Goal: Task Accomplishment & Management: Complete application form

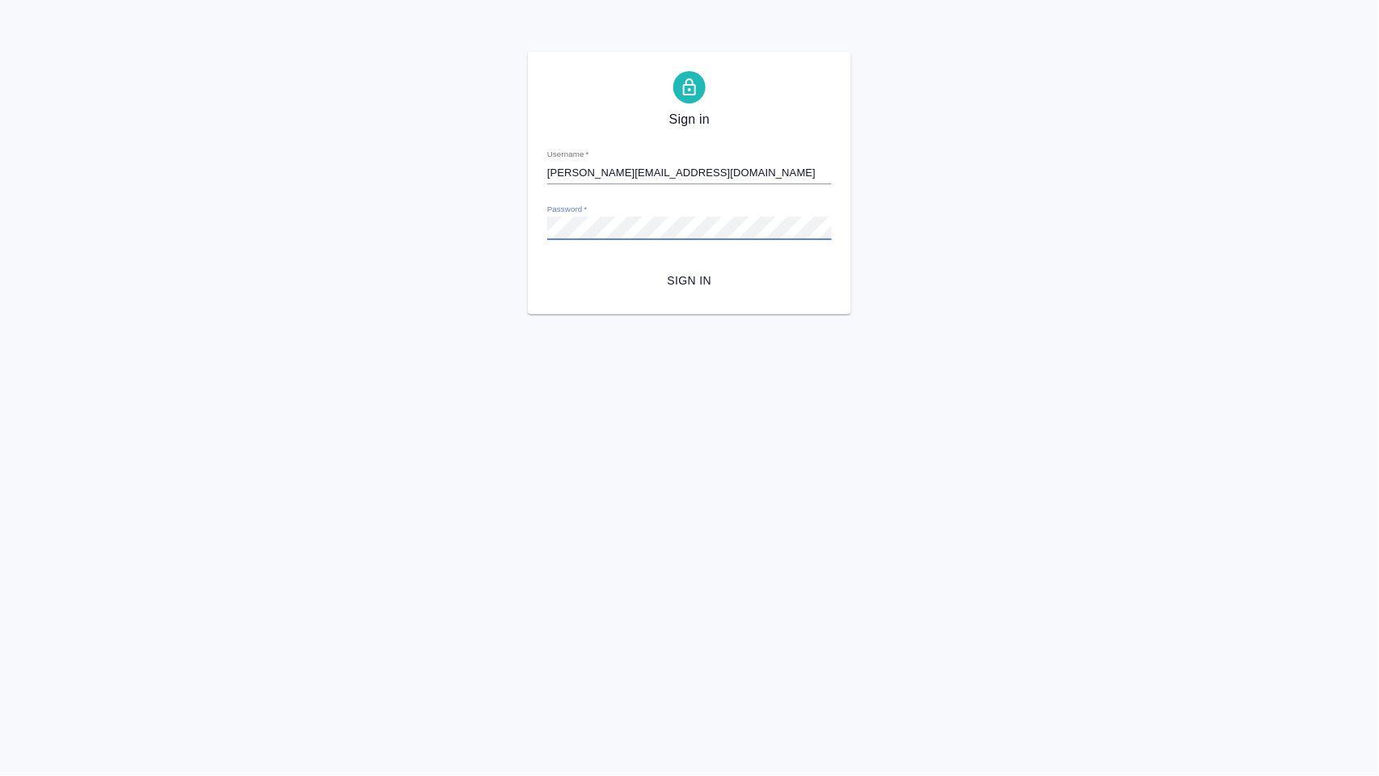
click at [692, 285] on span "Sign in" at bounding box center [689, 281] width 259 height 20
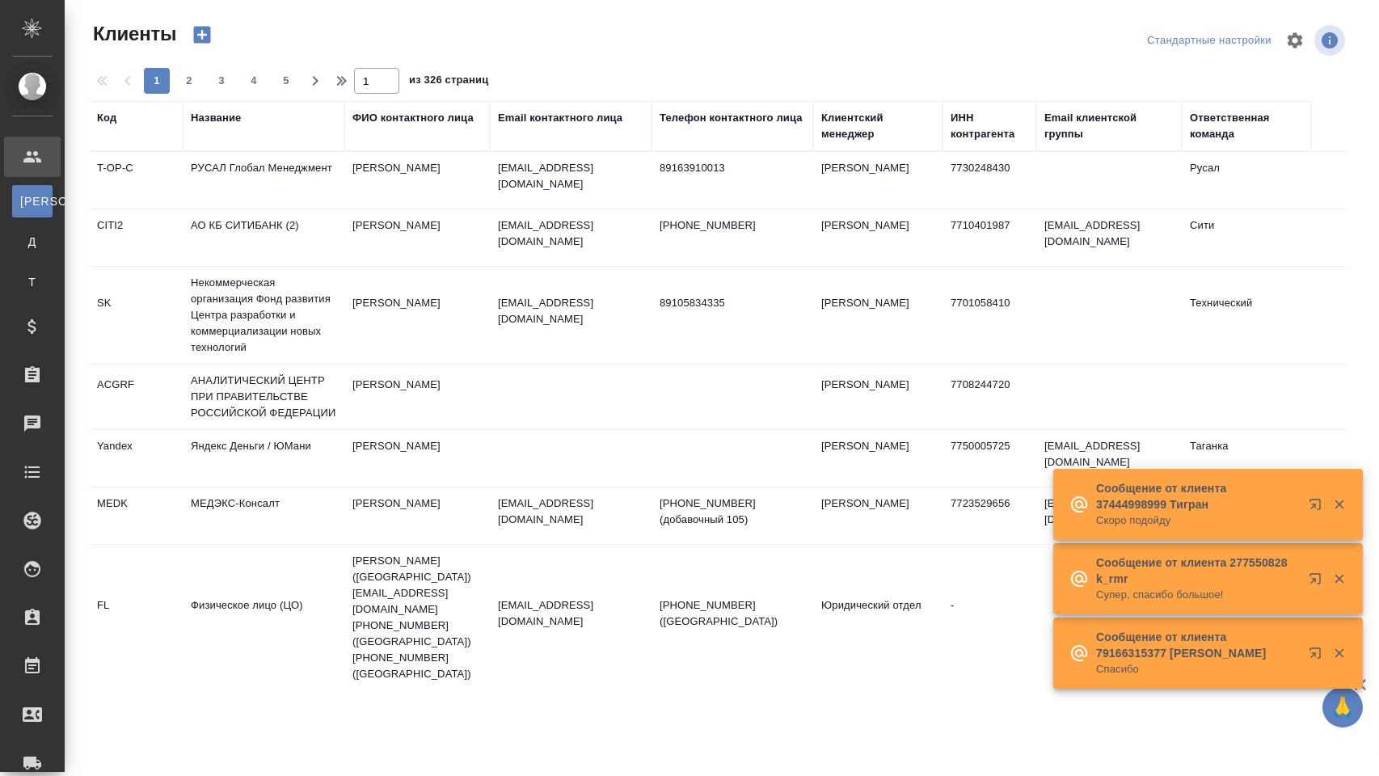
select select "RU"
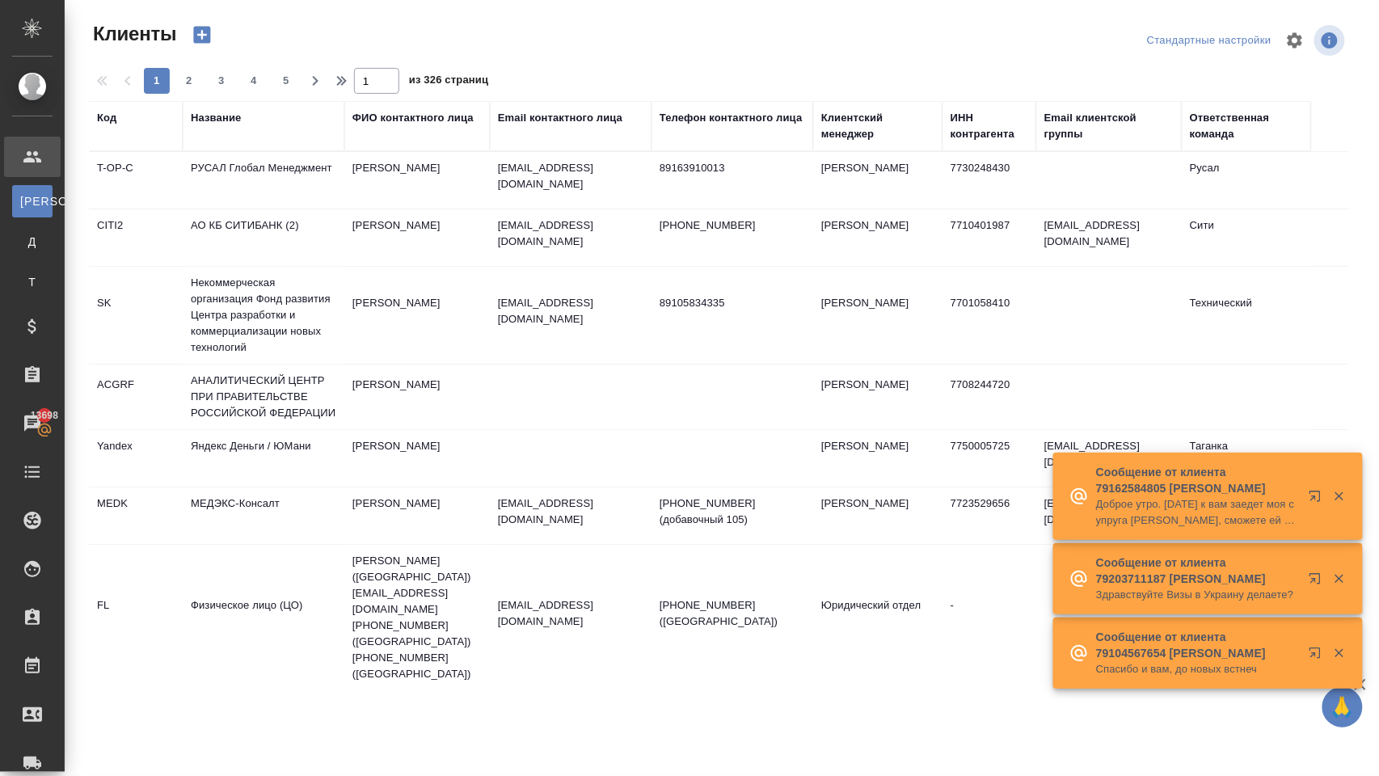
click at [237, 125] on div "Название" at bounding box center [216, 118] width 50 height 16
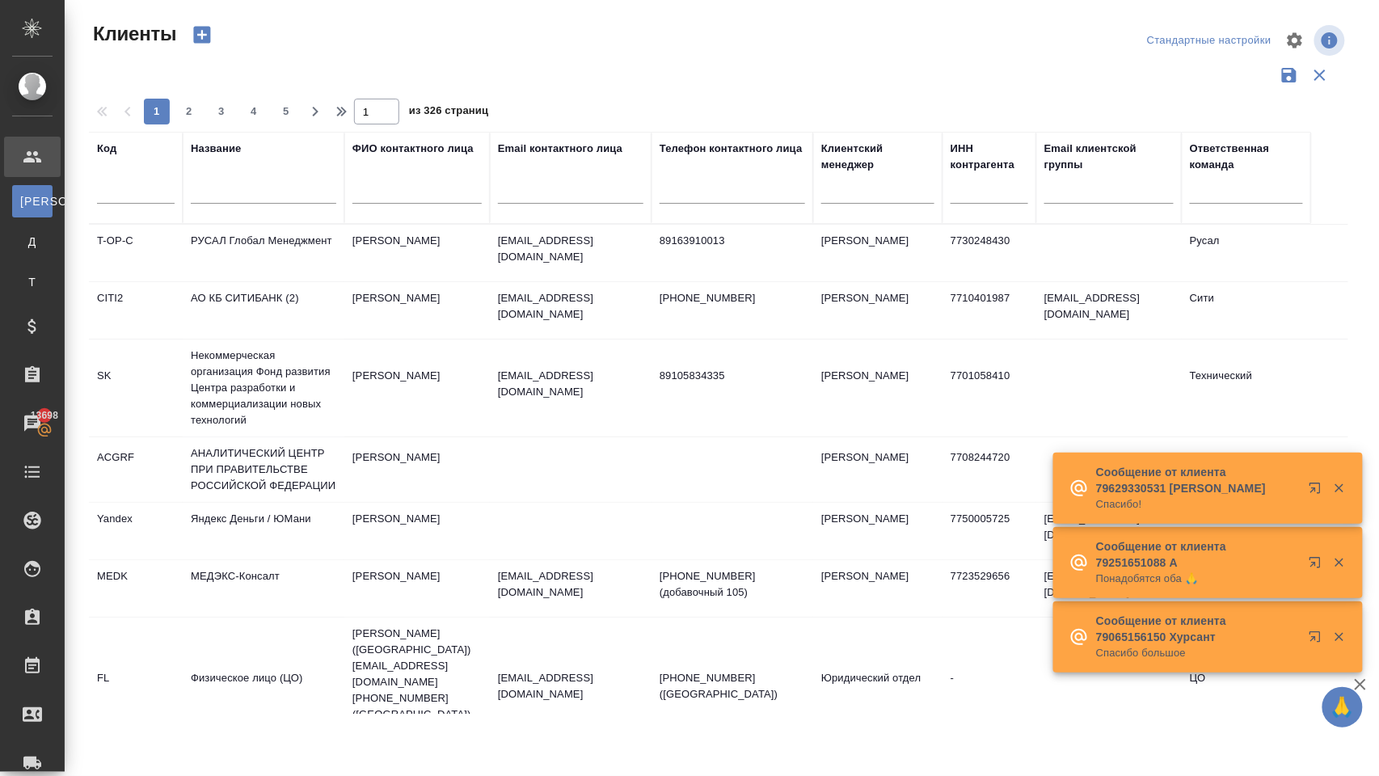
click at [202, 200] on input "text" at bounding box center [264, 194] width 146 height 20
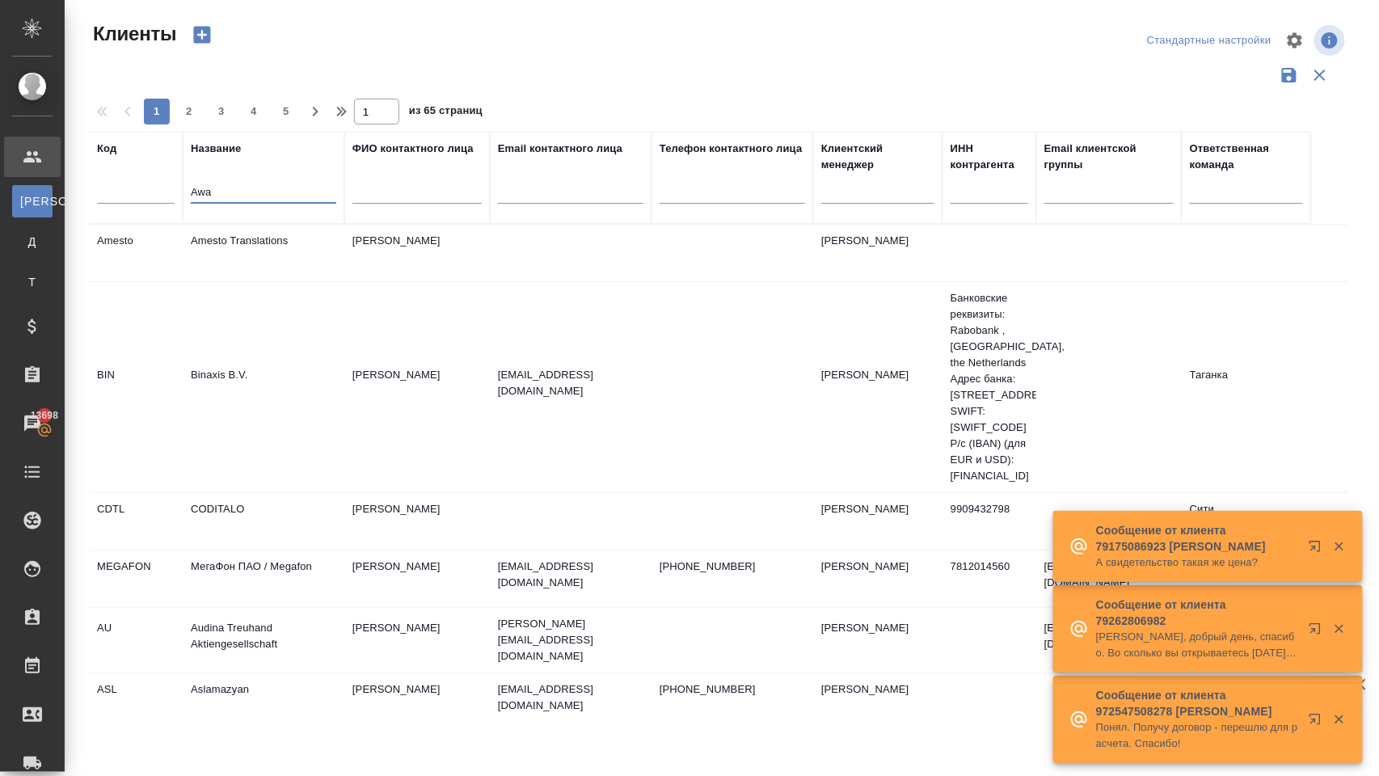
type input "Awa"
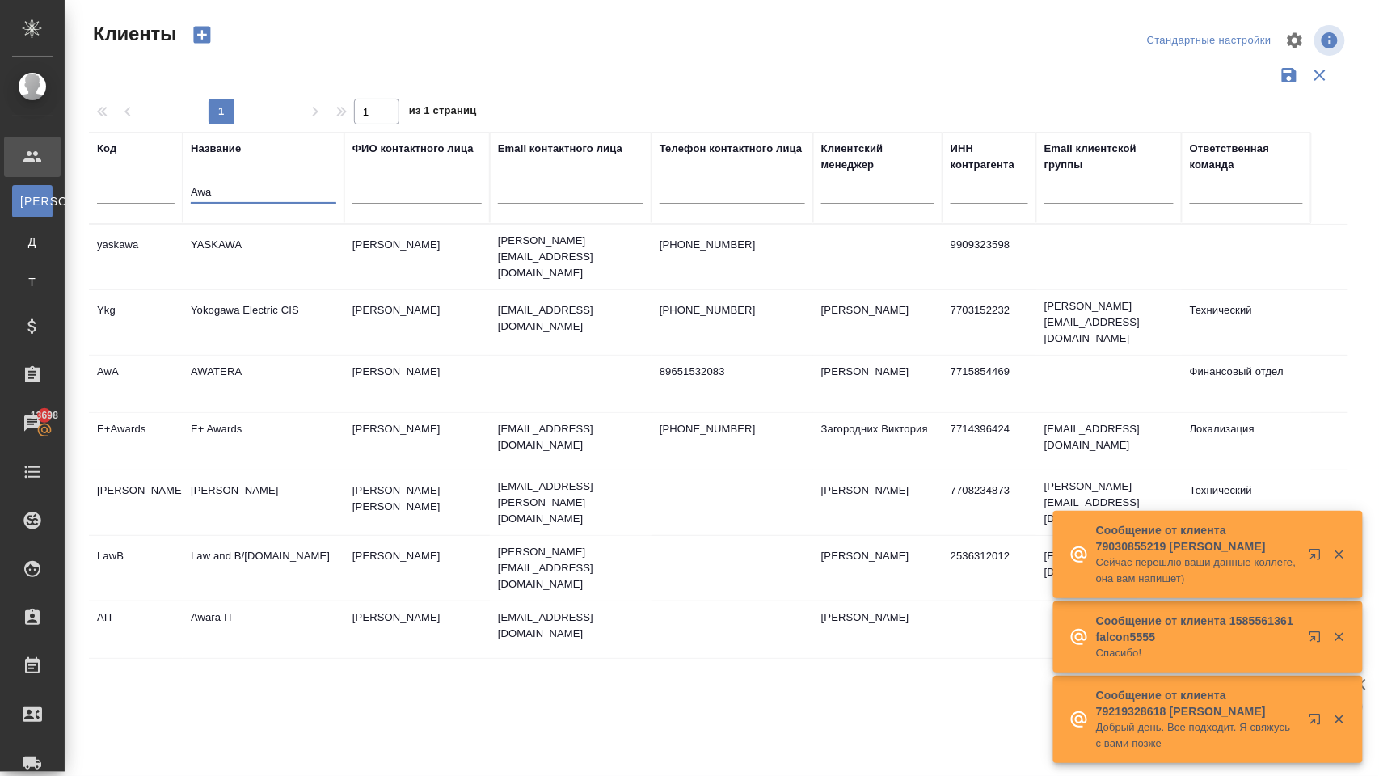
click at [233, 377] on td "AWATERA" at bounding box center [264, 384] width 162 height 57
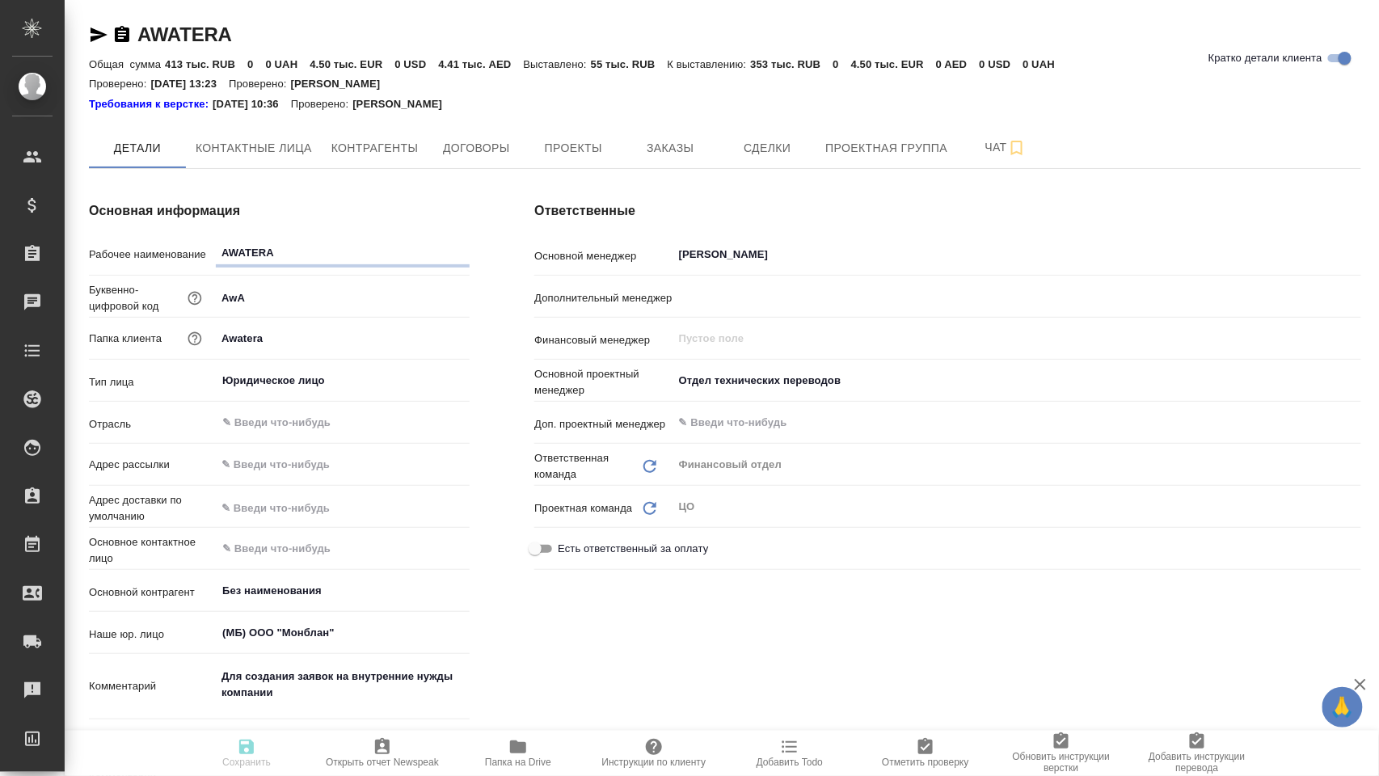
type textarea "x"
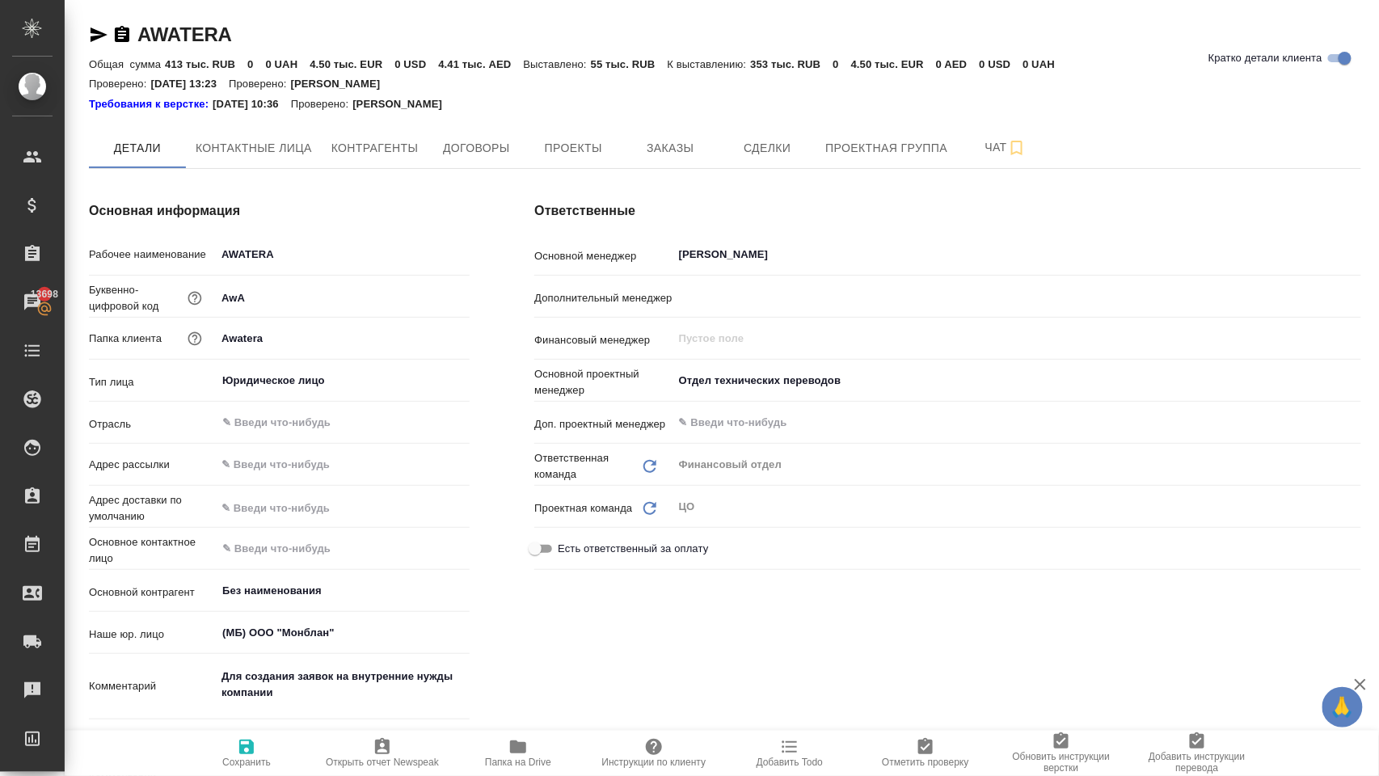
type textarea "x"
click at [671, 159] on button "Заказы" at bounding box center [670, 148] width 97 height 40
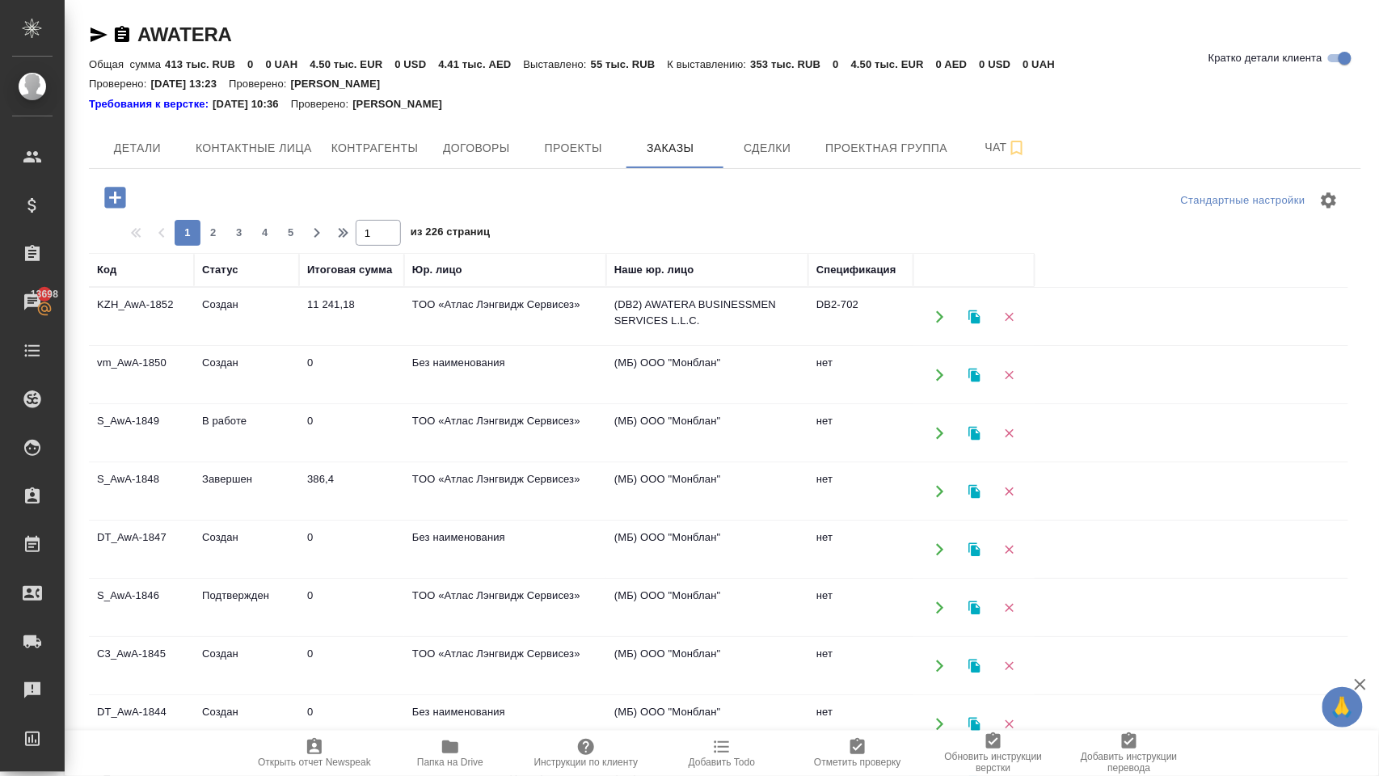
click at [126, 202] on icon "button" at bounding box center [115, 198] width 28 height 28
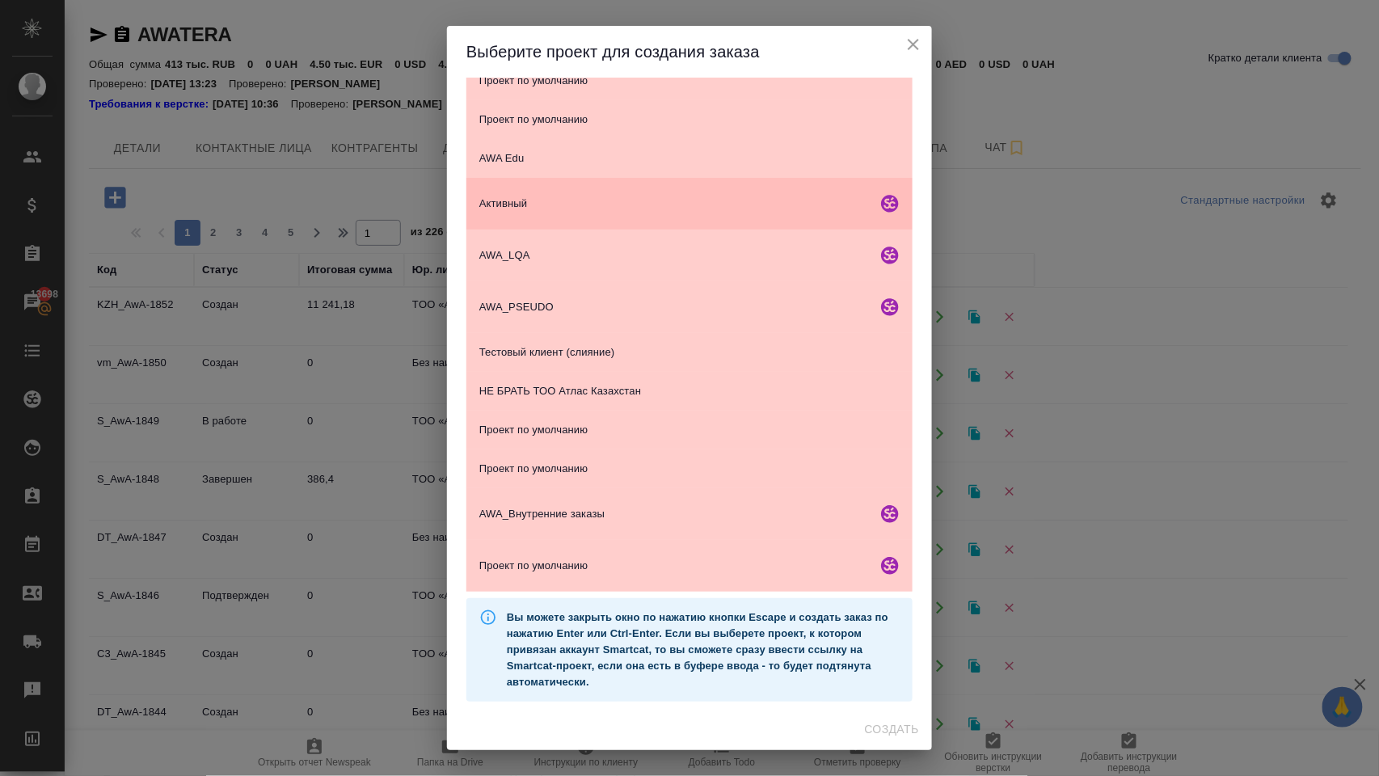
scroll to position [243, 0]
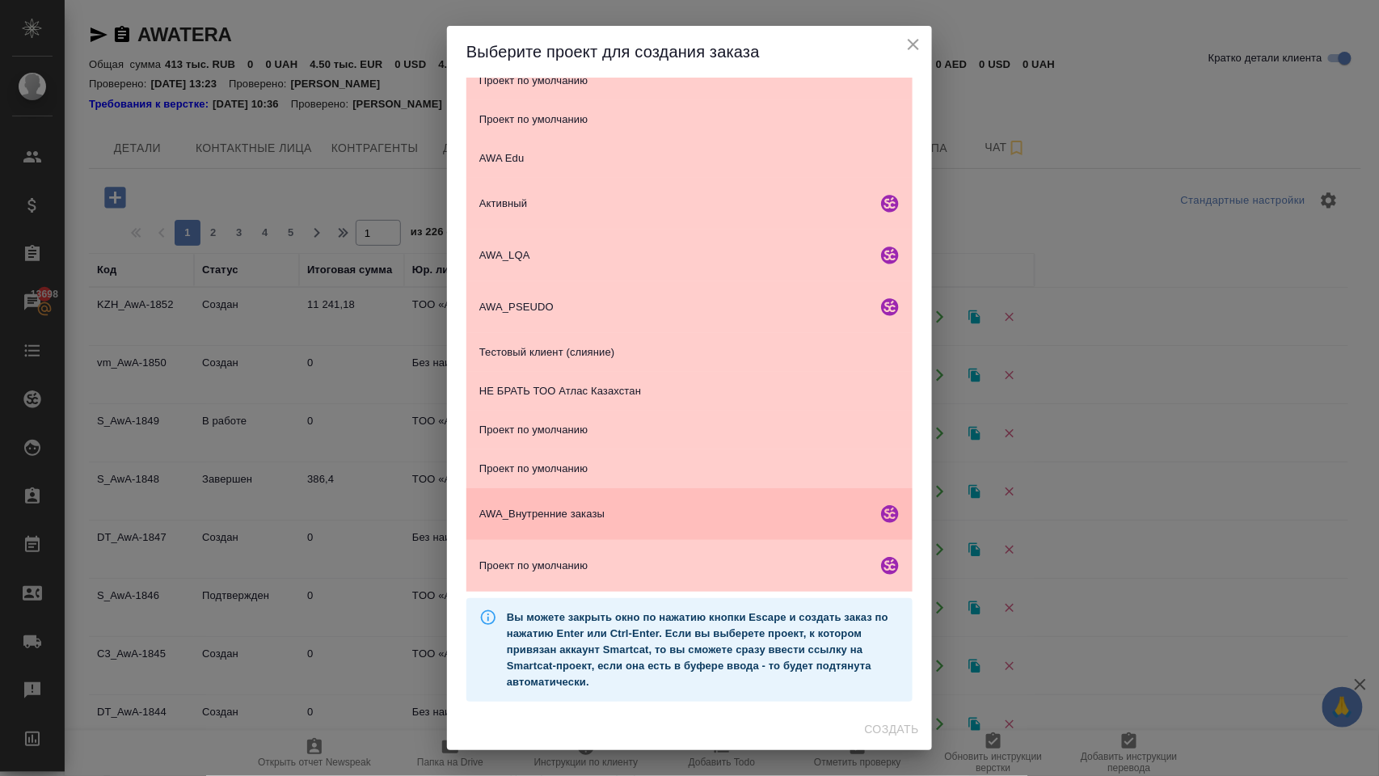
click at [569, 506] on span "AWA_Внутренние заказы" at bounding box center [674, 514] width 391 height 16
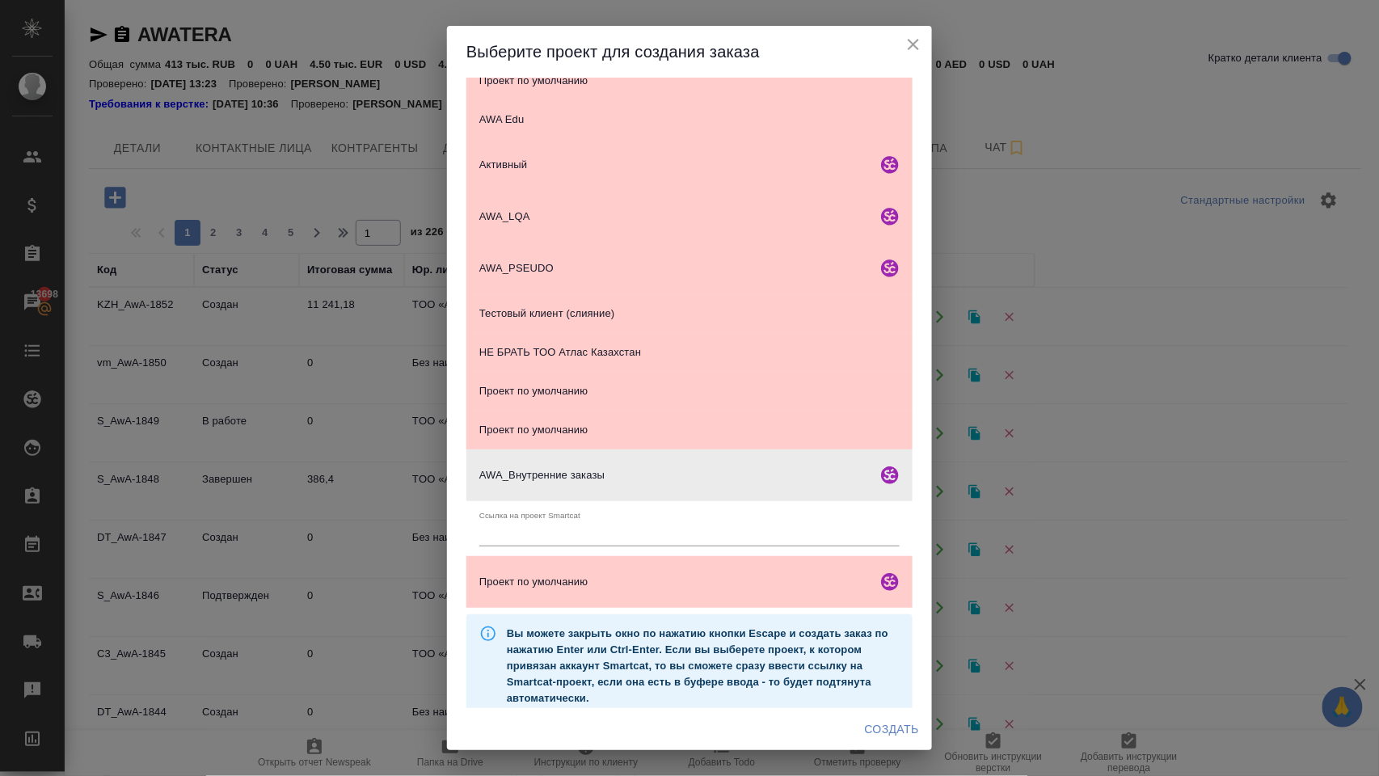
click at [900, 726] on span "Создать" at bounding box center [892, 730] width 54 height 20
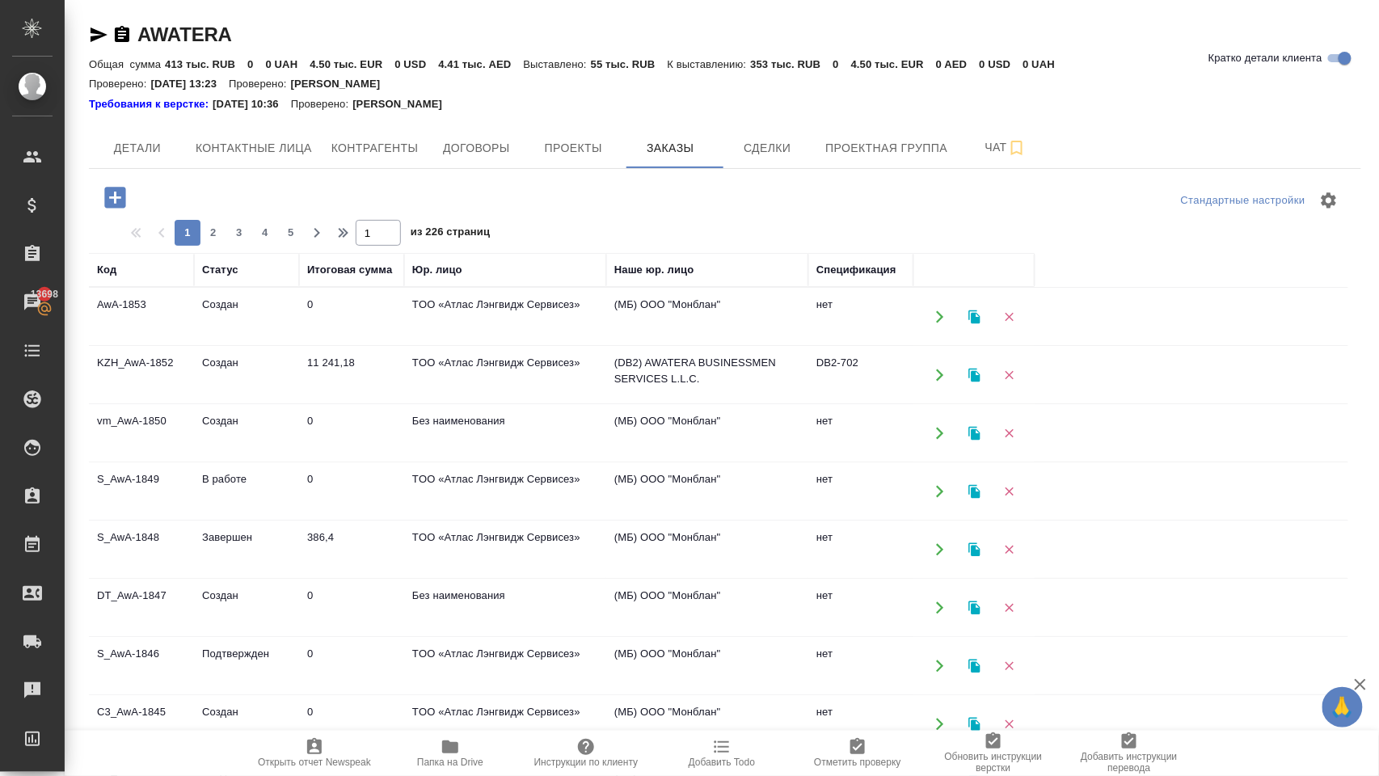
click at [456, 322] on td "TОО «Атлас Лэнгвидж Сервисез»" at bounding box center [505, 317] width 202 height 57
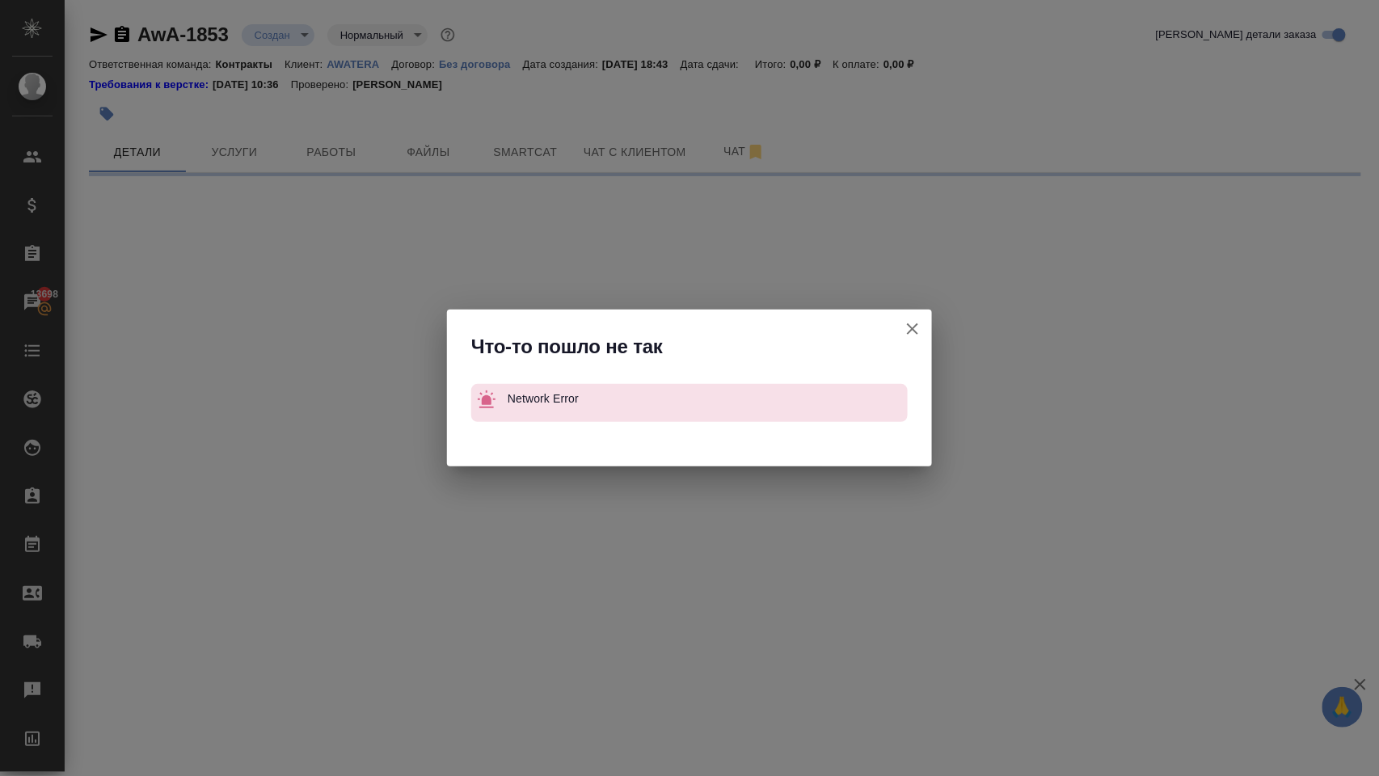
click at [909, 330] on icon "button" at bounding box center [912, 328] width 19 height 19
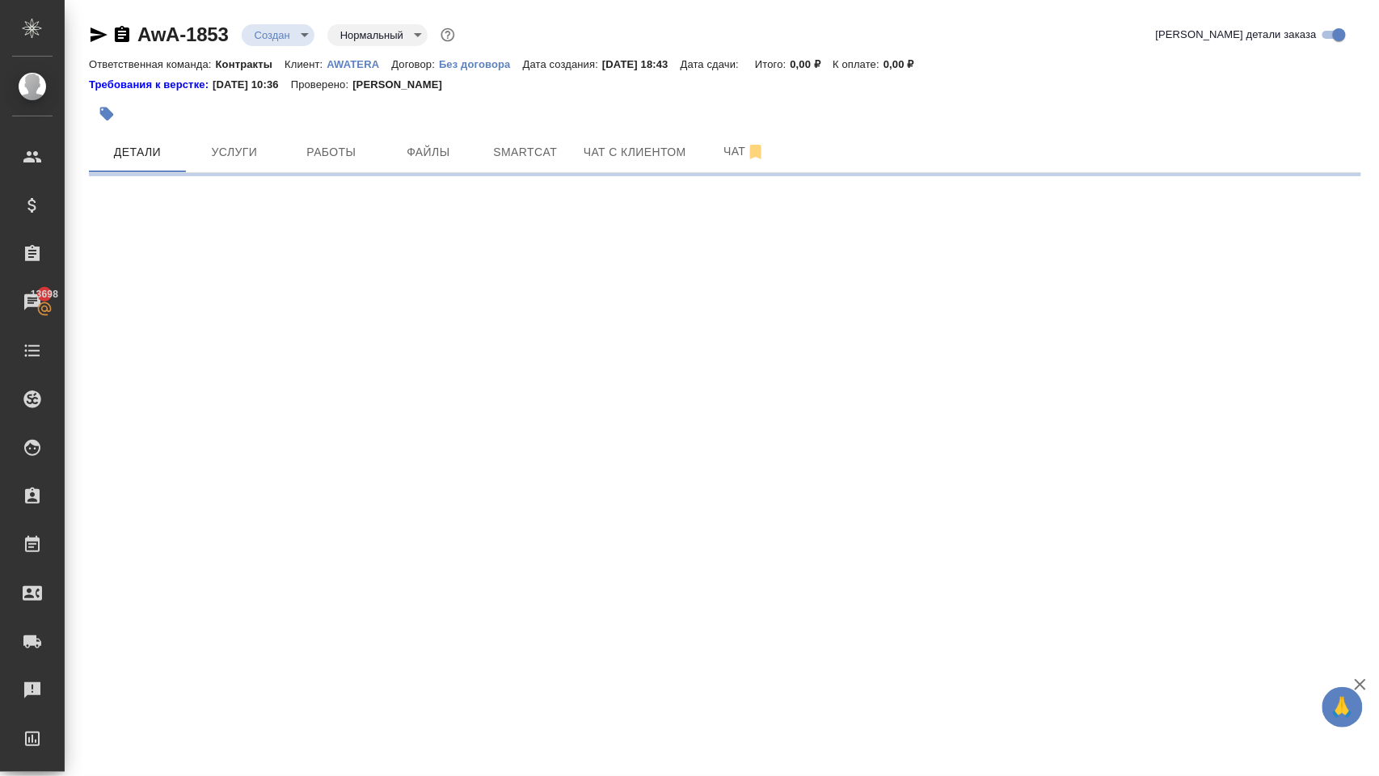
select select "RU"
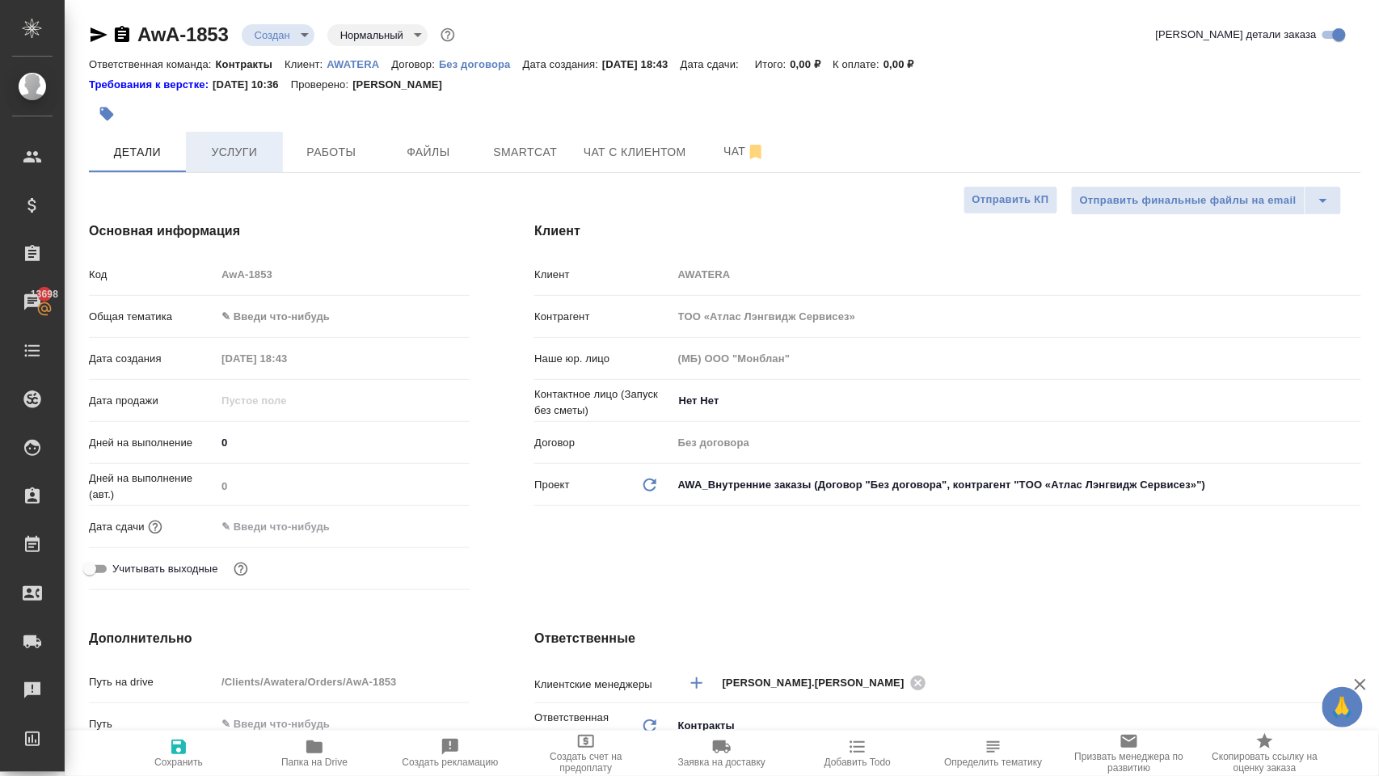
click at [247, 158] on span "Услуги" at bounding box center [235, 152] width 78 height 20
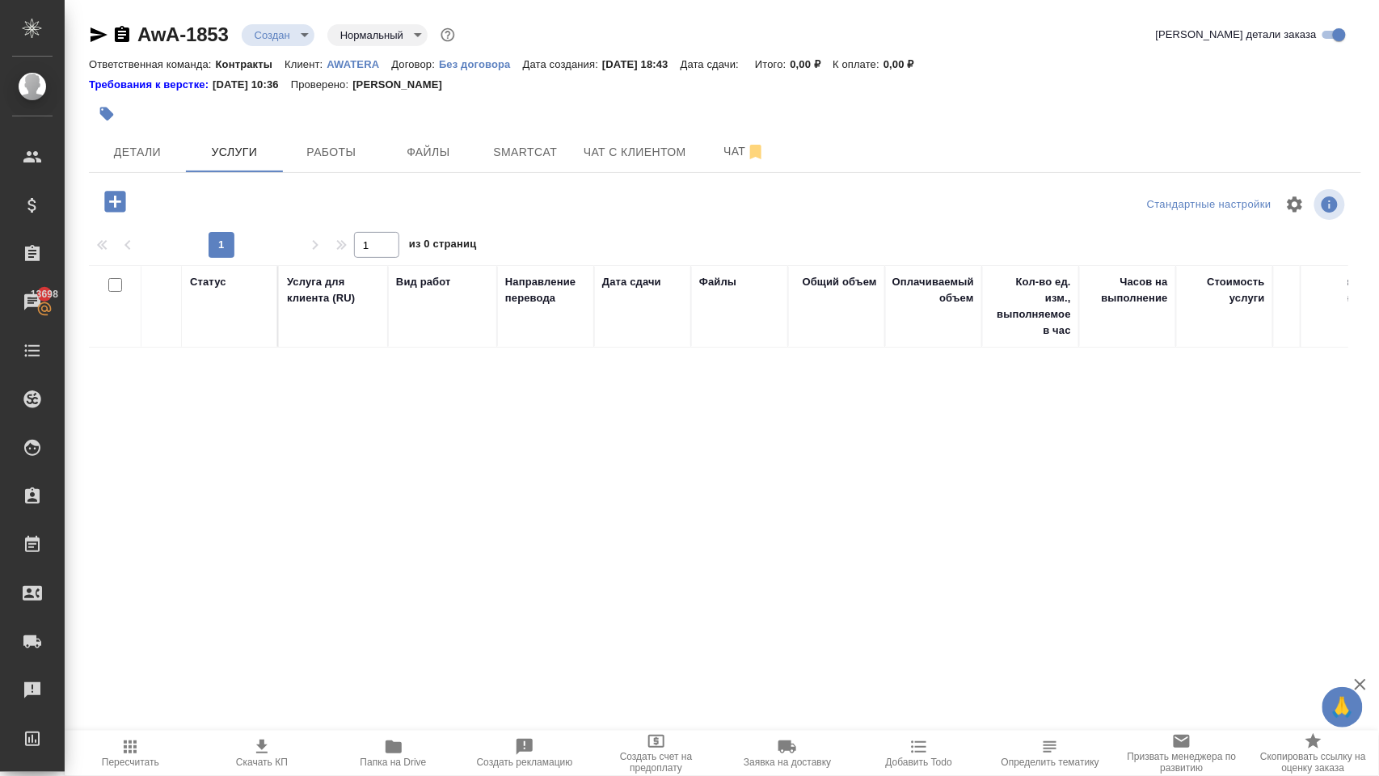
click at [124, 200] on icon "button" at bounding box center [114, 201] width 21 height 21
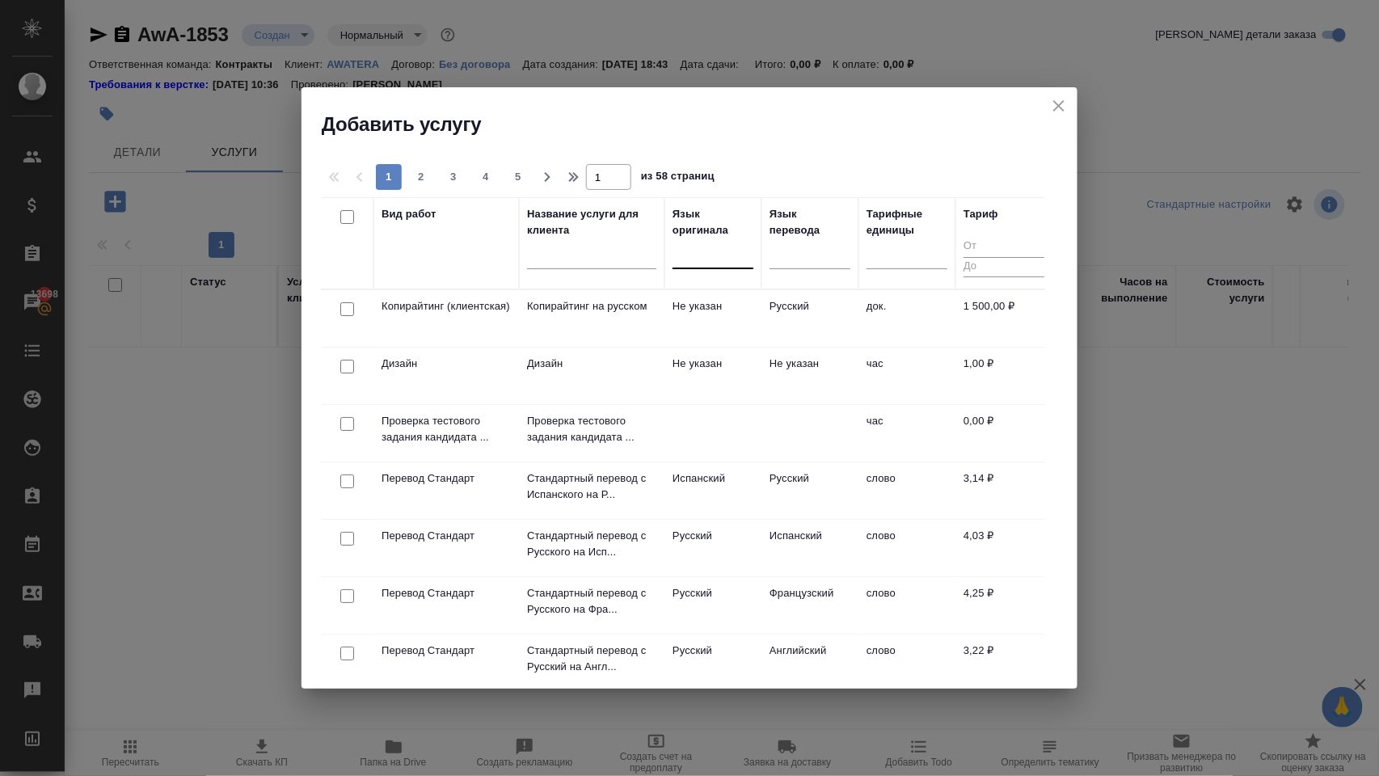
click at [708, 266] on div at bounding box center [713, 253] width 81 height 31
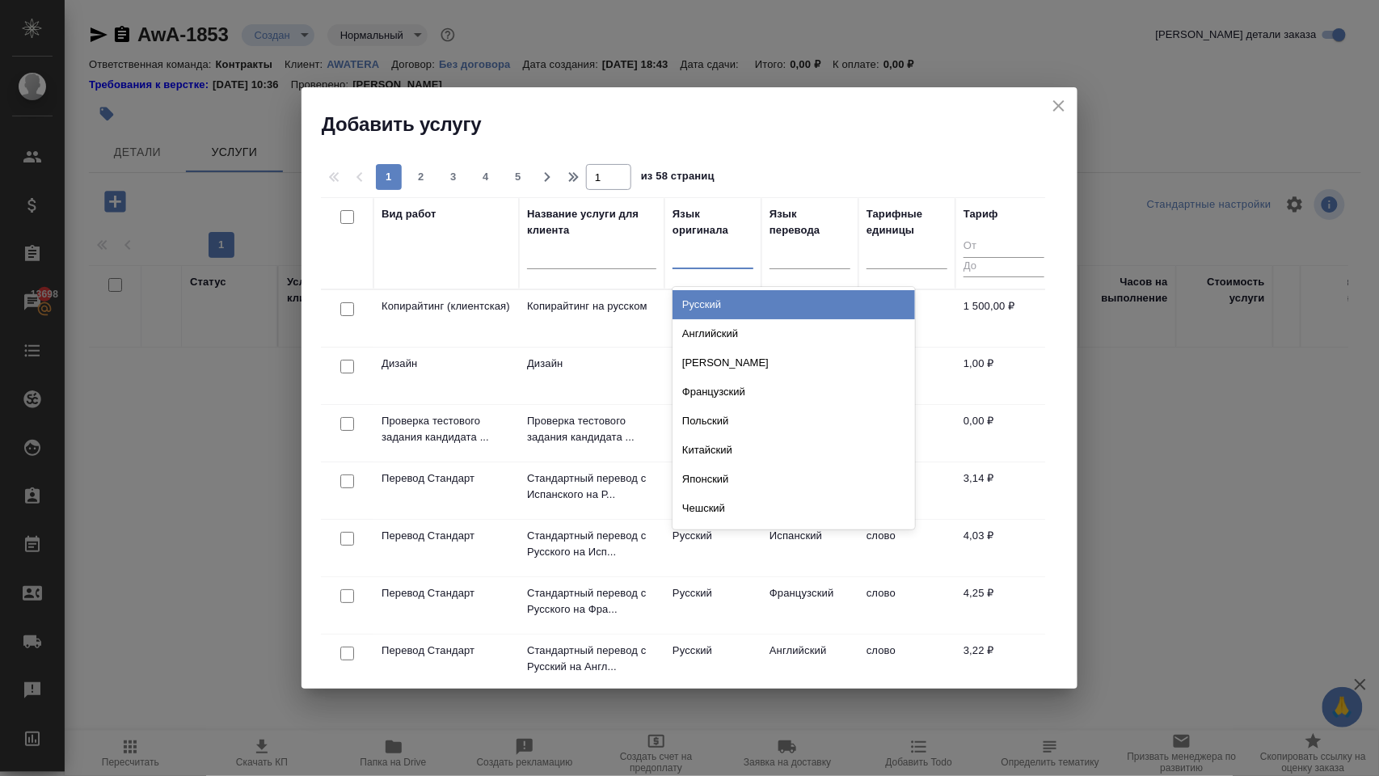
click at [715, 307] on div "Русский" at bounding box center [794, 304] width 243 height 29
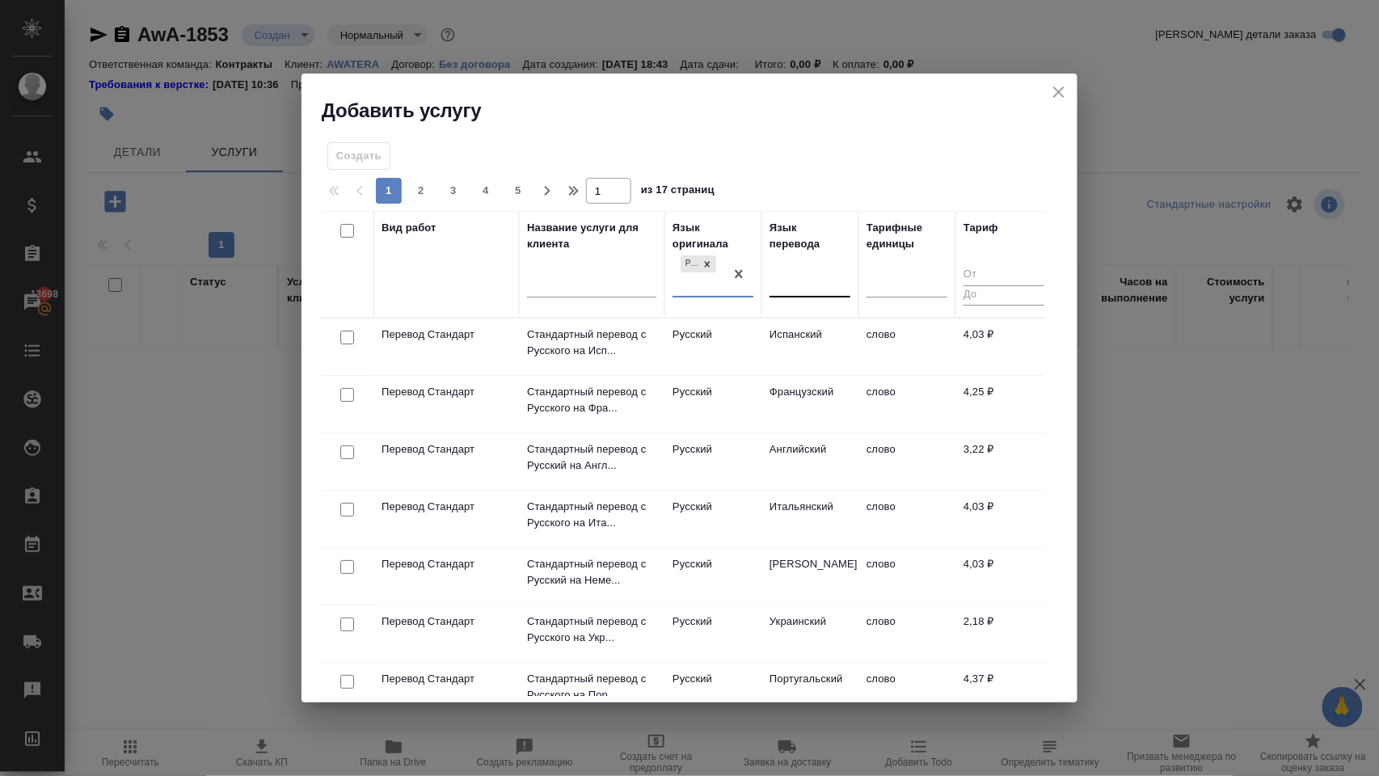
click at [799, 279] on div at bounding box center [810, 281] width 81 height 23
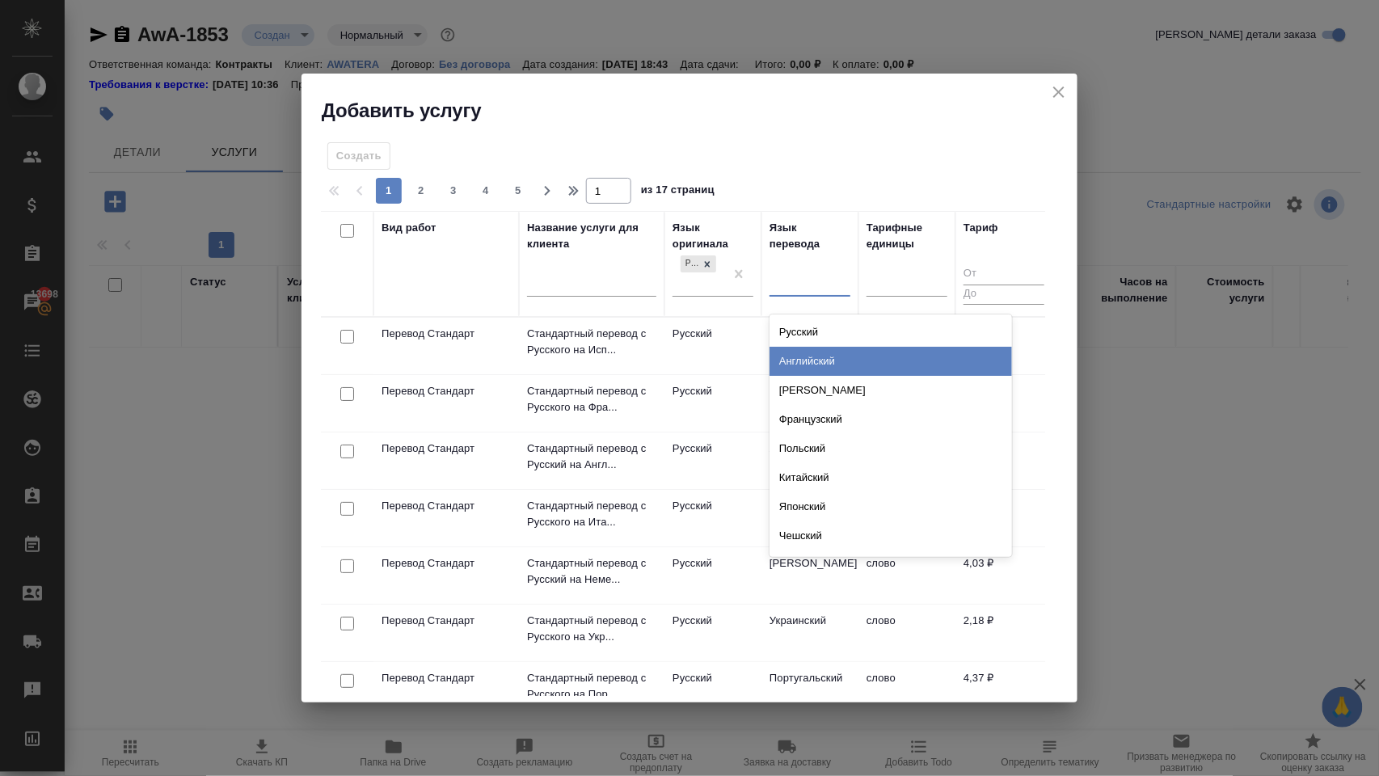
click at [838, 372] on div "Английский" at bounding box center [891, 361] width 243 height 29
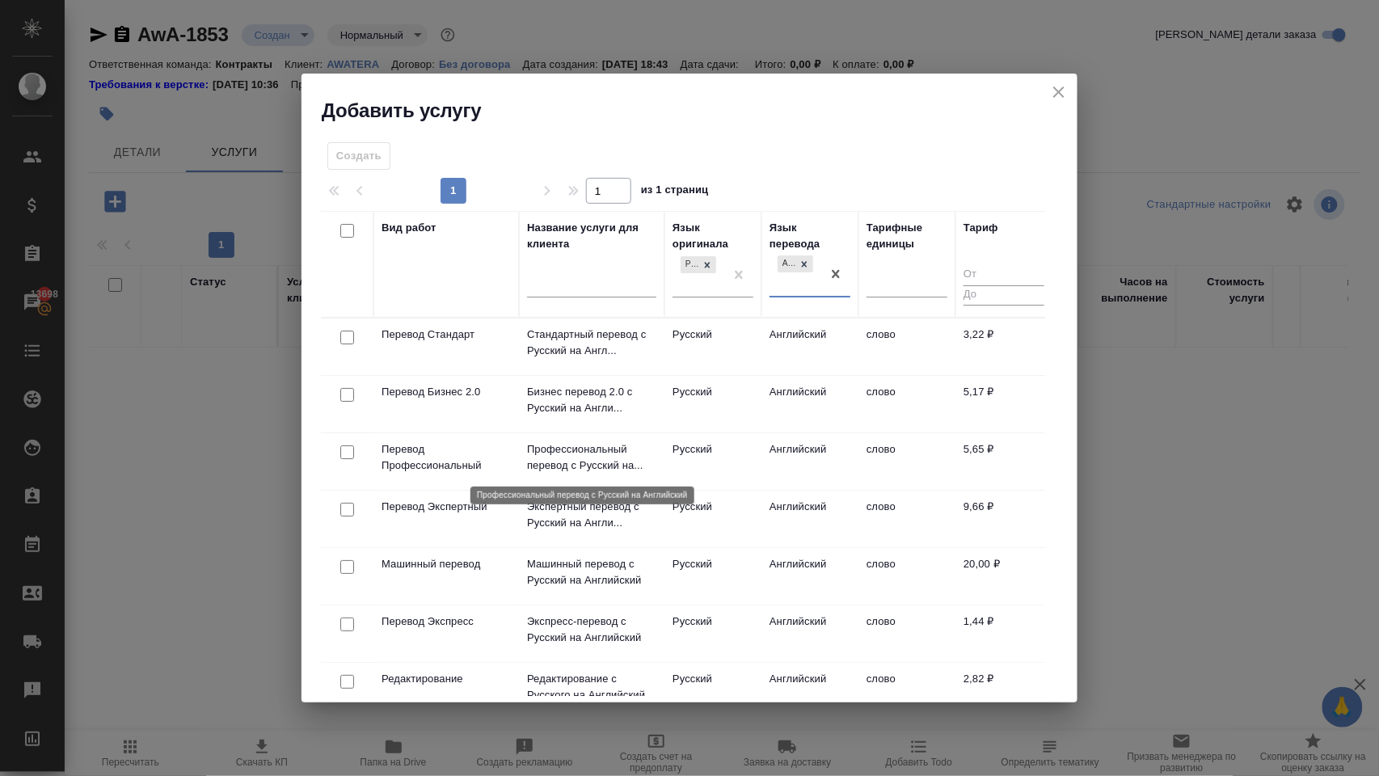
click at [610, 456] on p "Профессиональный перевод с Русский на..." at bounding box center [591, 457] width 129 height 32
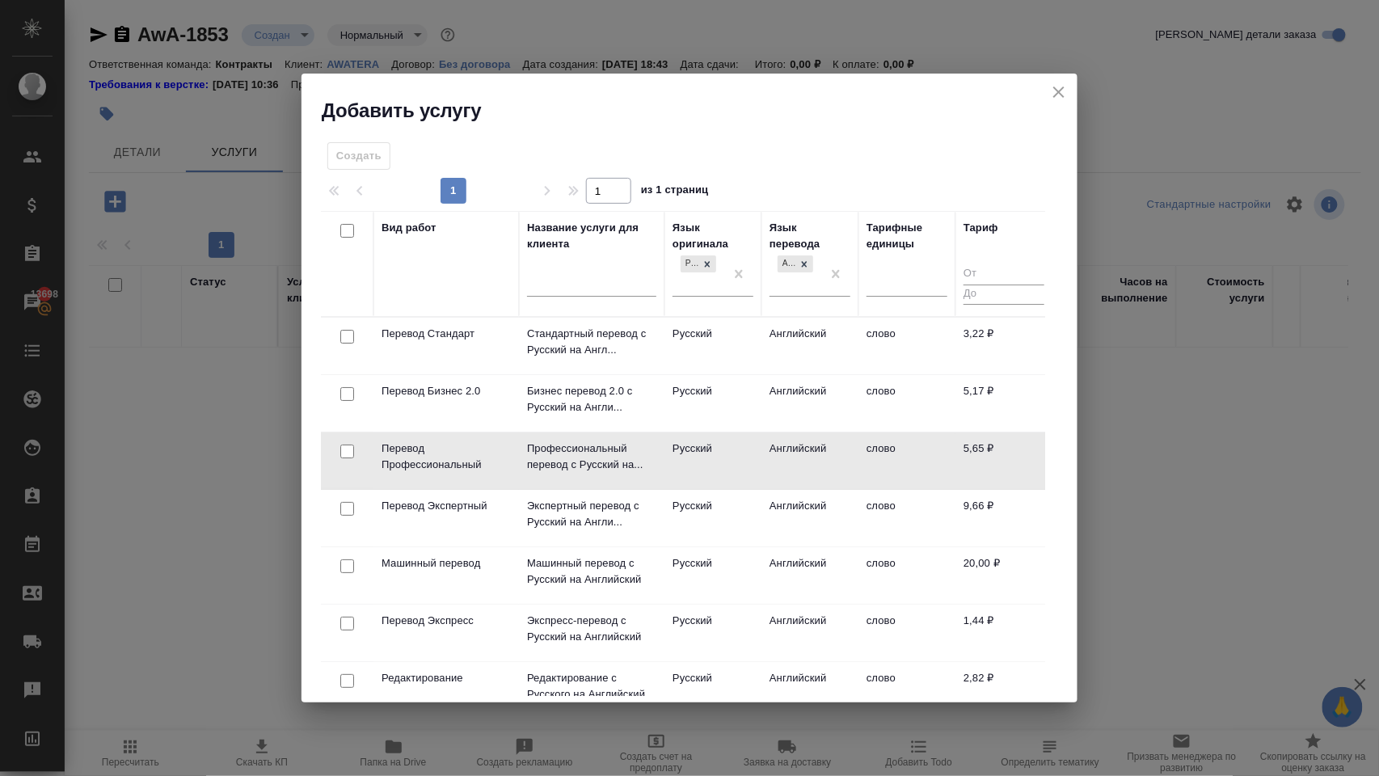
click at [347, 450] on input "checkbox" at bounding box center [347, 452] width 14 height 14
checkbox input "true"
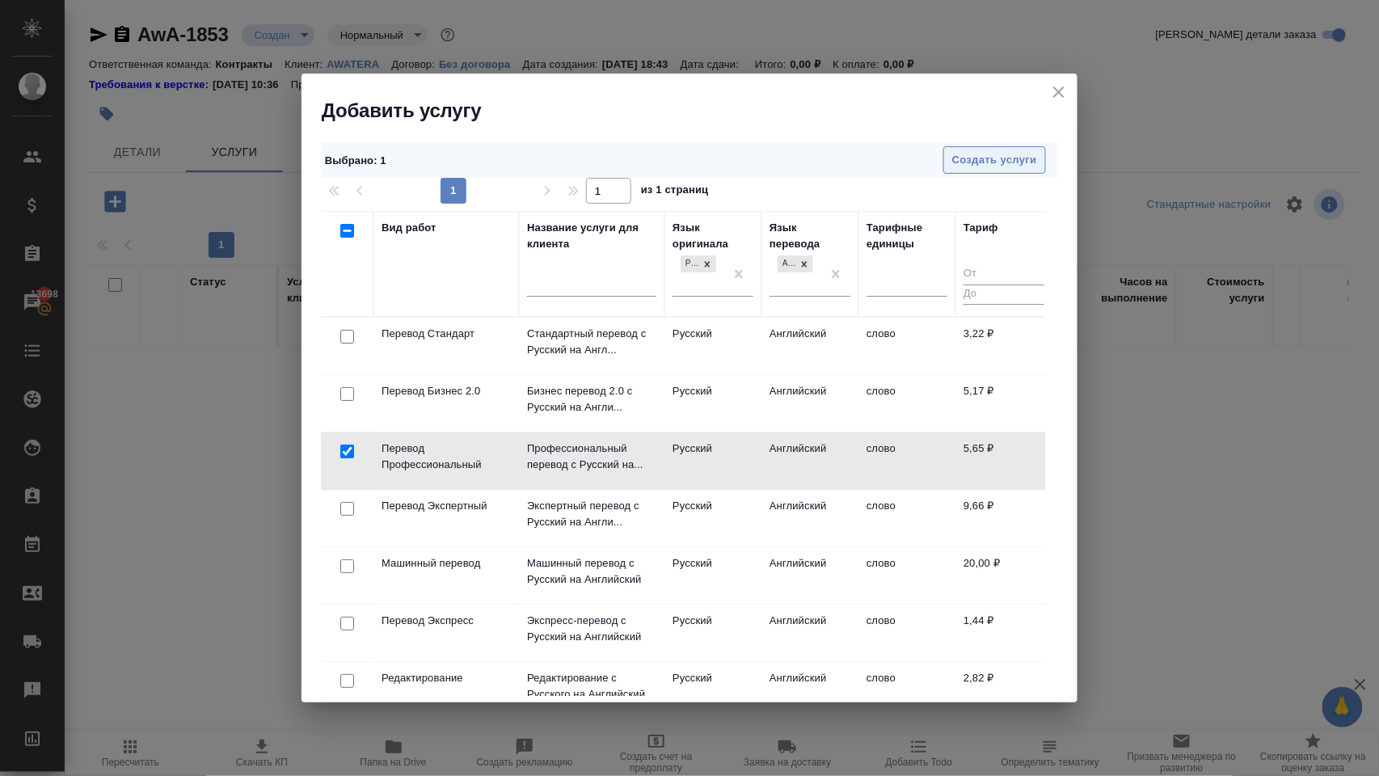
click at [985, 157] on span "Создать услуги" at bounding box center [994, 160] width 85 height 19
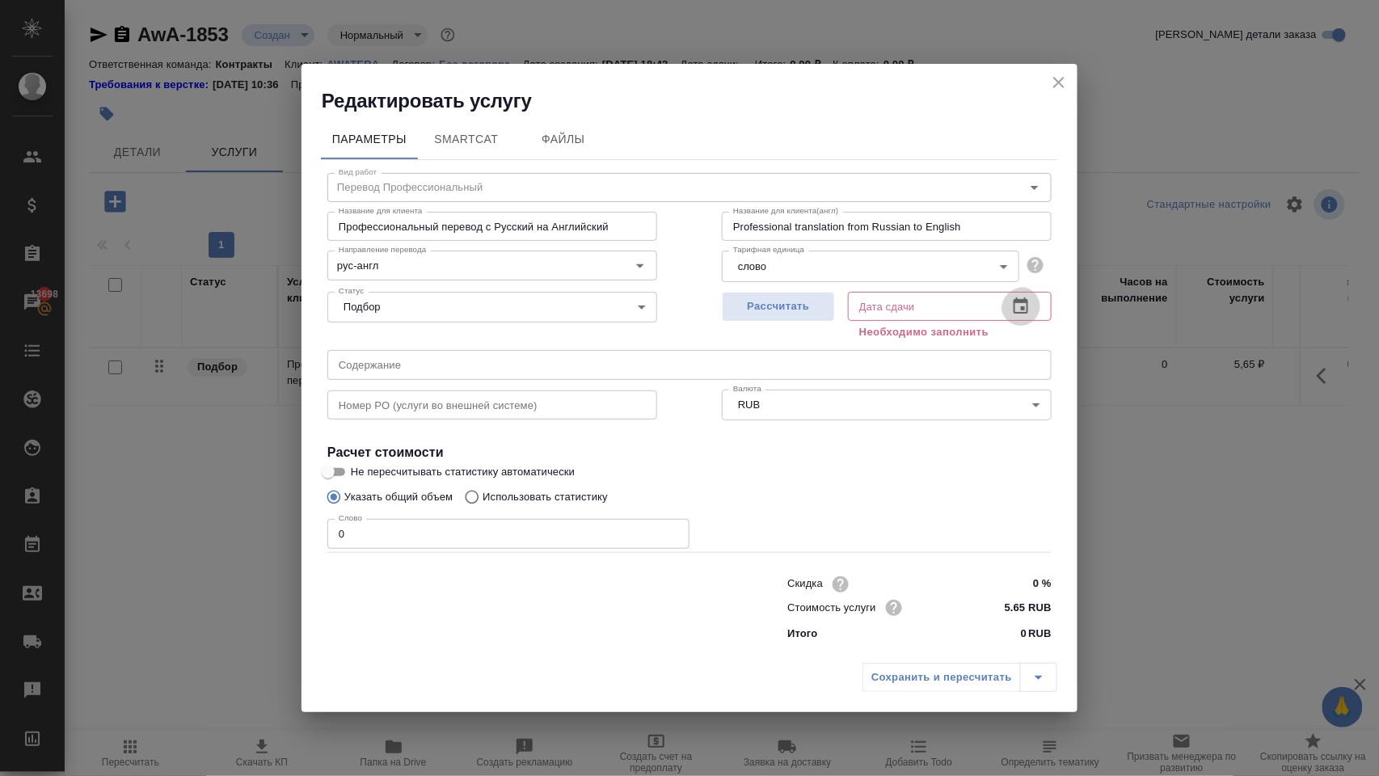
click at [1019, 305] on icon "button" at bounding box center [1020, 306] width 19 height 19
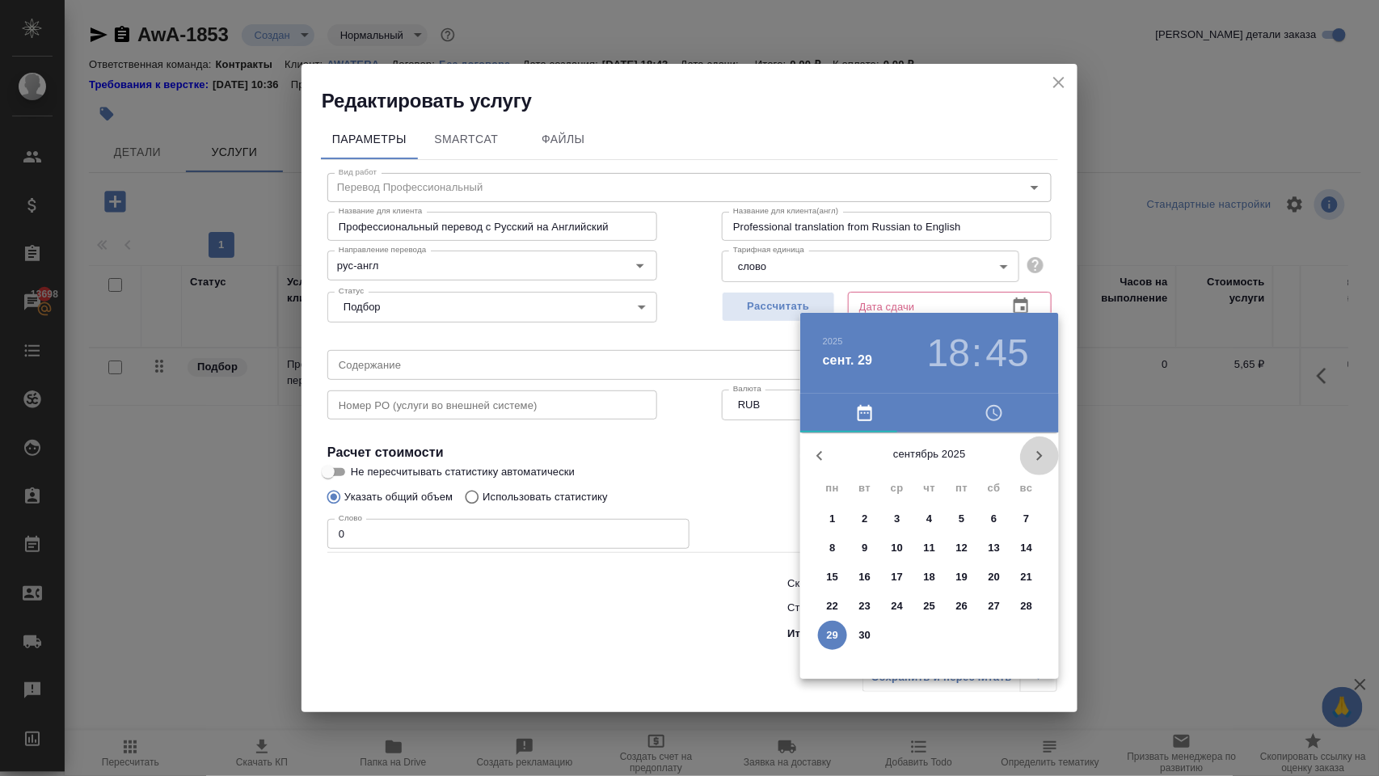
click at [1045, 461] on icon "button" at bounding box center [1039, 455] width 19 height 19
click at [897, 527] on p "1" at bounding box center [897, 519] width 6 height 16
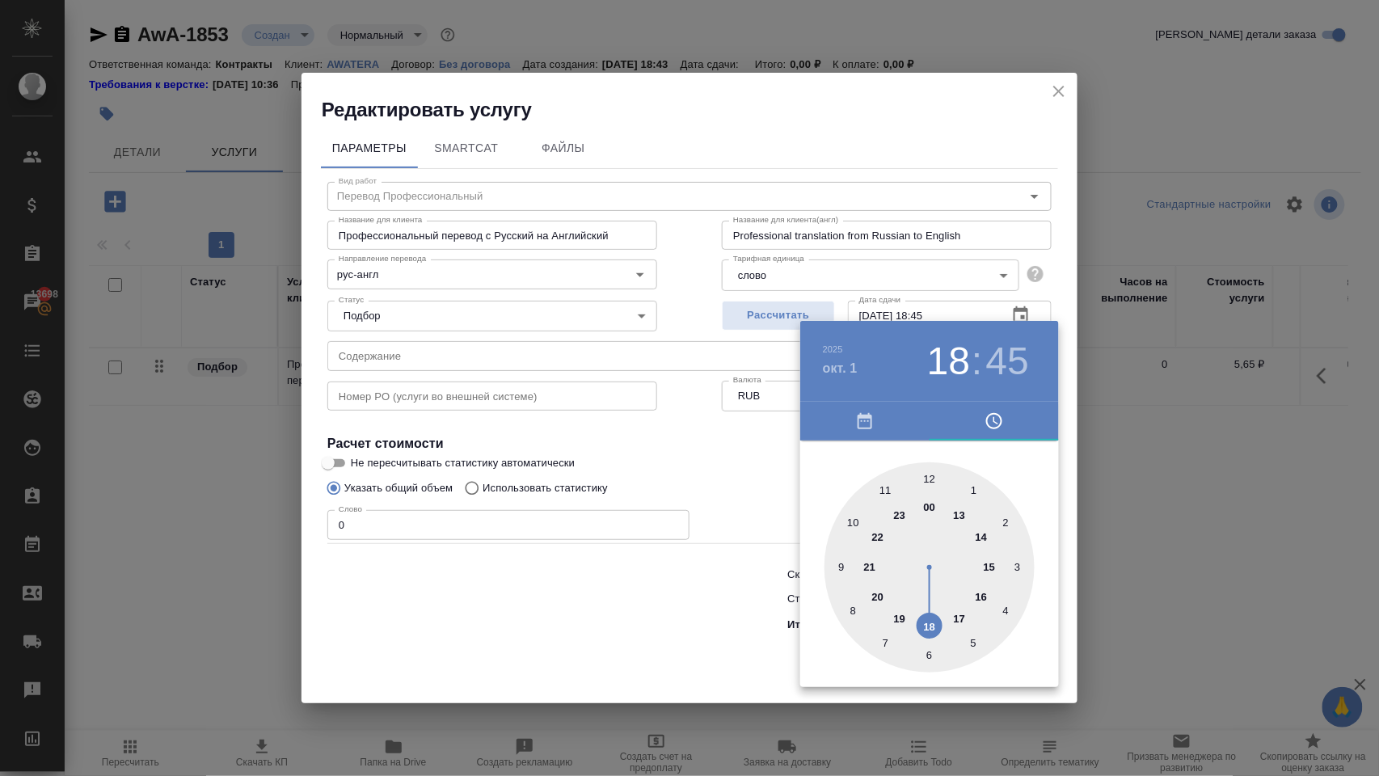
click at [729, 454] on div at bounding box center [689, 388] width 1379 height 776
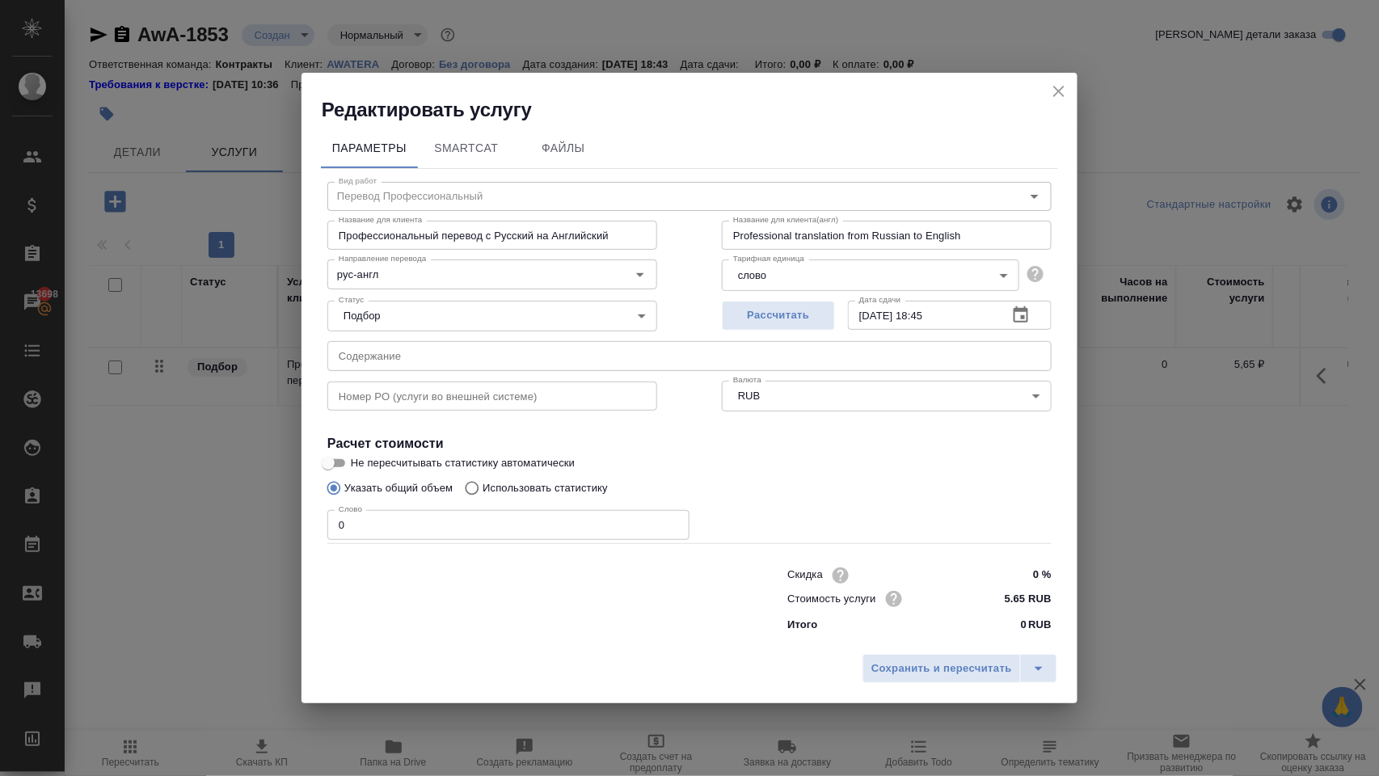
click at [1022, 306] on icon "button" at bounding box center [1020, 315] width 19 height 19
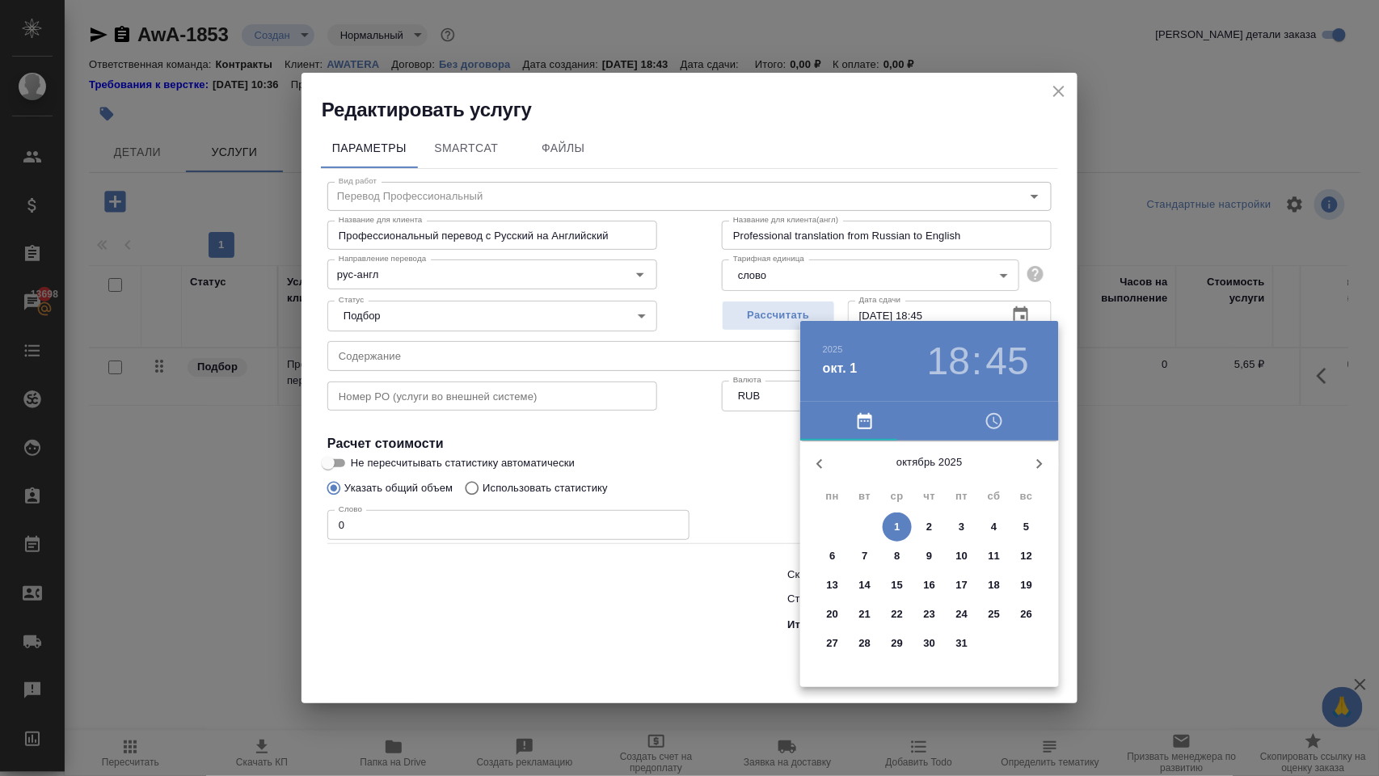
click at [975, 350] on h3 ":" at bounding box center [977, 361] width 11 height 45
click at [990, 427] on icon "button" at bounding box center [994, 421] width 19 height 19
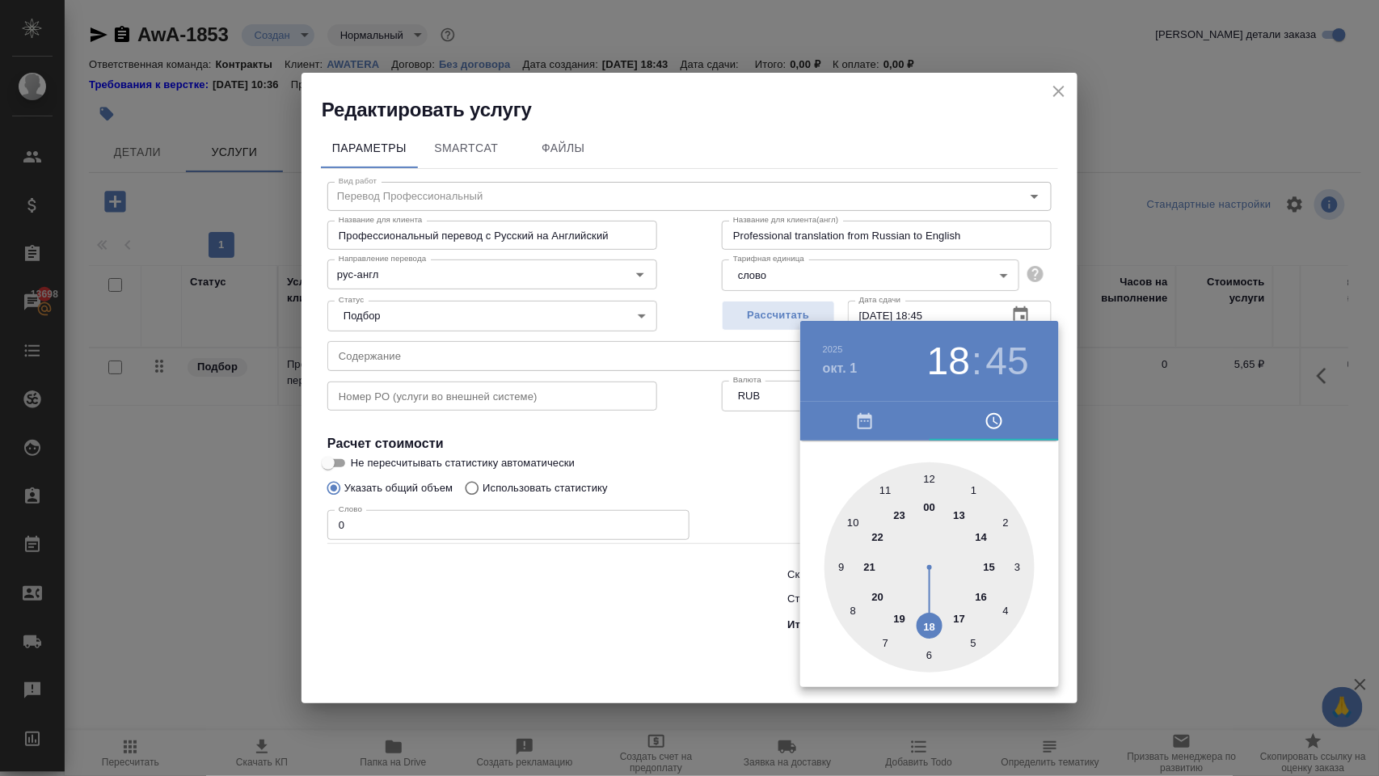
click at [929, 480] on div at bounding box center [930, 567] width 210 height 210
type input "01.10.2025 12:45"
click at [773, 469] on div at bounding box center [689, 388] width 1379 height 776
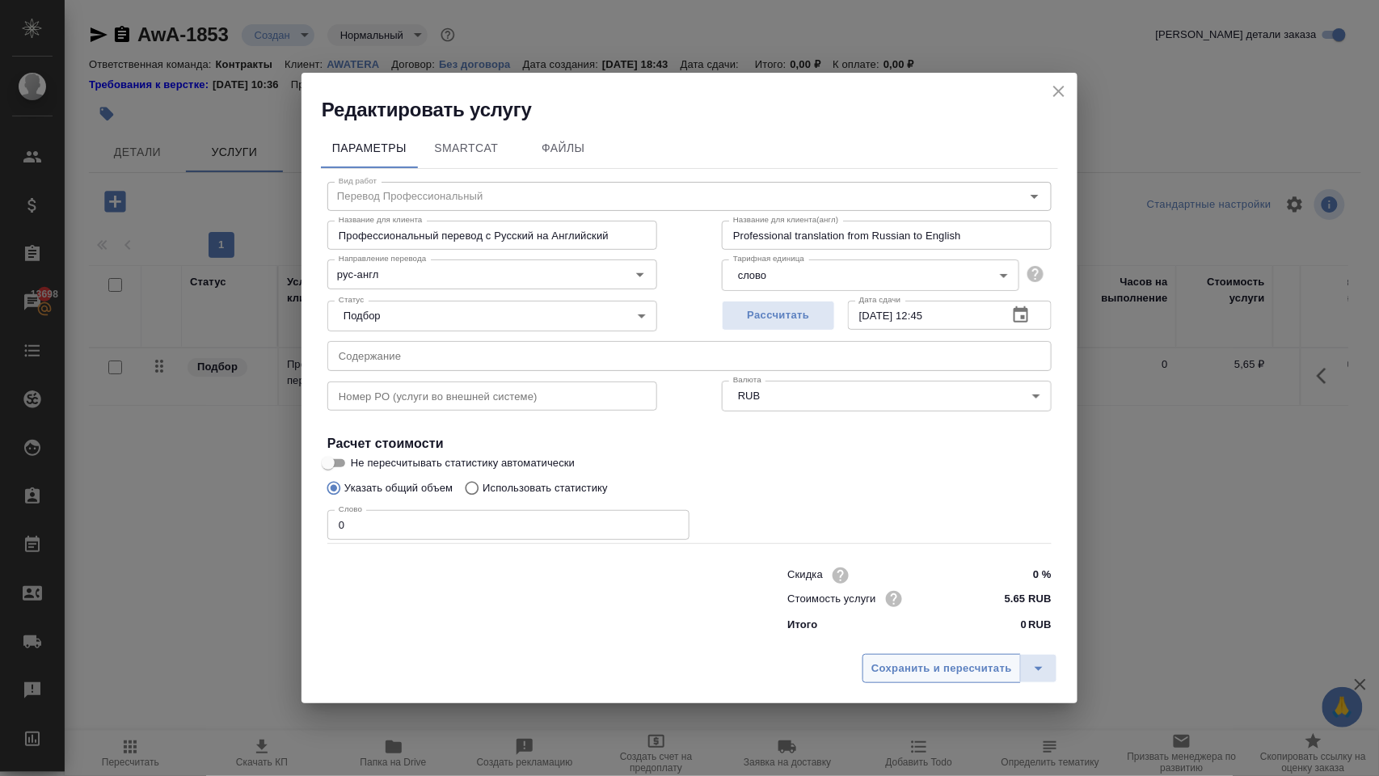
click at [952, 678] on span "Сохранить и пересчитать" at bounding box center [942, 669] width 141 height 19
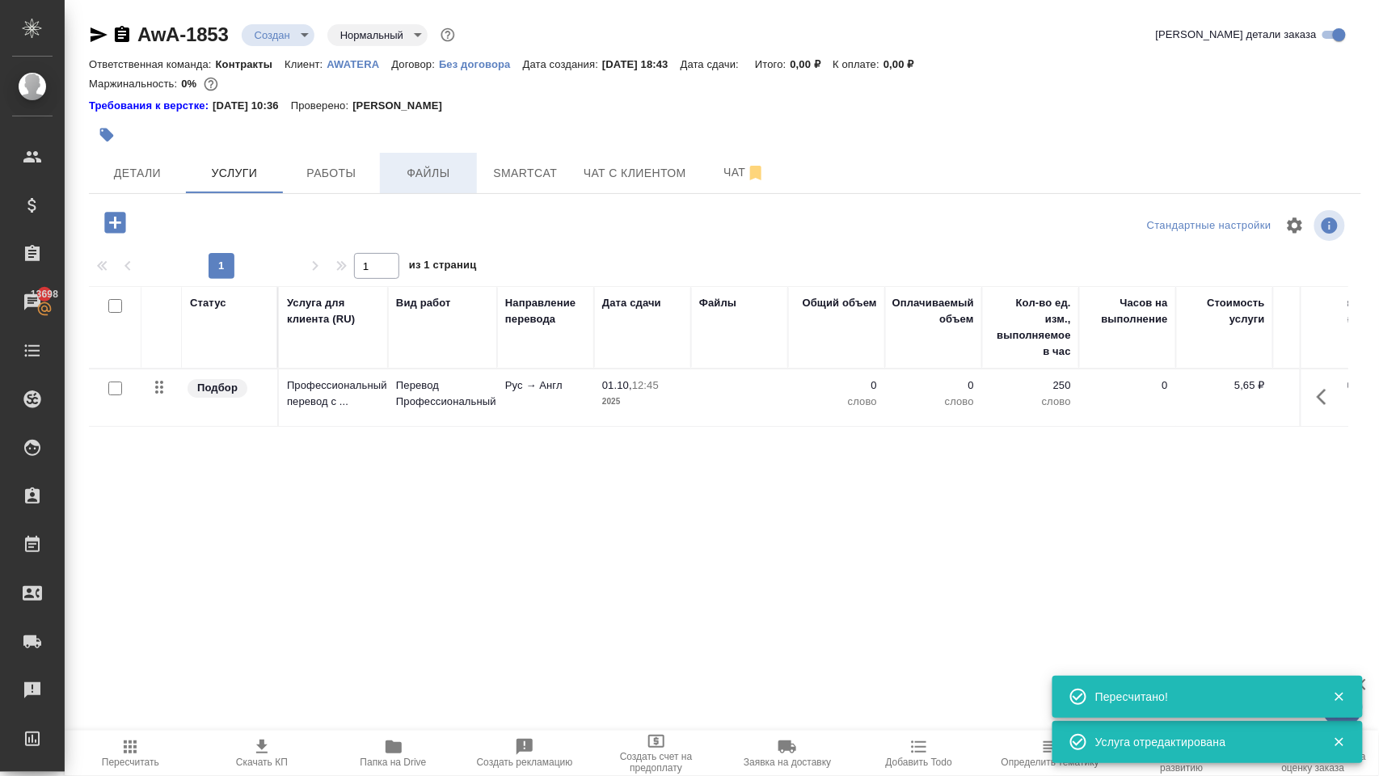
click at [437, 181] on span "Файлы" at bounding box center [429, 173] width 78 height 20
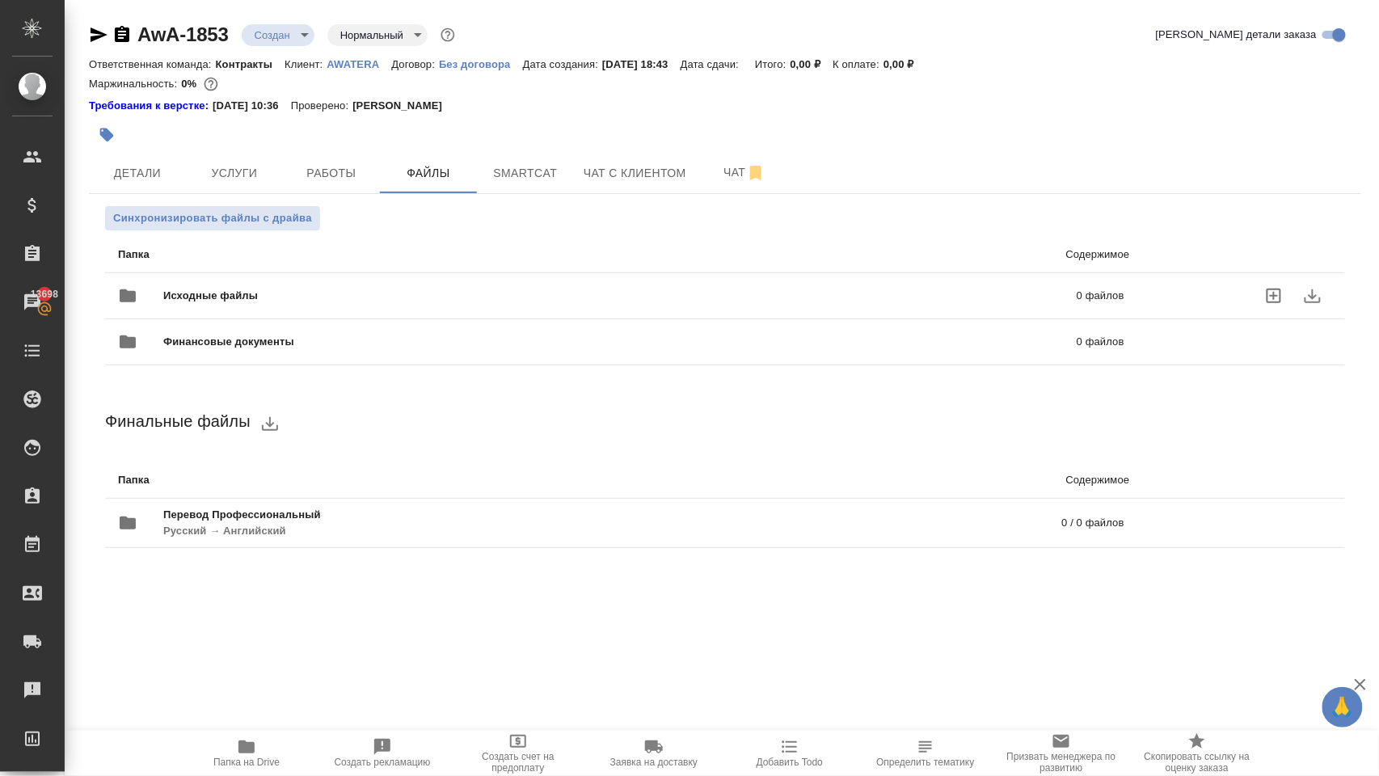
click at [359, 293] on div "Исходные файлы 0 файлов" at bounding box center [621, 295] width 1007 height 39
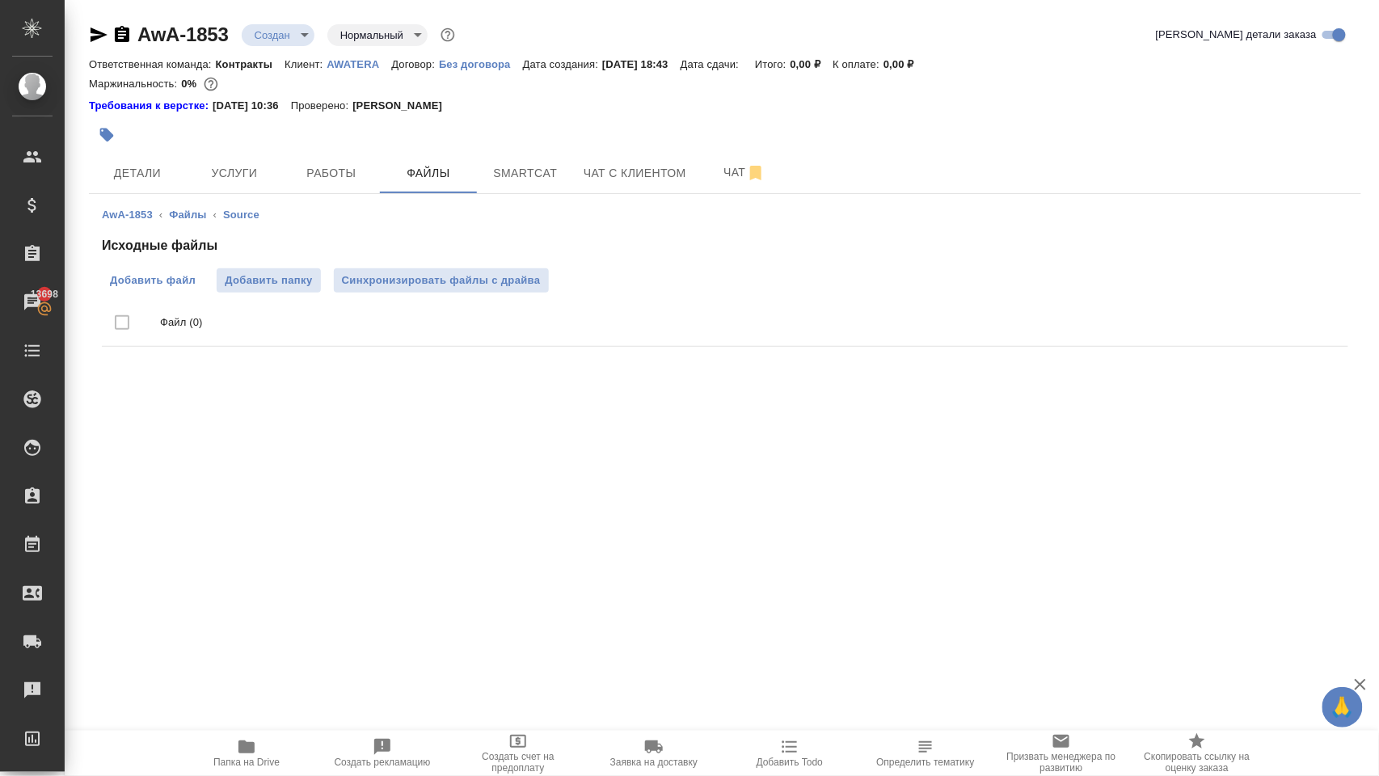
click at [179, 289] on span "Добавить файл" at bounding box center [153, 280] width 86 height 16
click at [0, 0] on input "Добавить файл" at bounding box center [0, 0] width 0 height 0
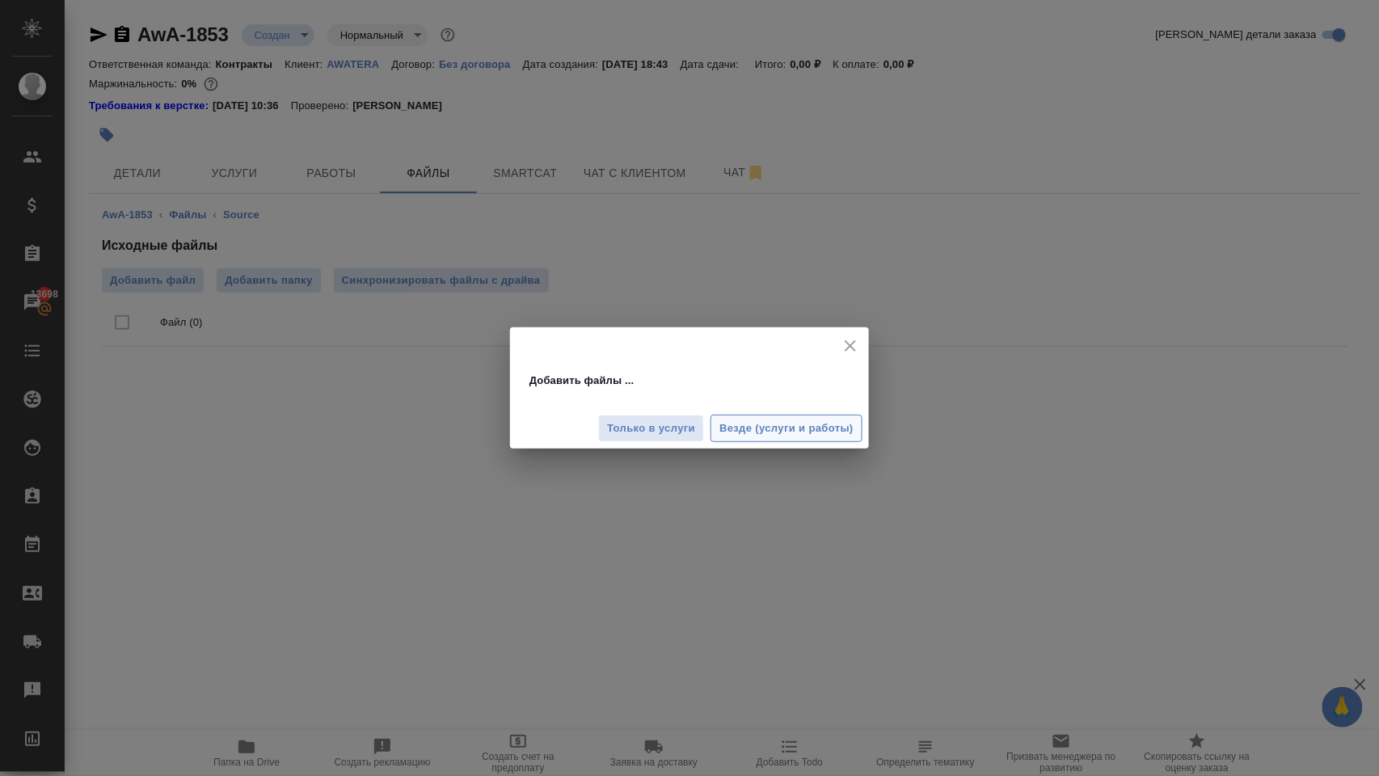
click at [722, 432] on span "Везде (услуги и работы)" at bounding box center [787, 429] width 134 height 19
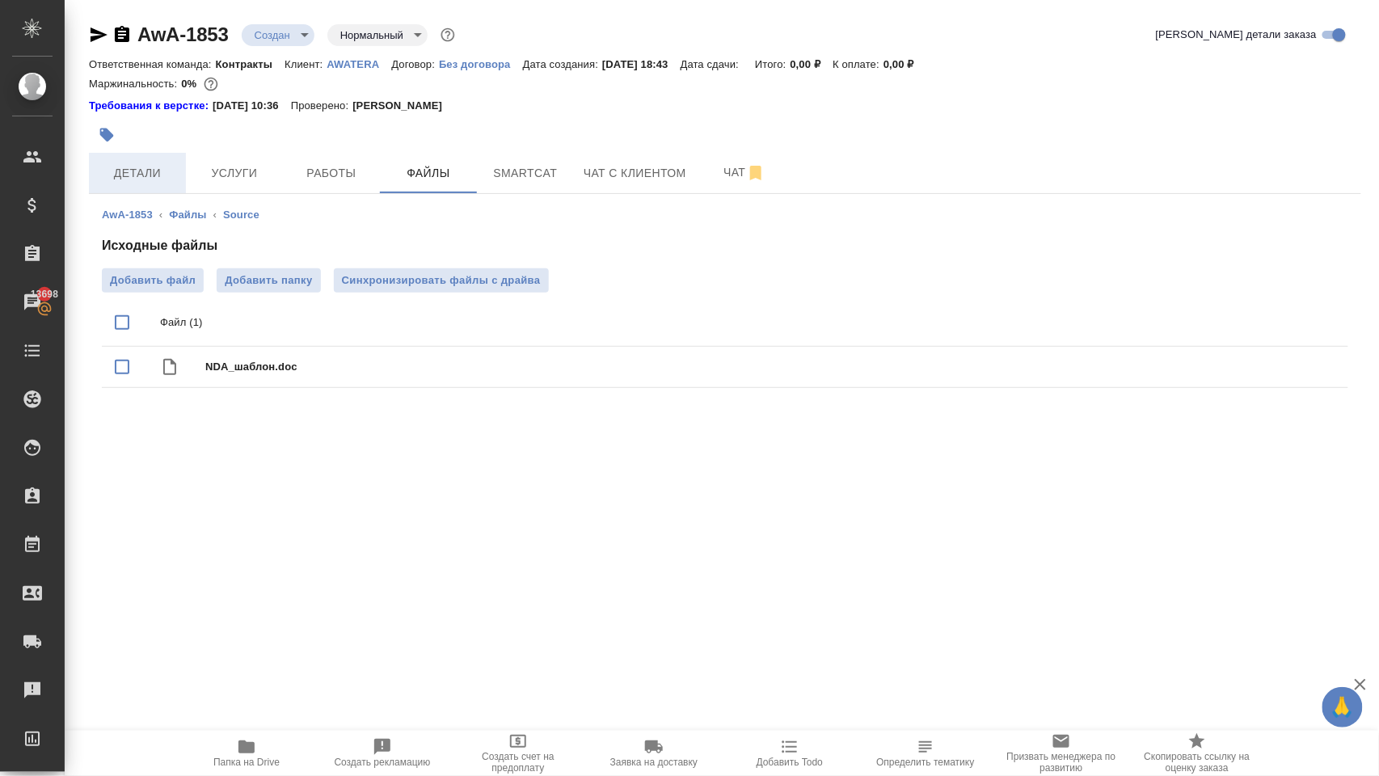
click at [150, 184] on span "Детали" at bounding box center [138, 173] width 78 height 20
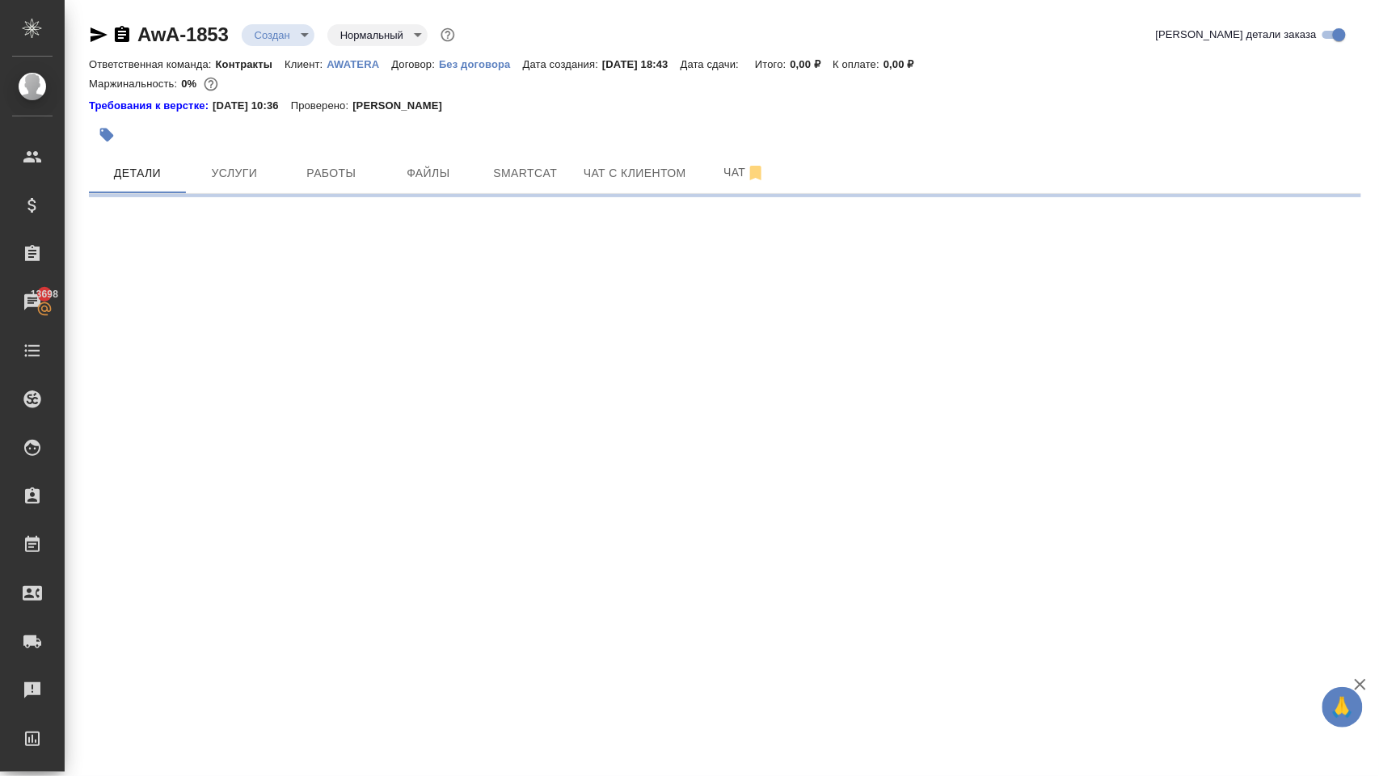
select select "RU"
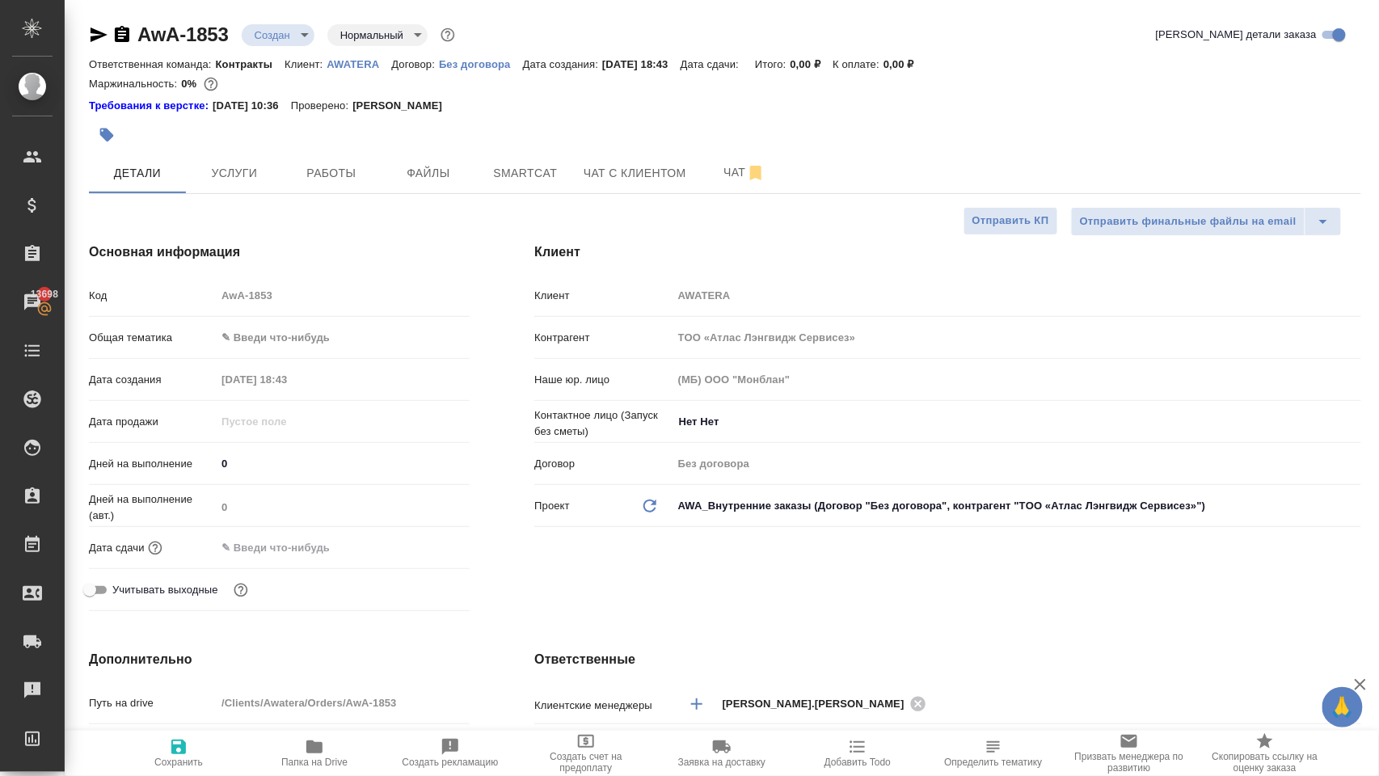
type textarea "x"
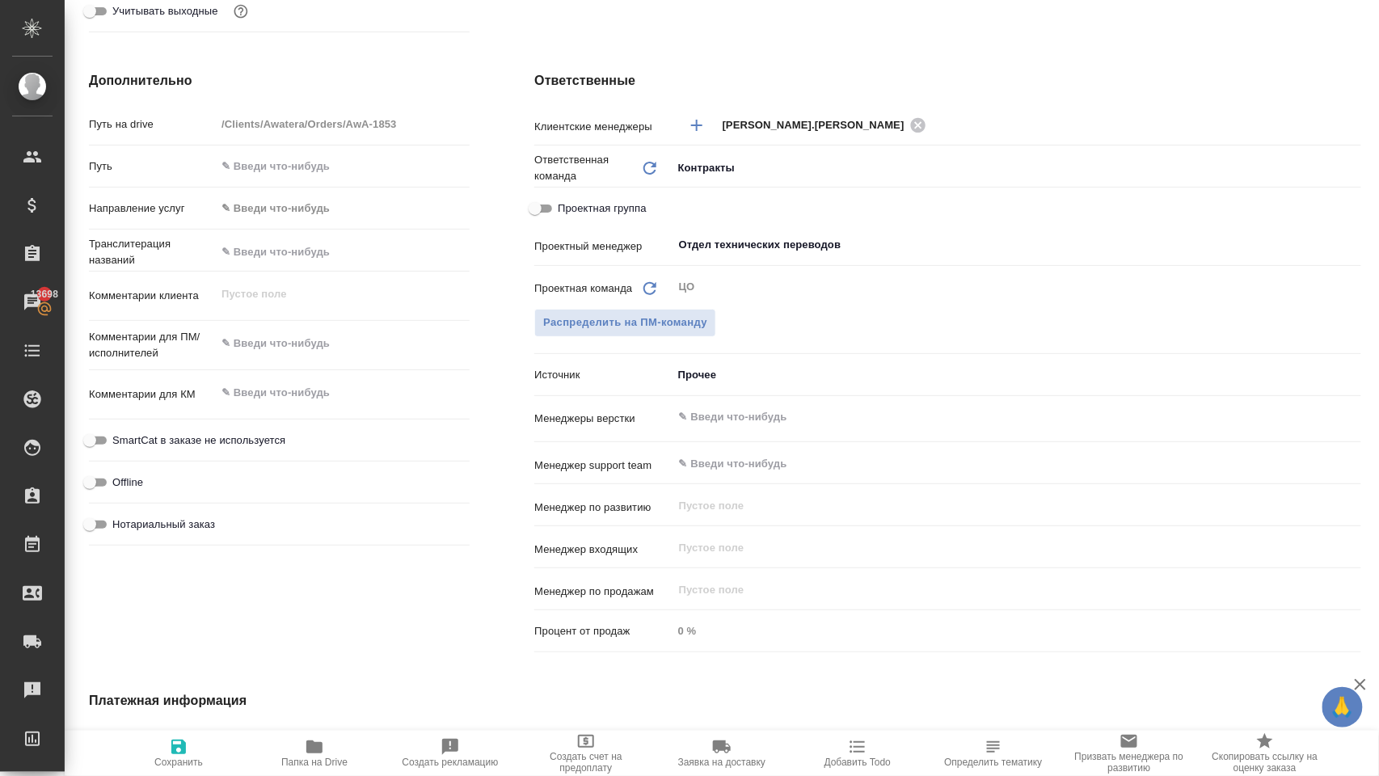
scroll to position [580, 0]
type textarea "x"
click at [272, 356] on textarea at bounding box center [343, 341] width 254 height 27
type textarea "x"
type textarea "G"
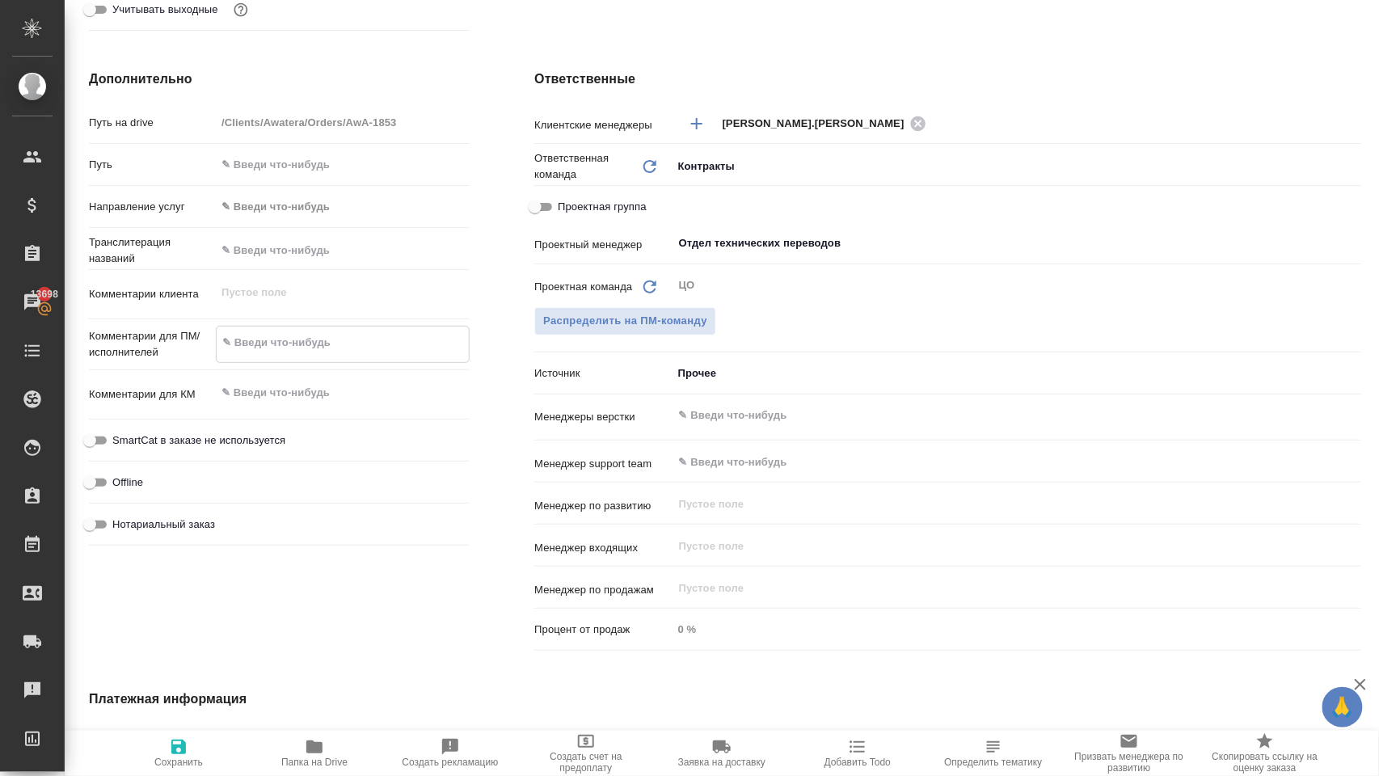
type textarea "x"
type textarea "Gh"
type textarea "x"
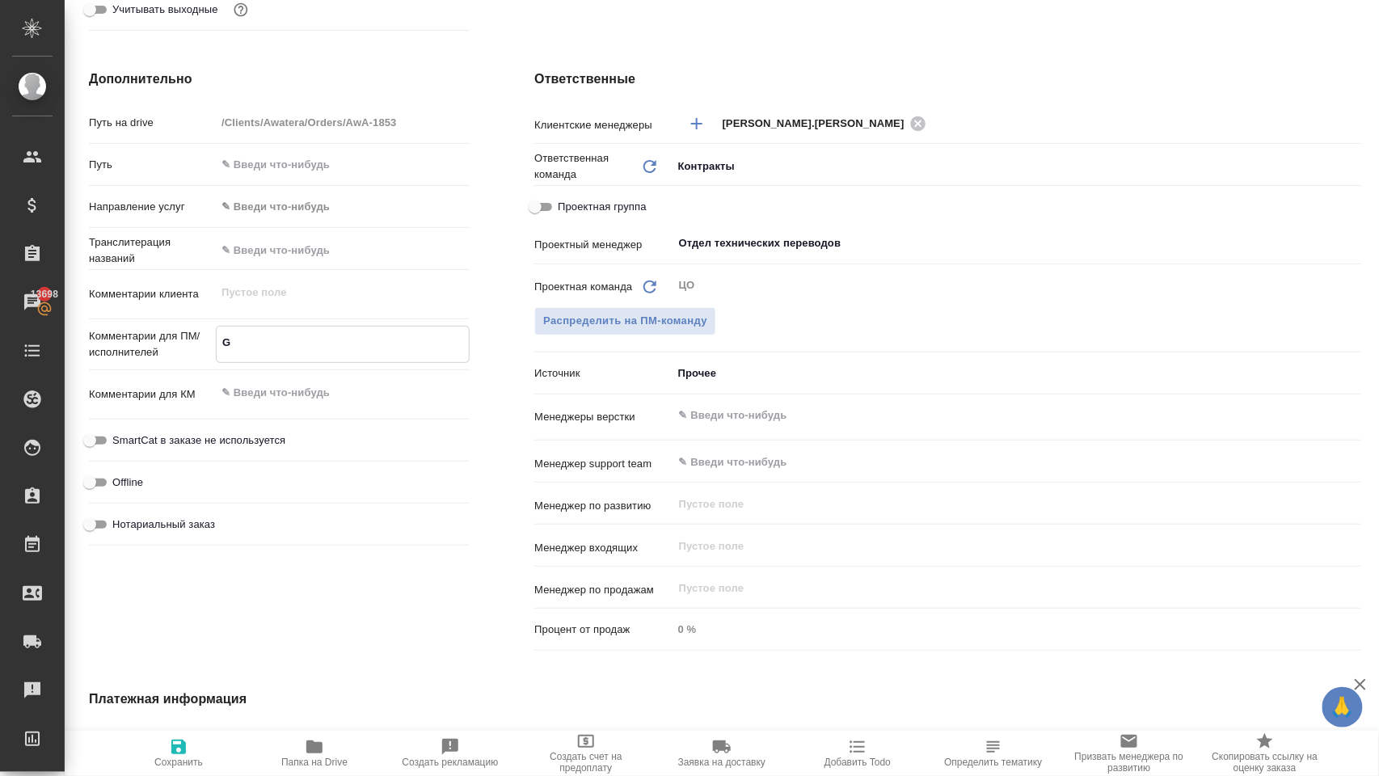
type textarea "x"
type textarea "Ghj"
type textarea "x"
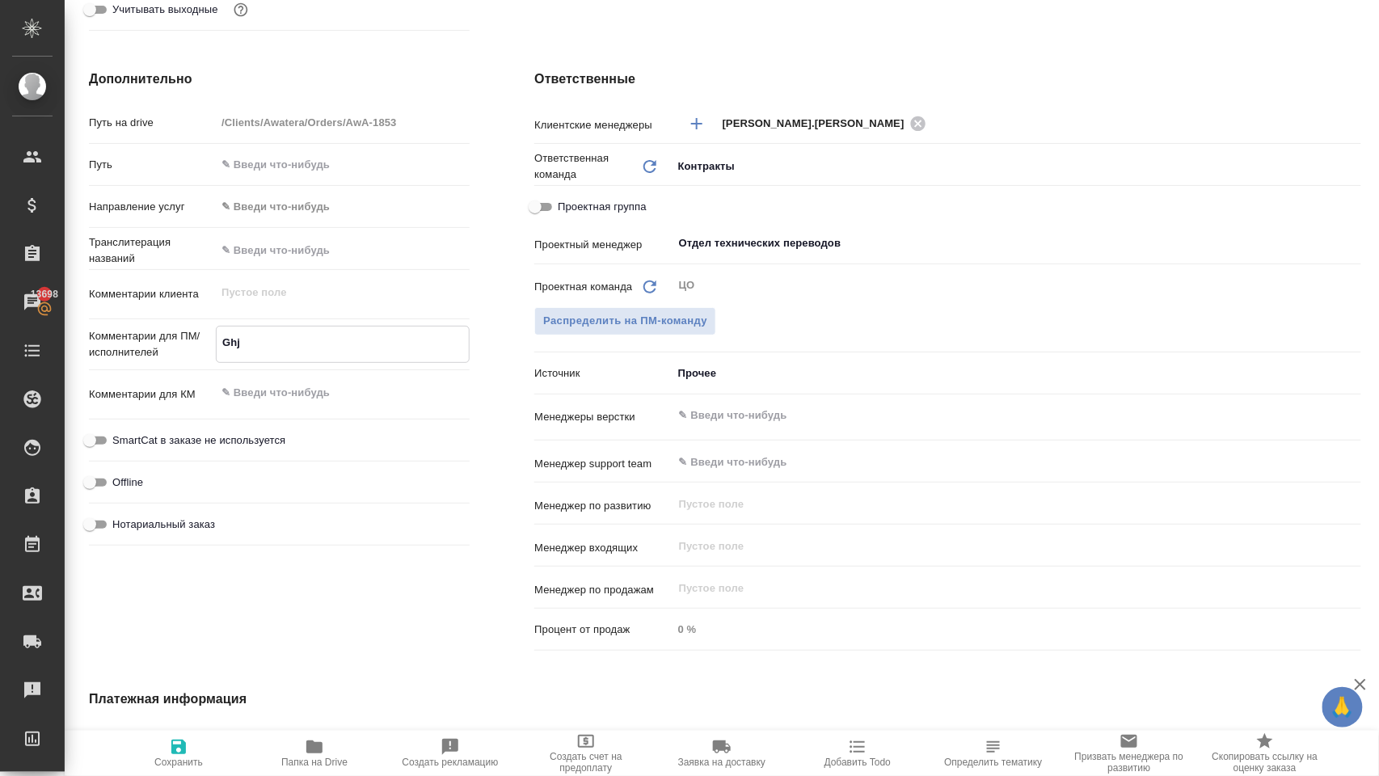
type textarea "x"
type textarea "Gh"
type textarea "x"
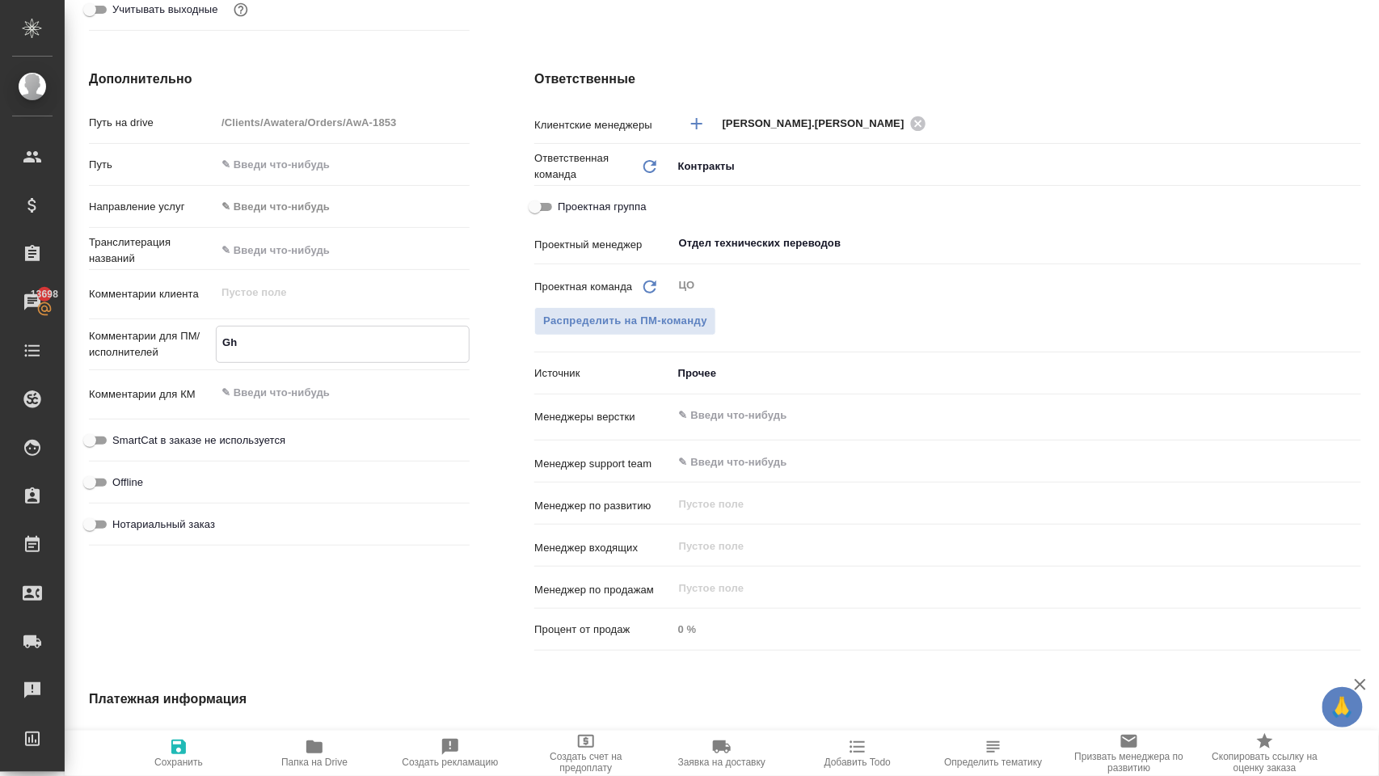
type textarea "G"
type textarea "x"
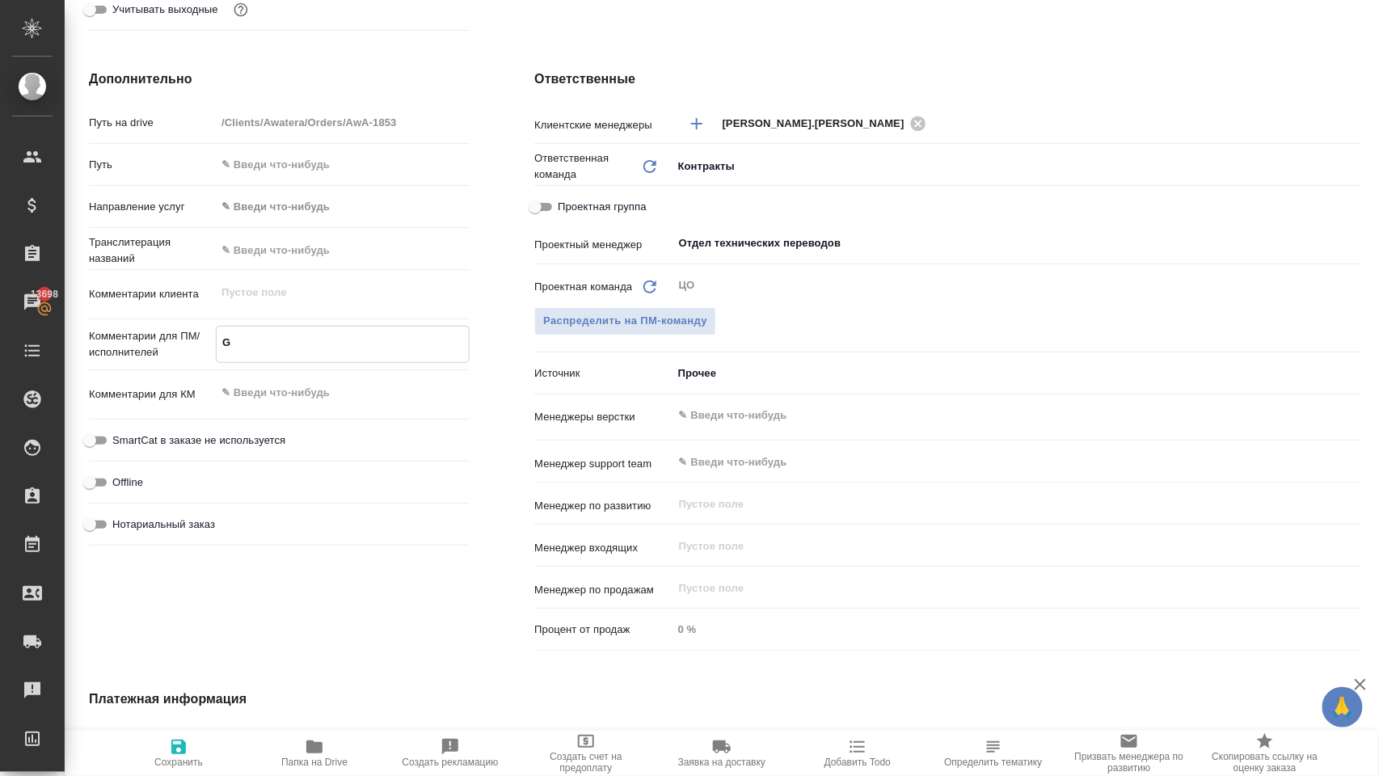
type textarea "x"
type textarea "п"
type textarea "x"
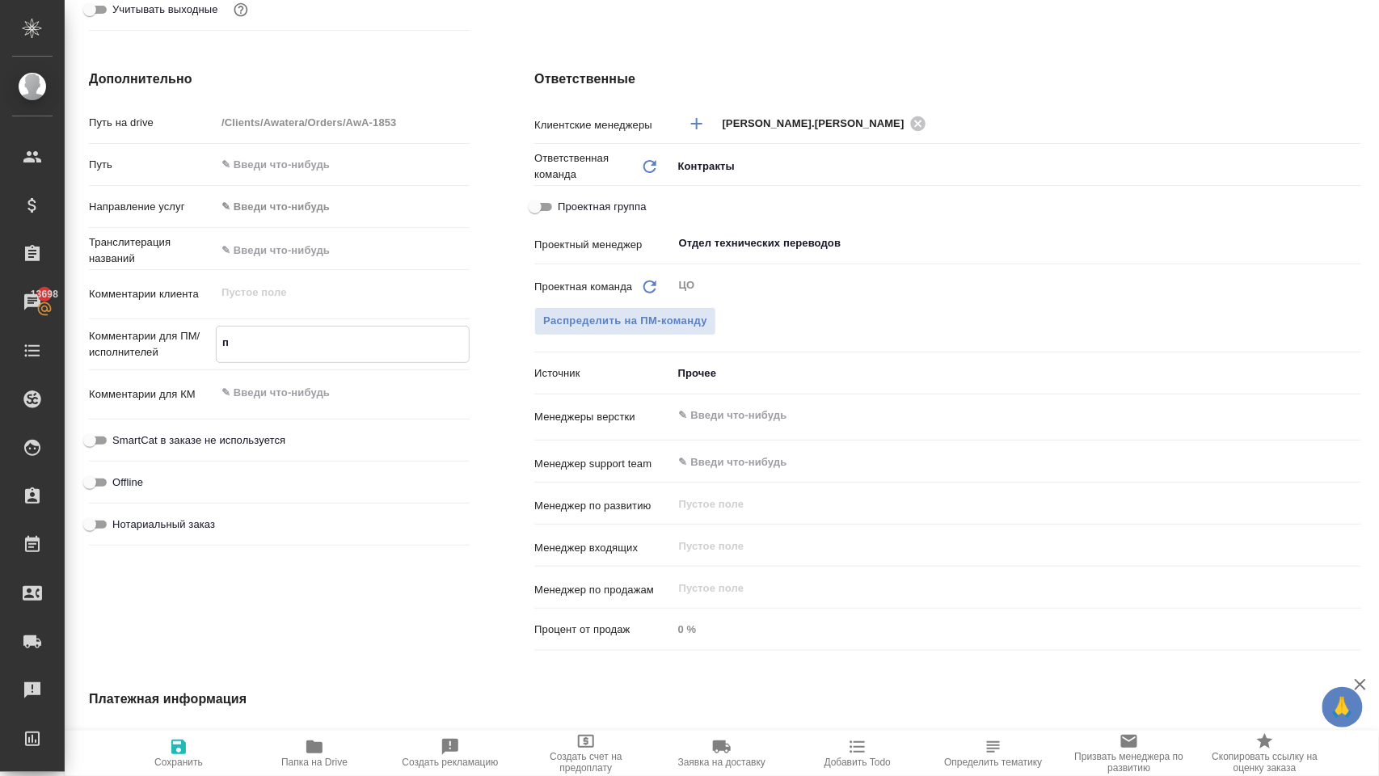
type textarea "x"
type textarea "П"
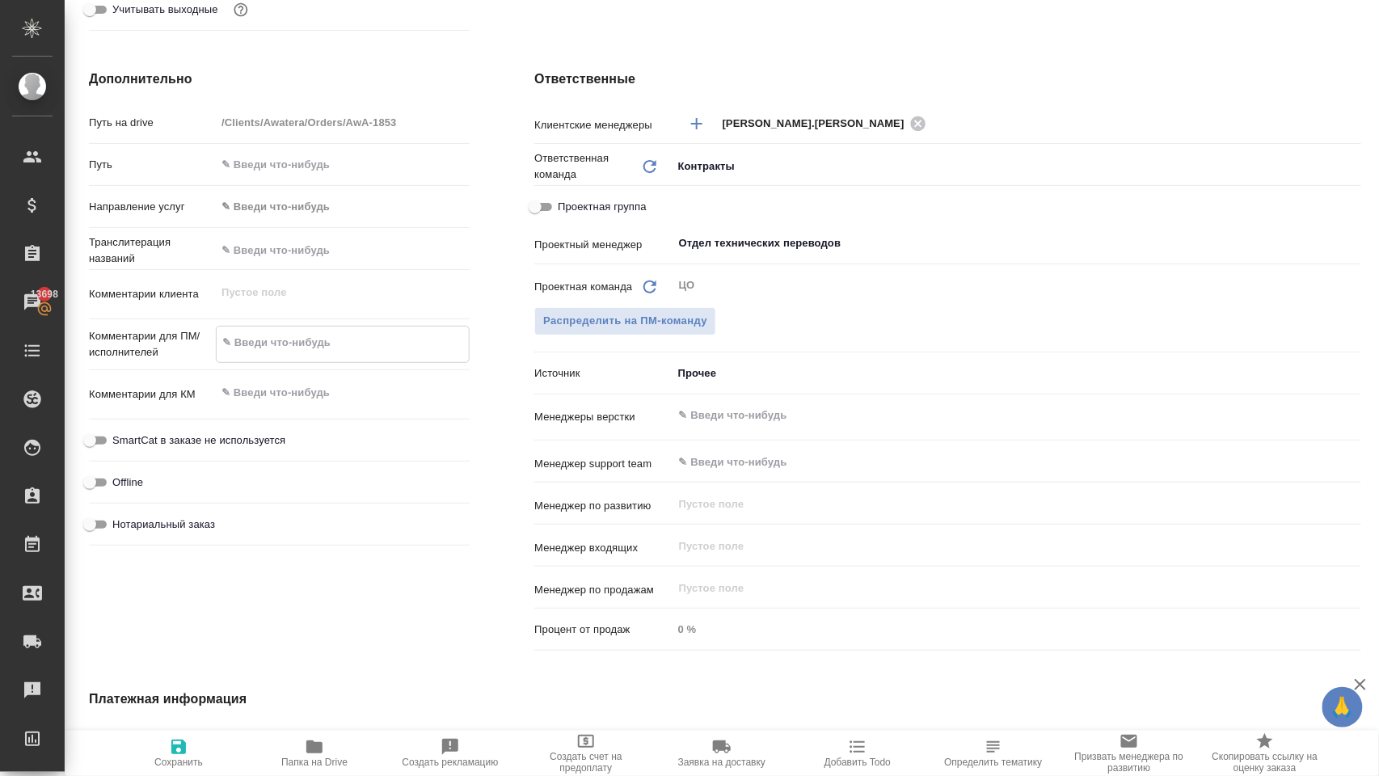
type textarea "x"
type textarea "Пр"
type textarea "x"
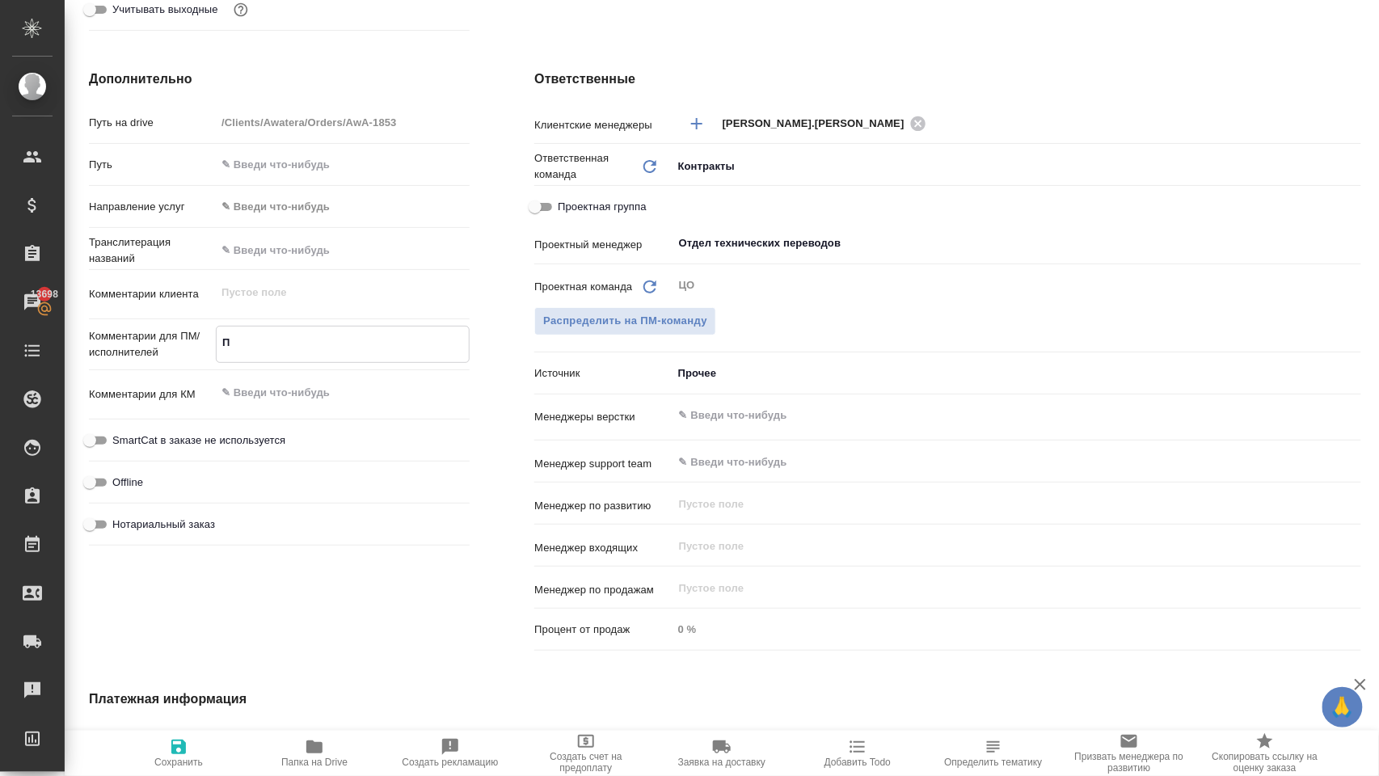
type textarea "x"
type textarea "Про"
type textarea "x"
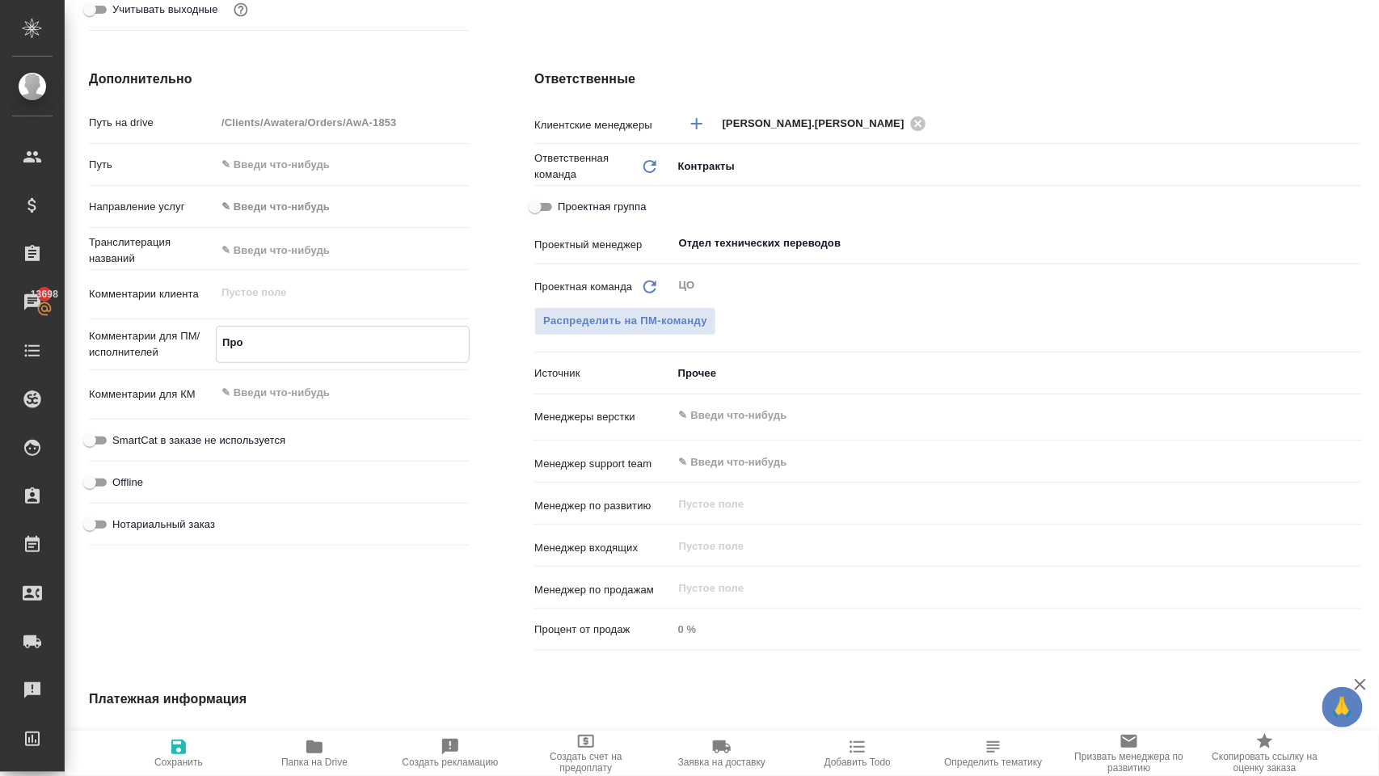
type textarea "x"
type textarea "Прош"
type textarea "x"
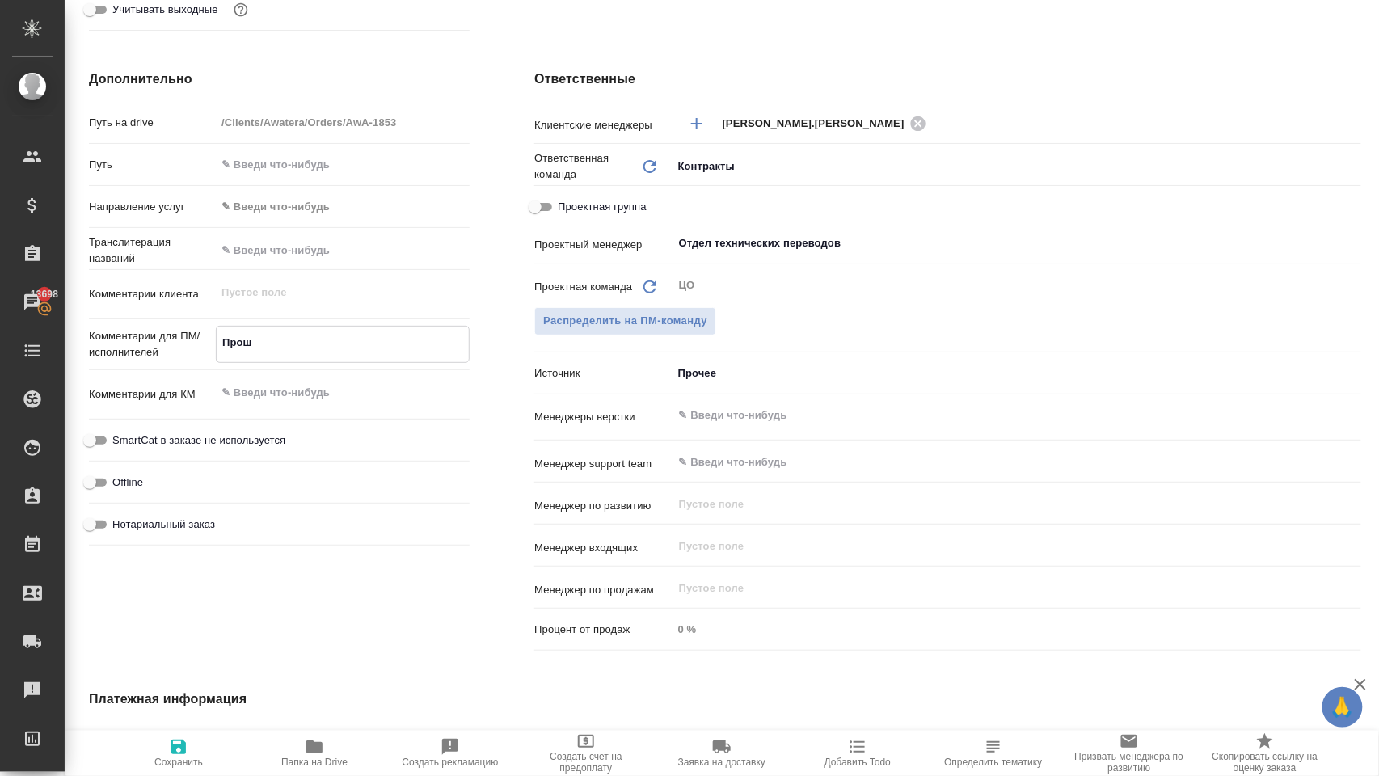
type textarea "Прошу"
type textarea "x"
type textarea "Прошу"
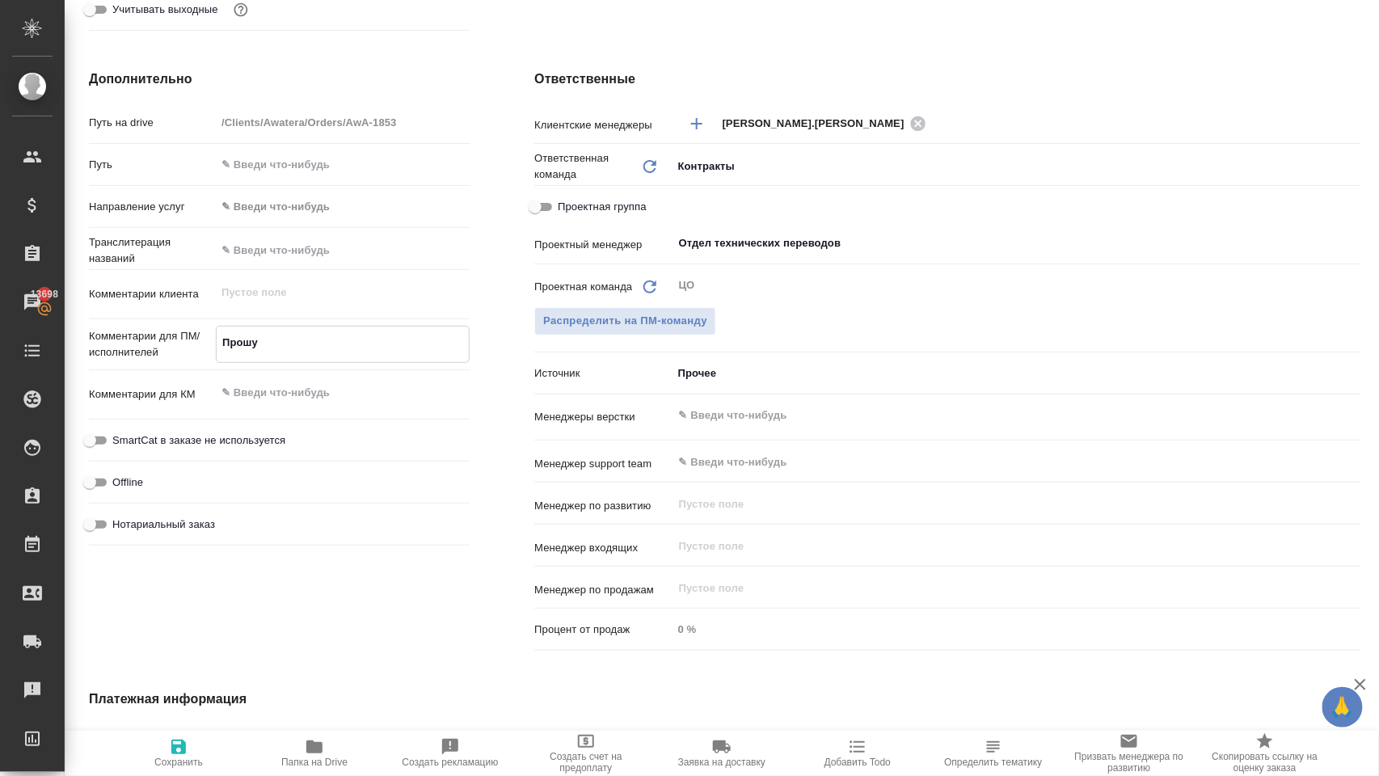
type textarea "x"
type textarea "Прошу п"
type textarea "x"
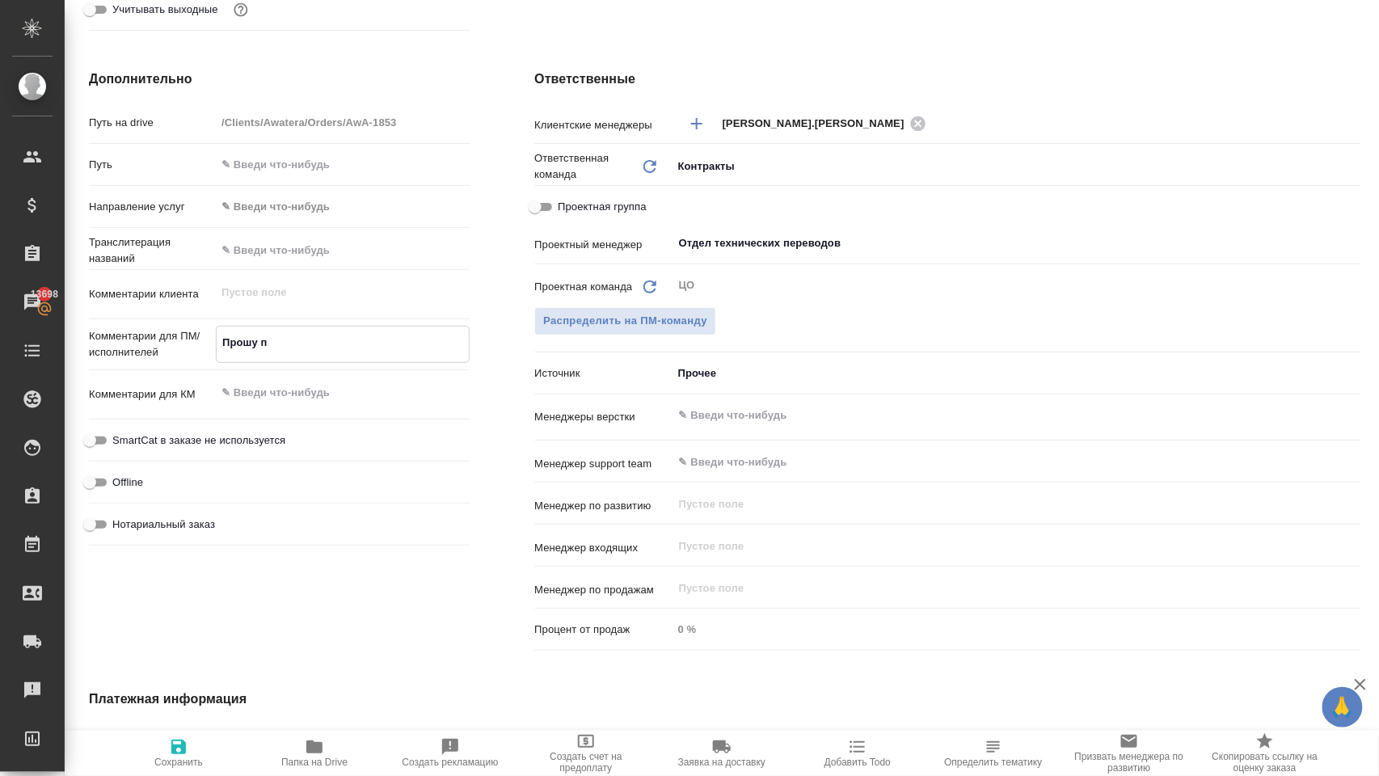
type textarea "x"
type textarea "Прошу пе"
type textarea "x"
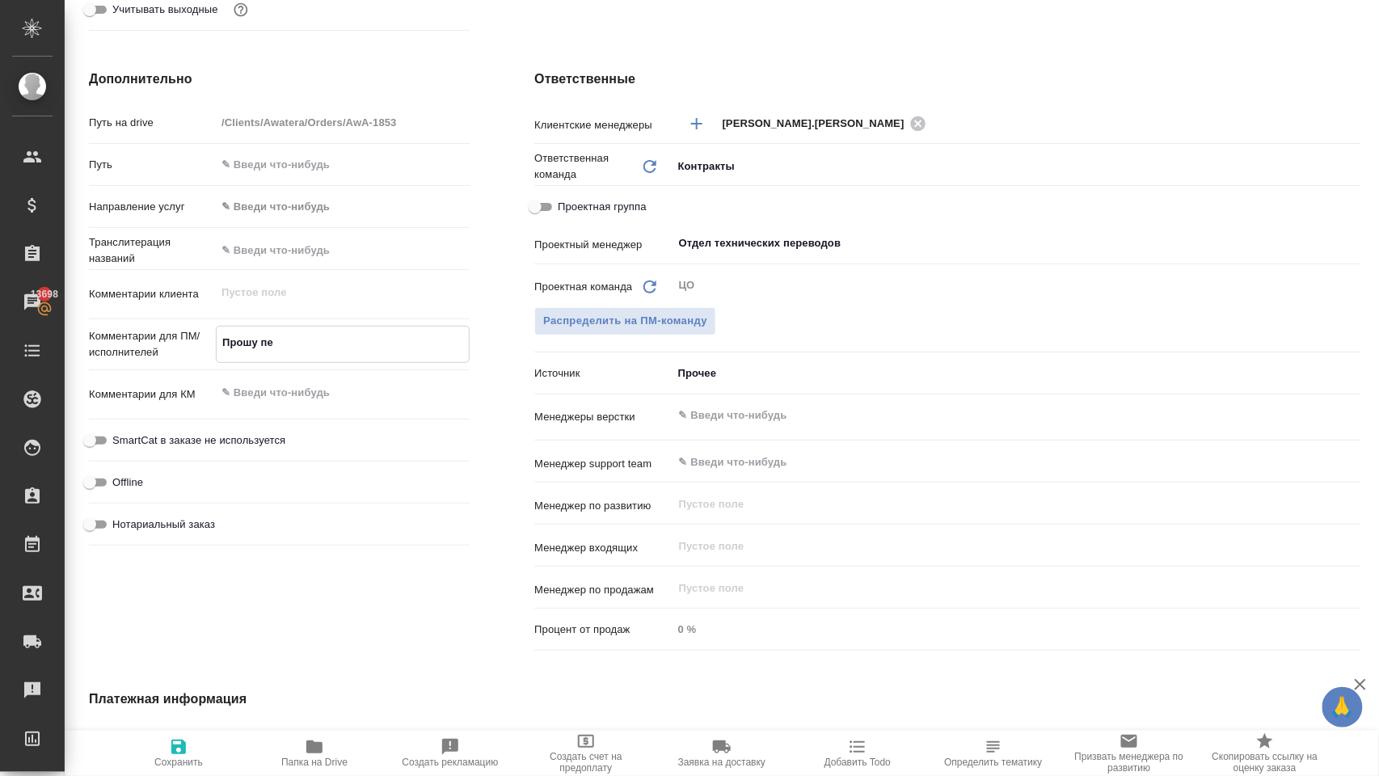
type textarea "Прошу пер"
type textarea "x"
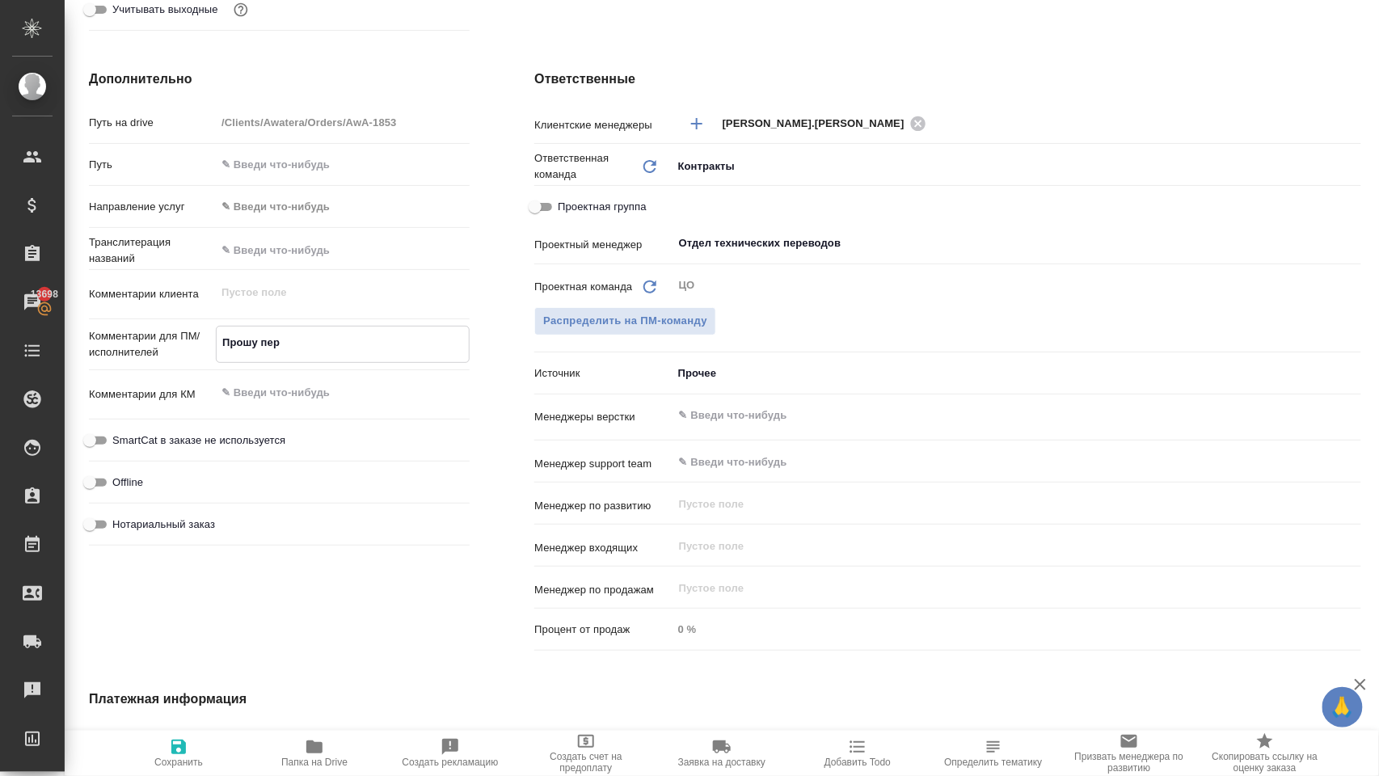
type textarea "Прошу пере"
type textarea "x"
type textarea "Прошу перев"
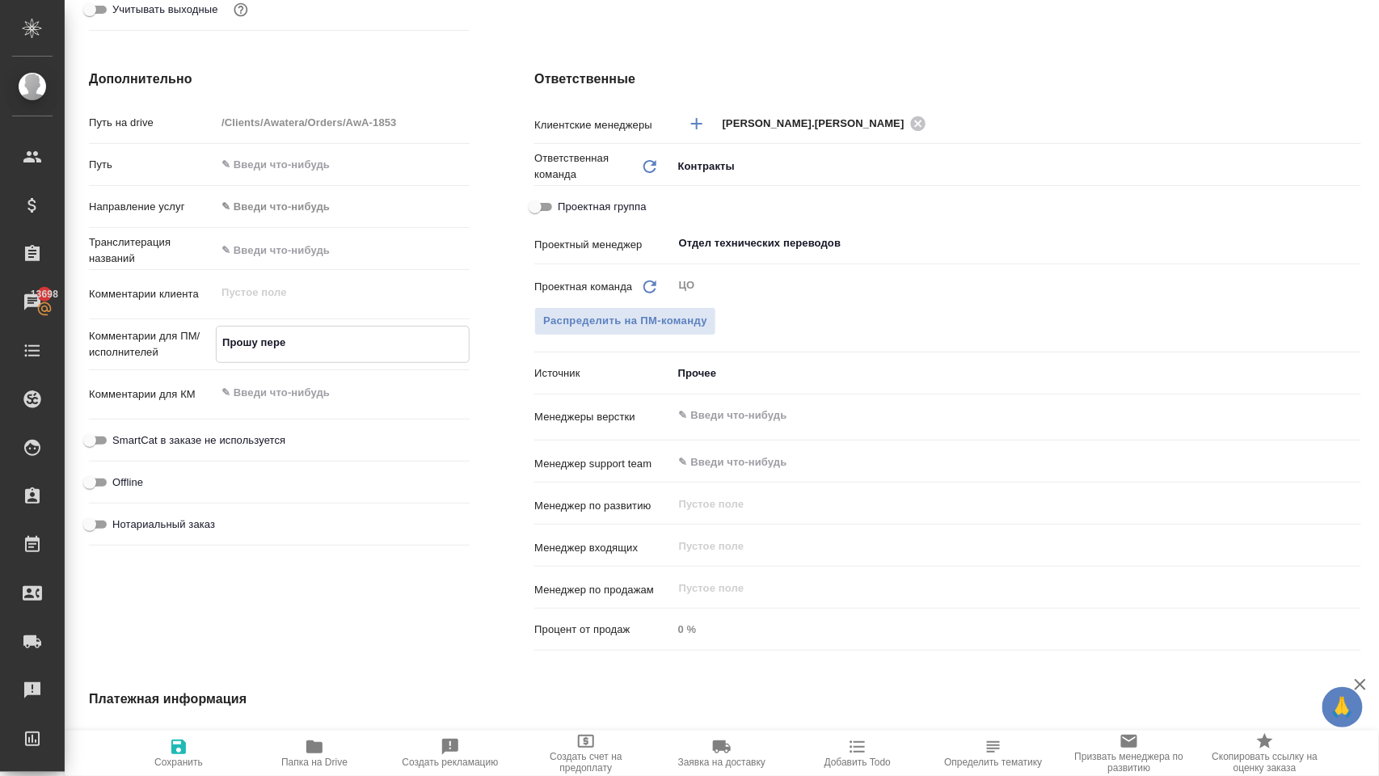
type textarea "x"
type textarea "Прошу переве"
type textarea "x"
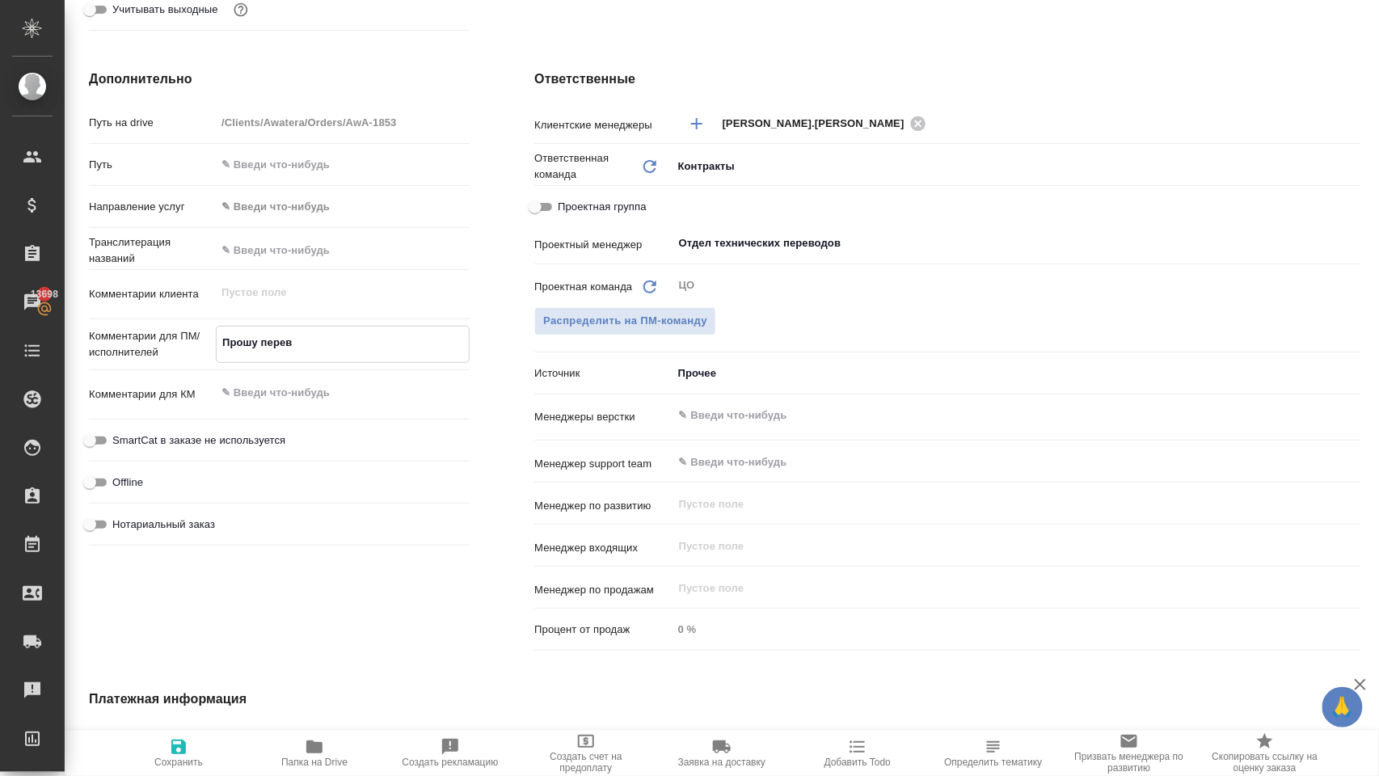
type textarea "x"
type textarea "Прошу перевес"
type textarea "x"
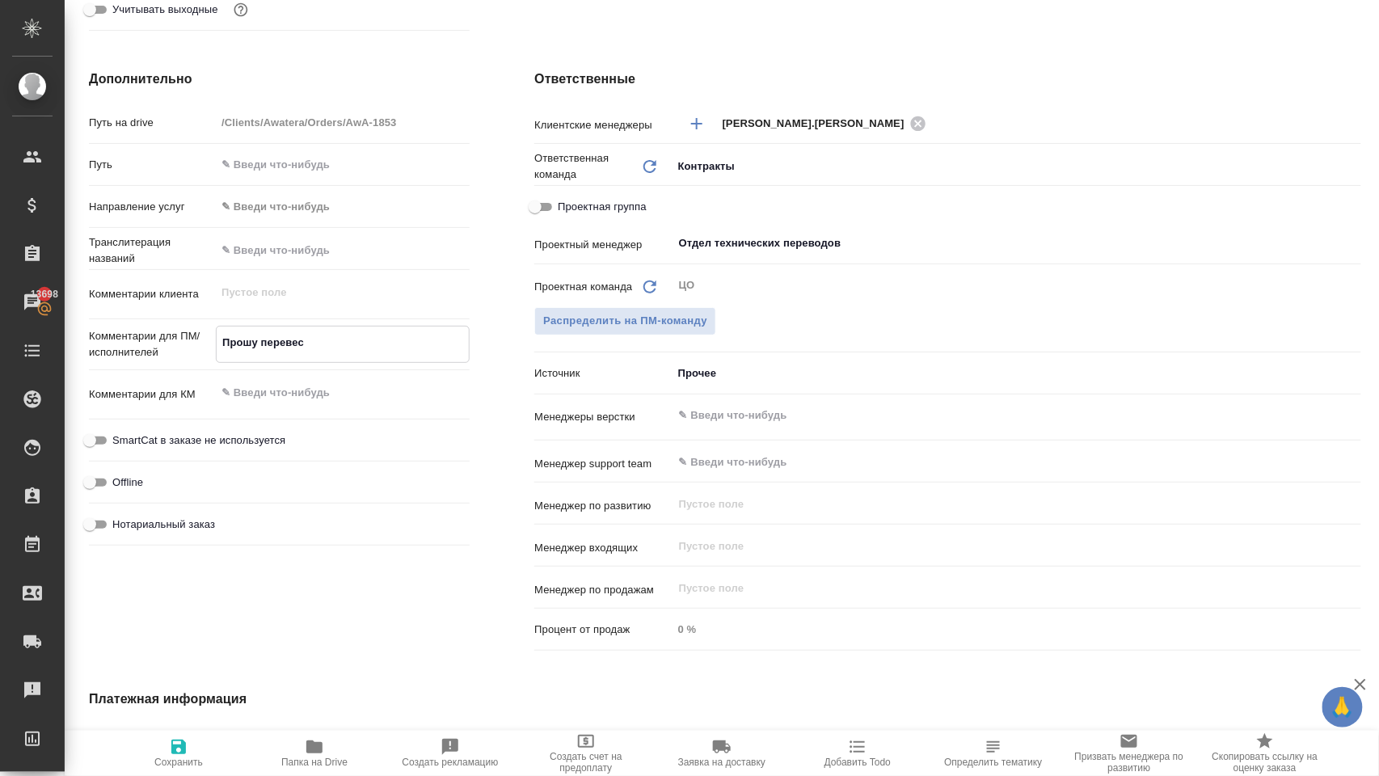
type textarea "x"
type textarea "Прошу перевест"
type textarea "x"
type textarea "Прошу перевести"
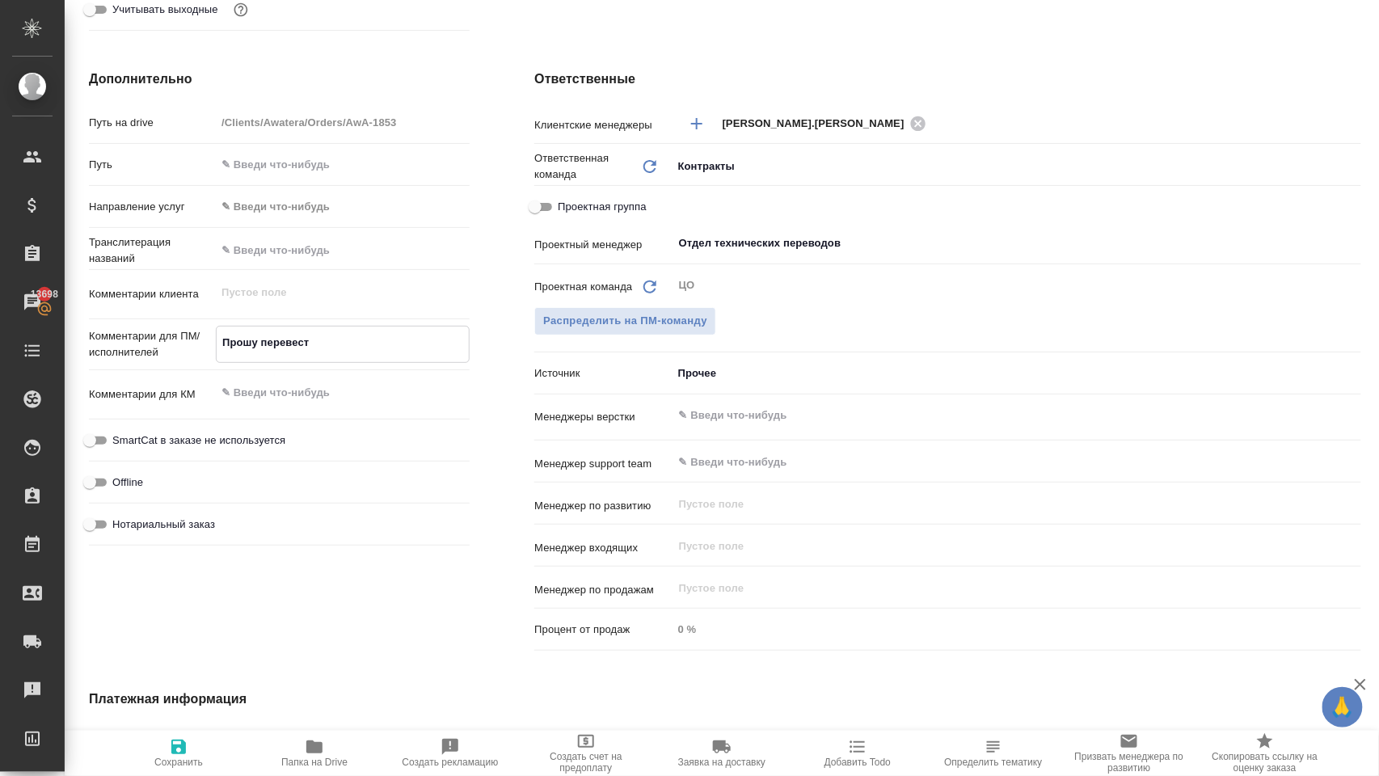
type textarea "x"
type textarea "Прошу перевести"
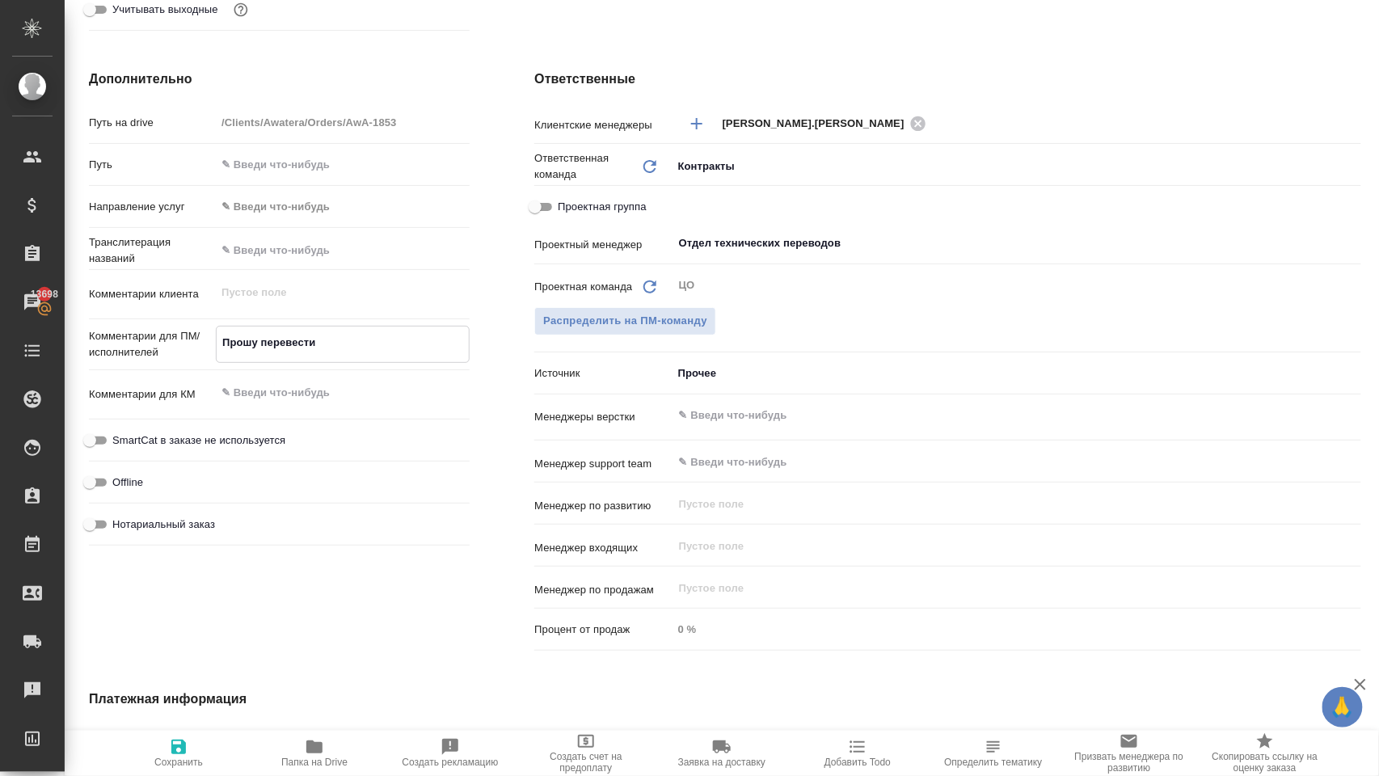
type textarea "x"
type textarea "Прошу перевести ш"
type textarea "x"
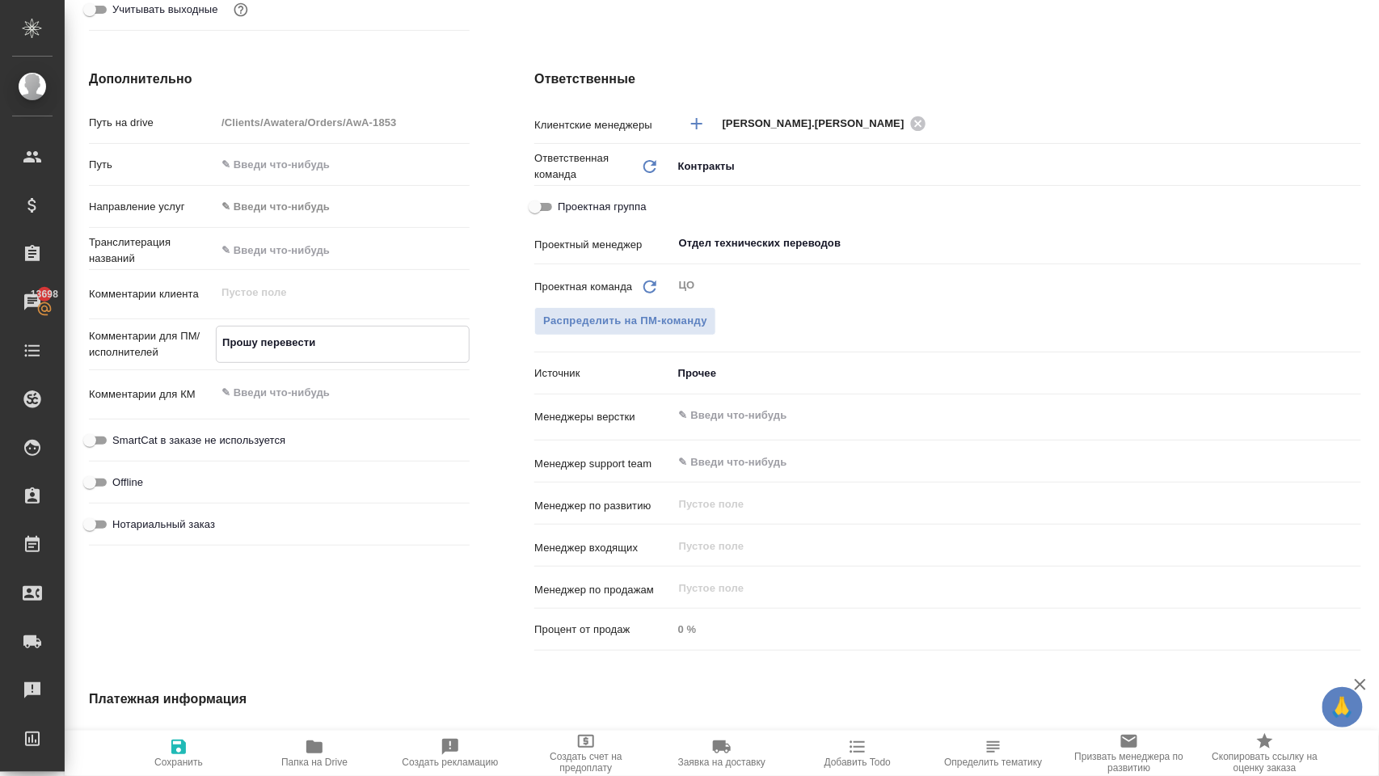
type textarea "x"
type textarea "Прошу перевести ша"
type textarea "x"
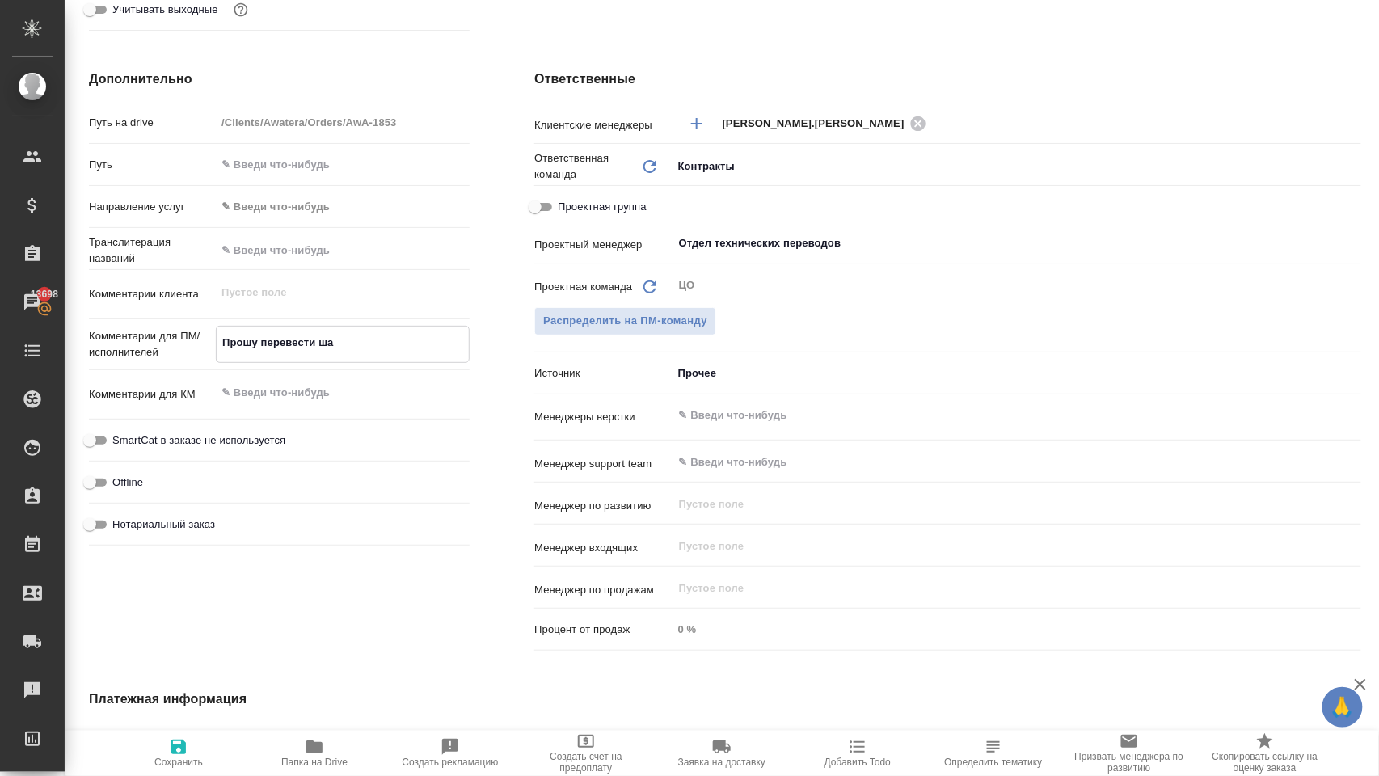
type textarea "x"
type textarea "Прошу перевести шаб"
type textarea "x"
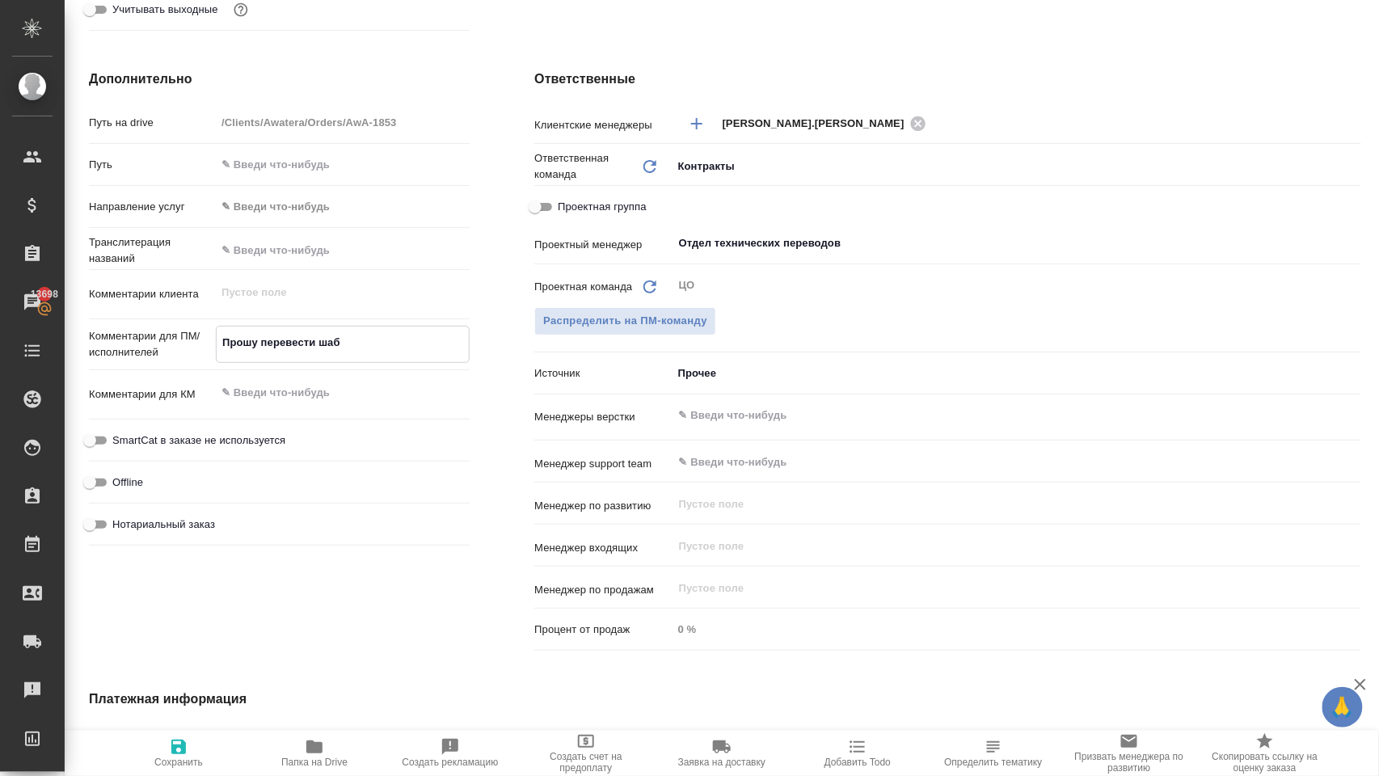
type textarea "Прошу перевести шабл"
type textarea "x"
type textarea "Прошу перевести шабло"
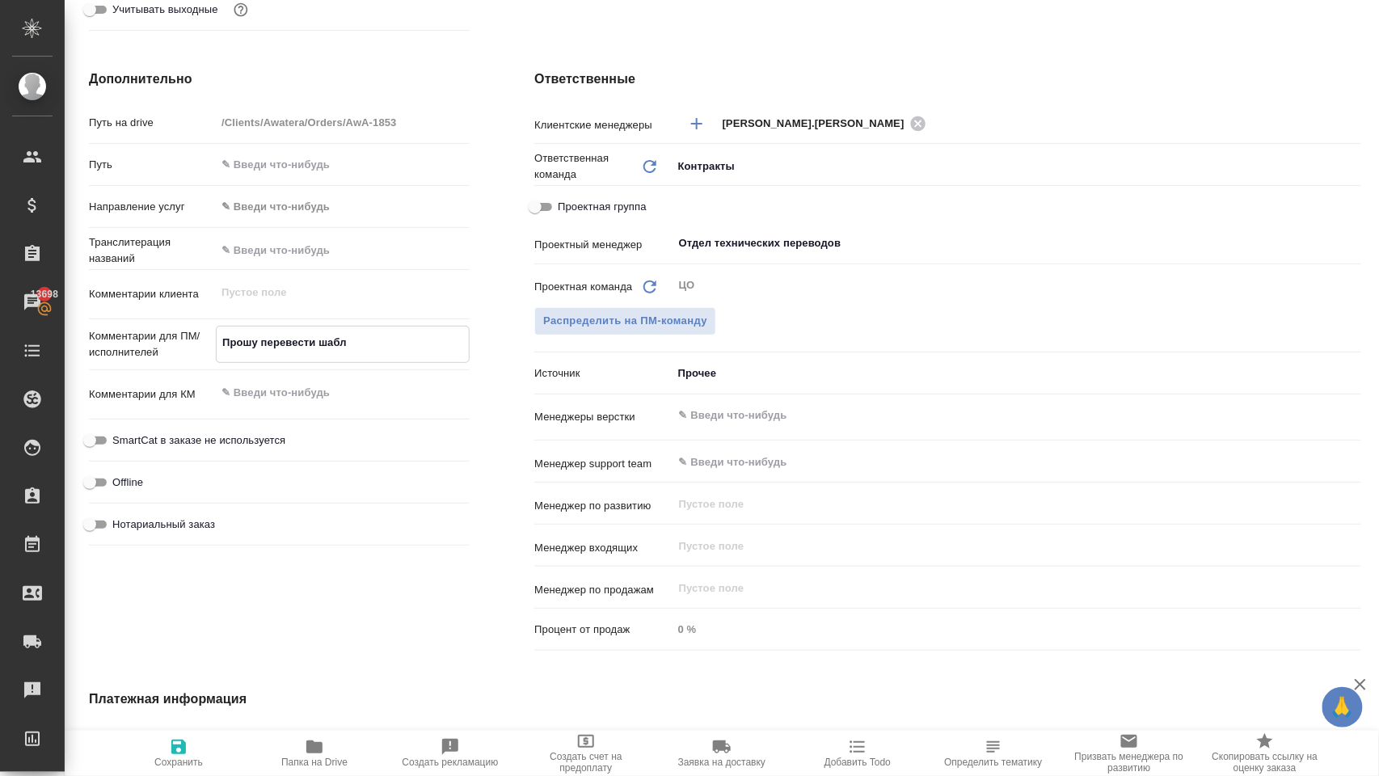
type textarea "x"
type textarea "Прошу перевести шаблон"
type textarea "x"
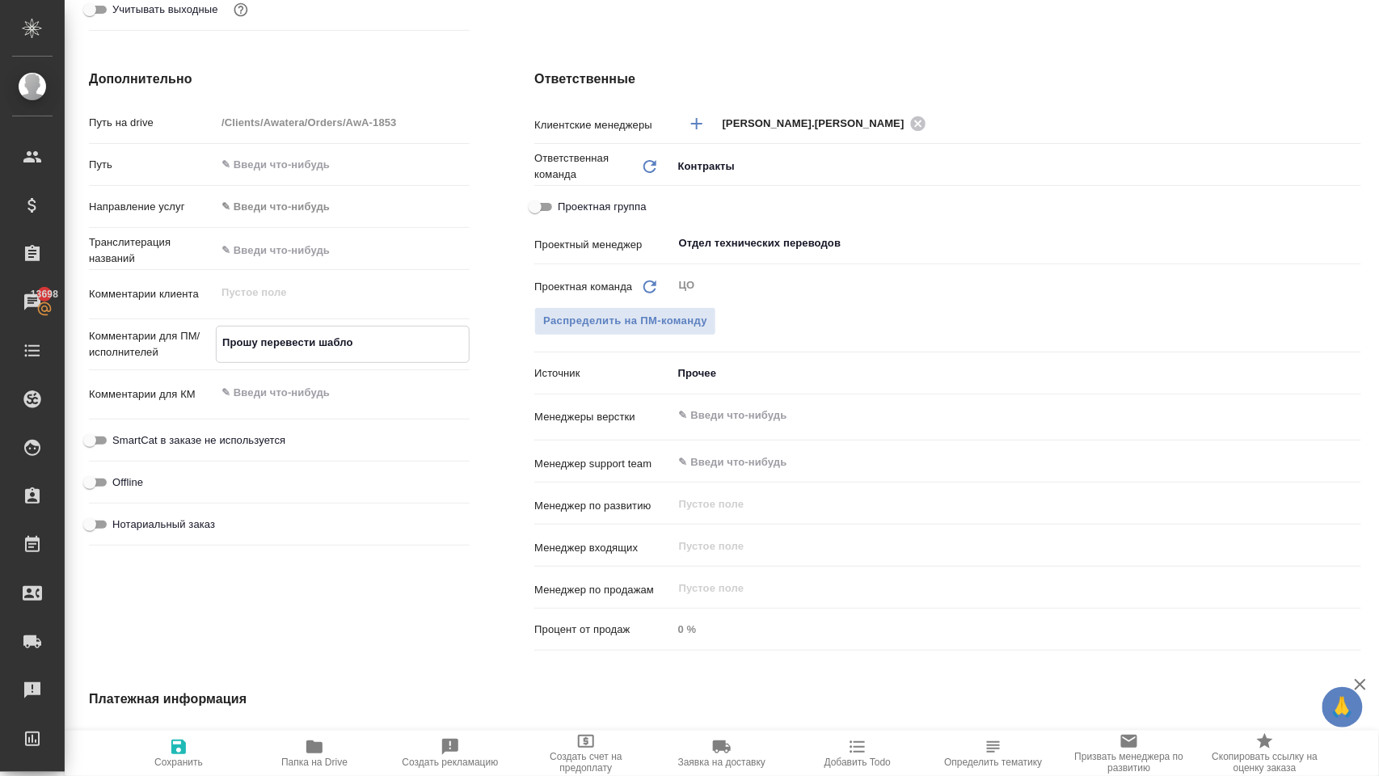
type textarea "x"
type textarea "Прошу перевести шаблон"
type textarea "x"
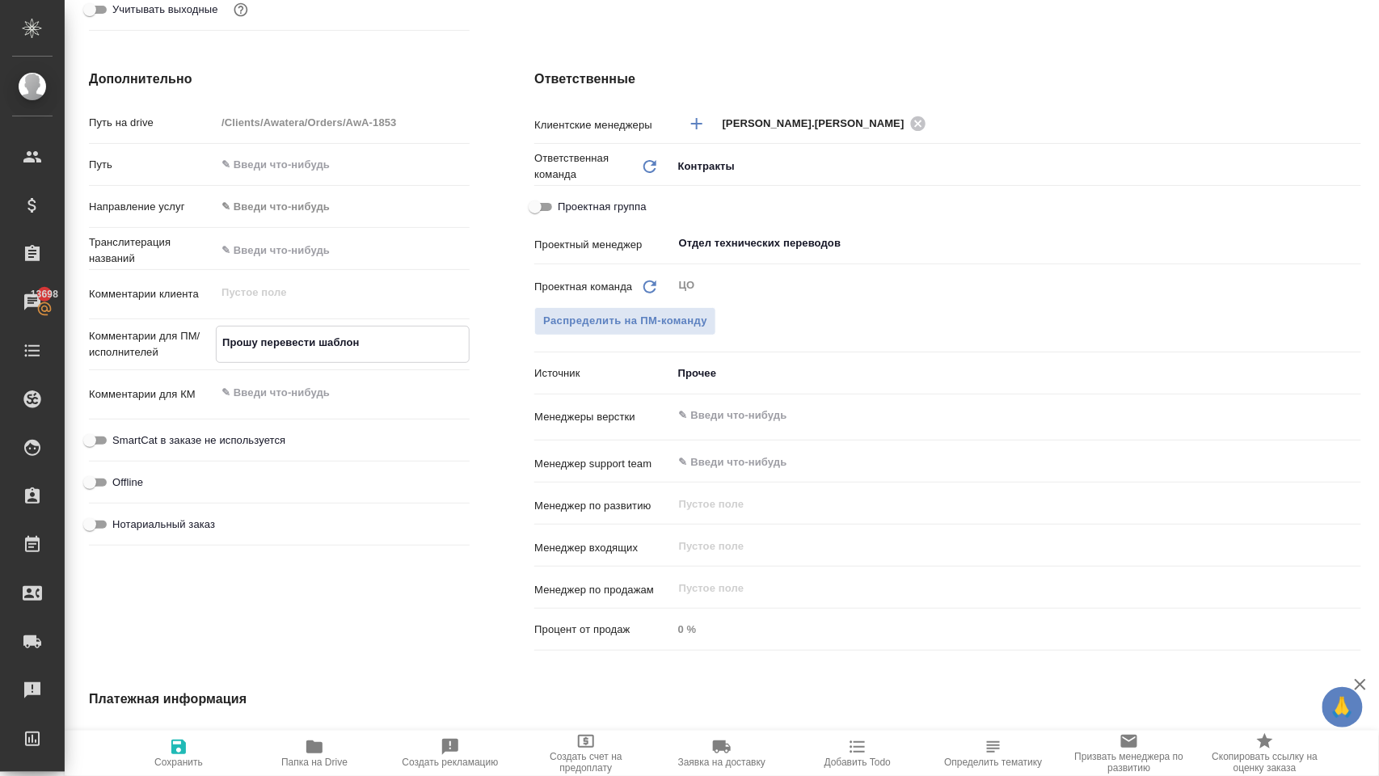
type textarea "x"
type textarea "Прошу перевести шаблон"
type textarea "x"
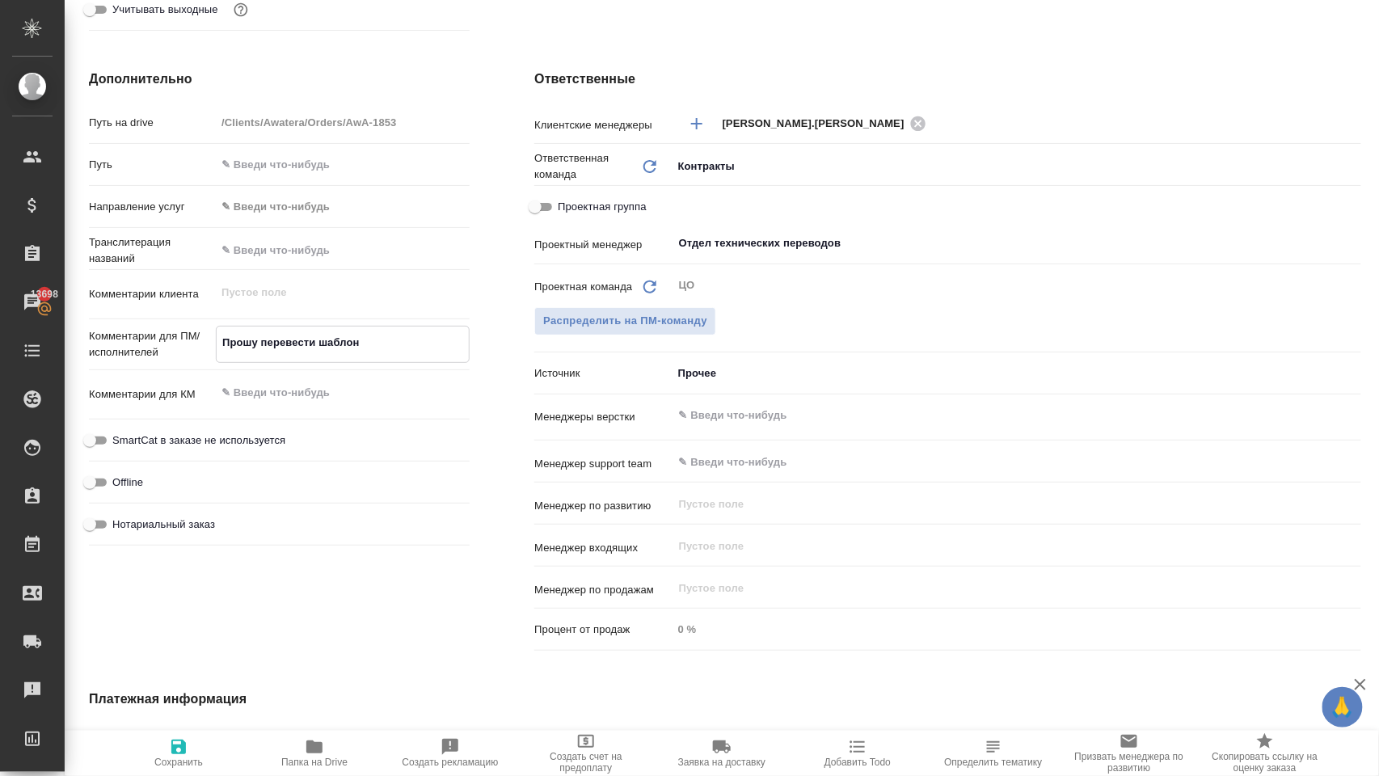
type textarea "Прошу перевести шаблон н"
type textarea "x"
type textarea "Прошу перевести шаблон на"
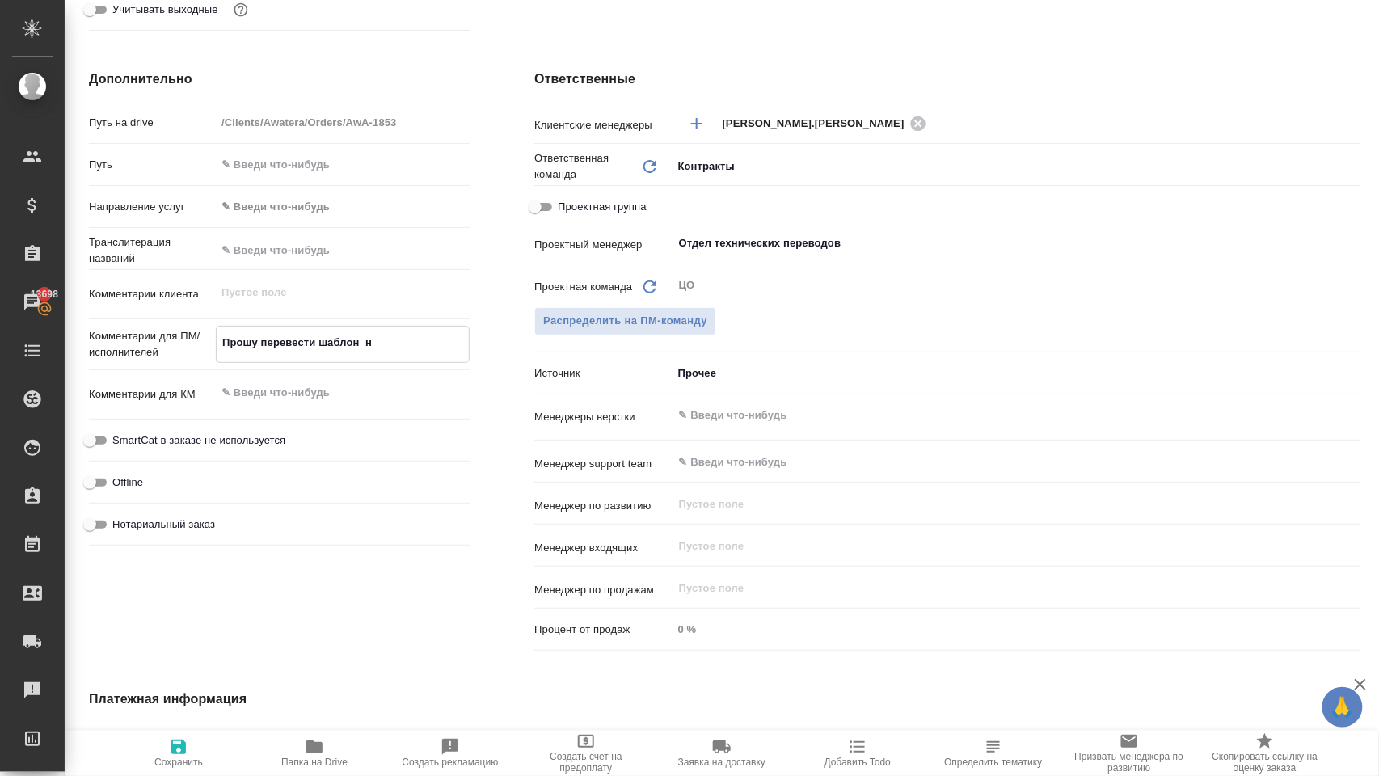
type textarea "x"
type textarea "Прошу перевести шаблон на"
type textarea "x"
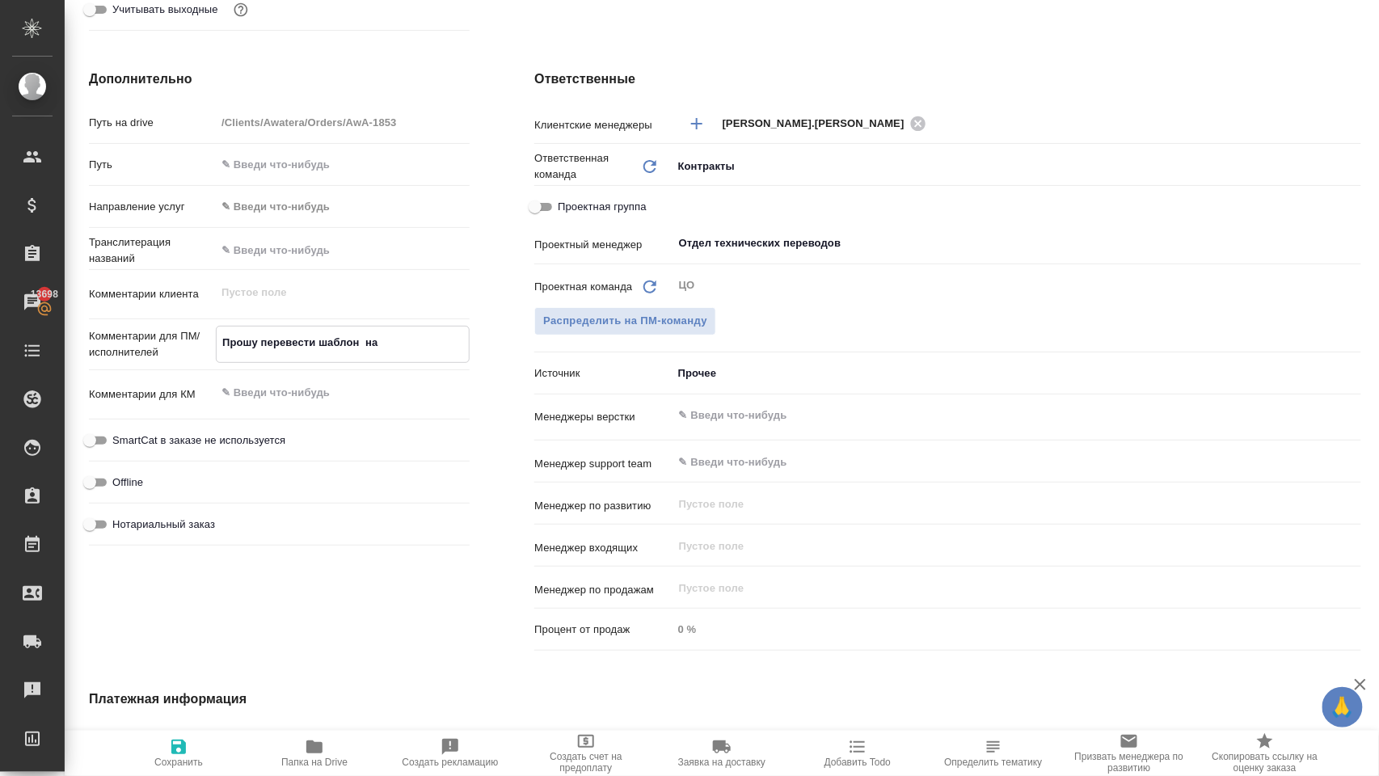
type textarea "x"
type textarea "Прошу перевести шаблон на а"
type textarea "x"
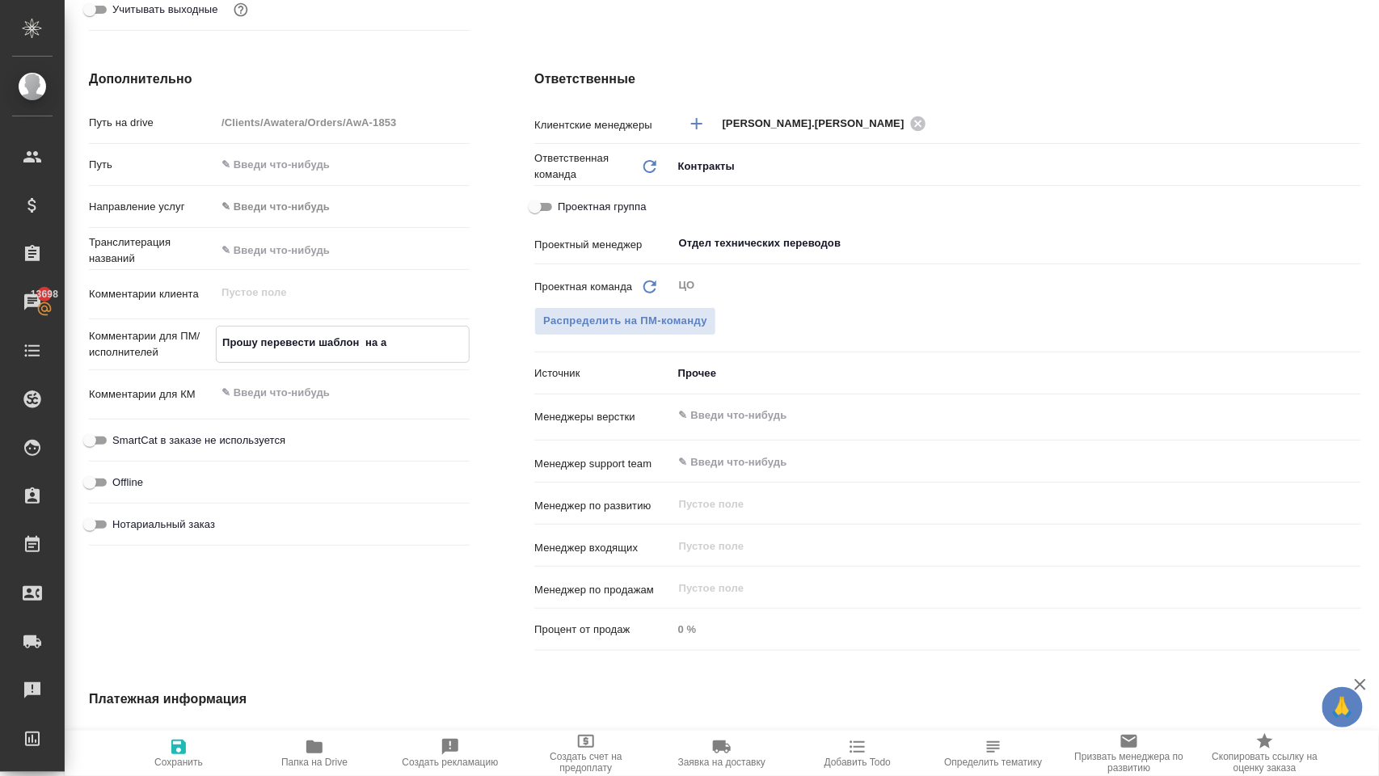
type textarea "x"
type textarea "Прошу перевести шаблон на ан"
type textarea "x"
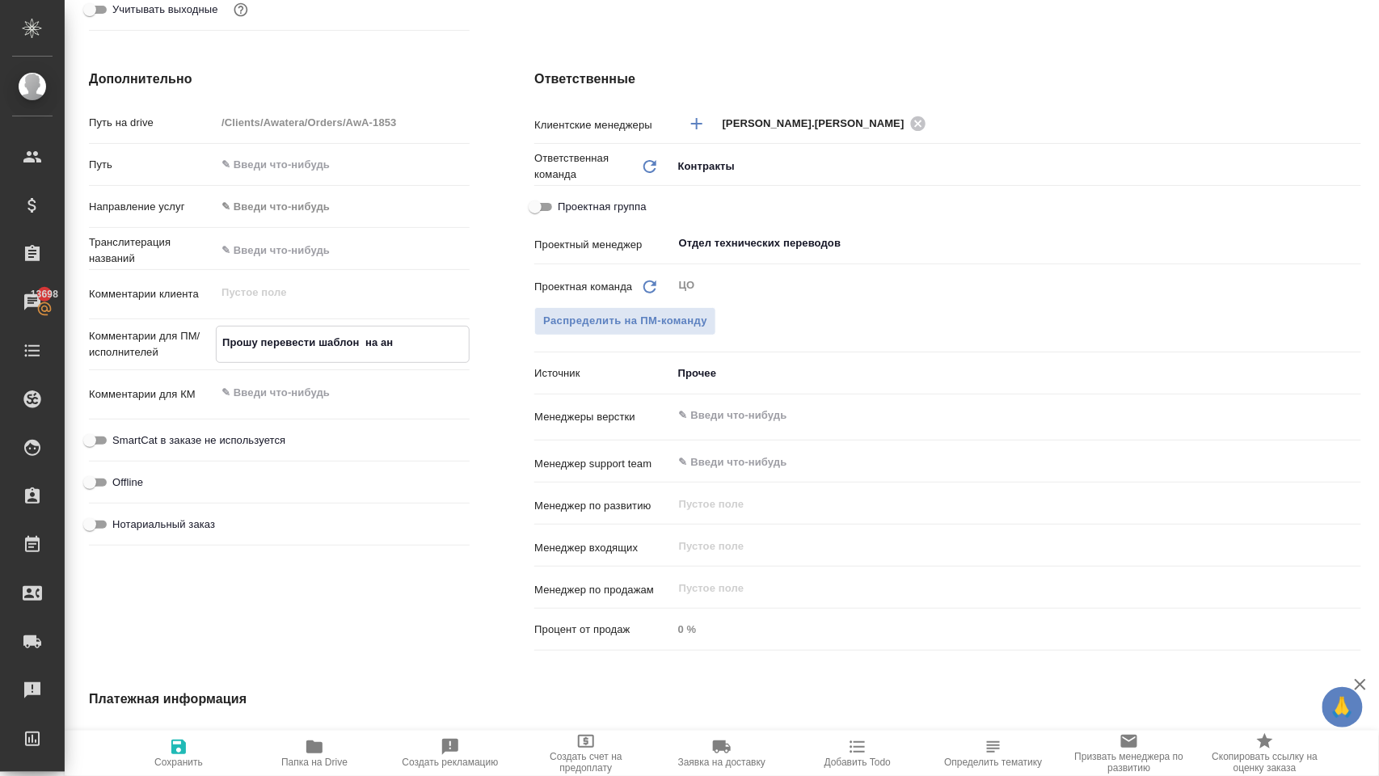
type textarea "Прошу перевести шаблон на анг"
type textarea "x"
type textarea "Прошу перевести шаблон на англ"
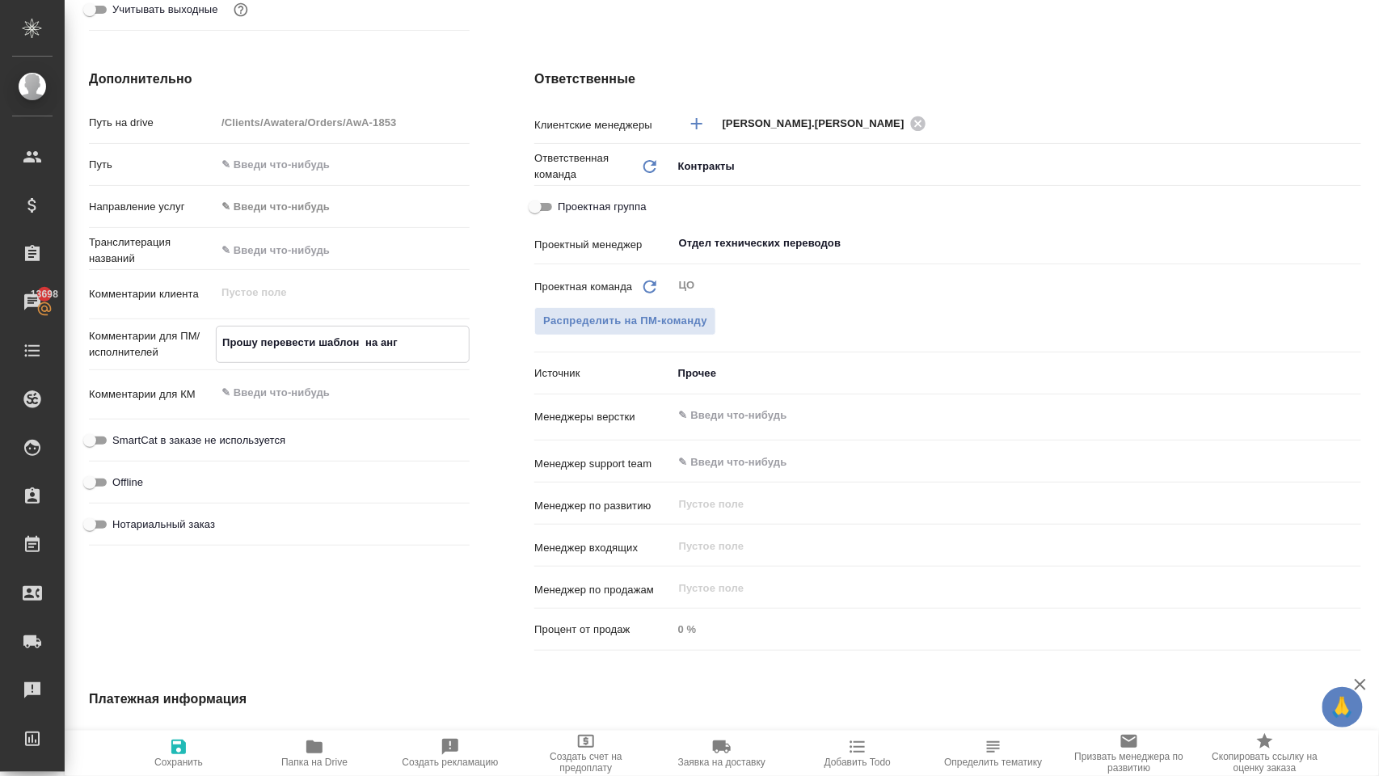
type textarea "x"
type textarea "Прошу перевести шаблон на англи"
type textarea "x"
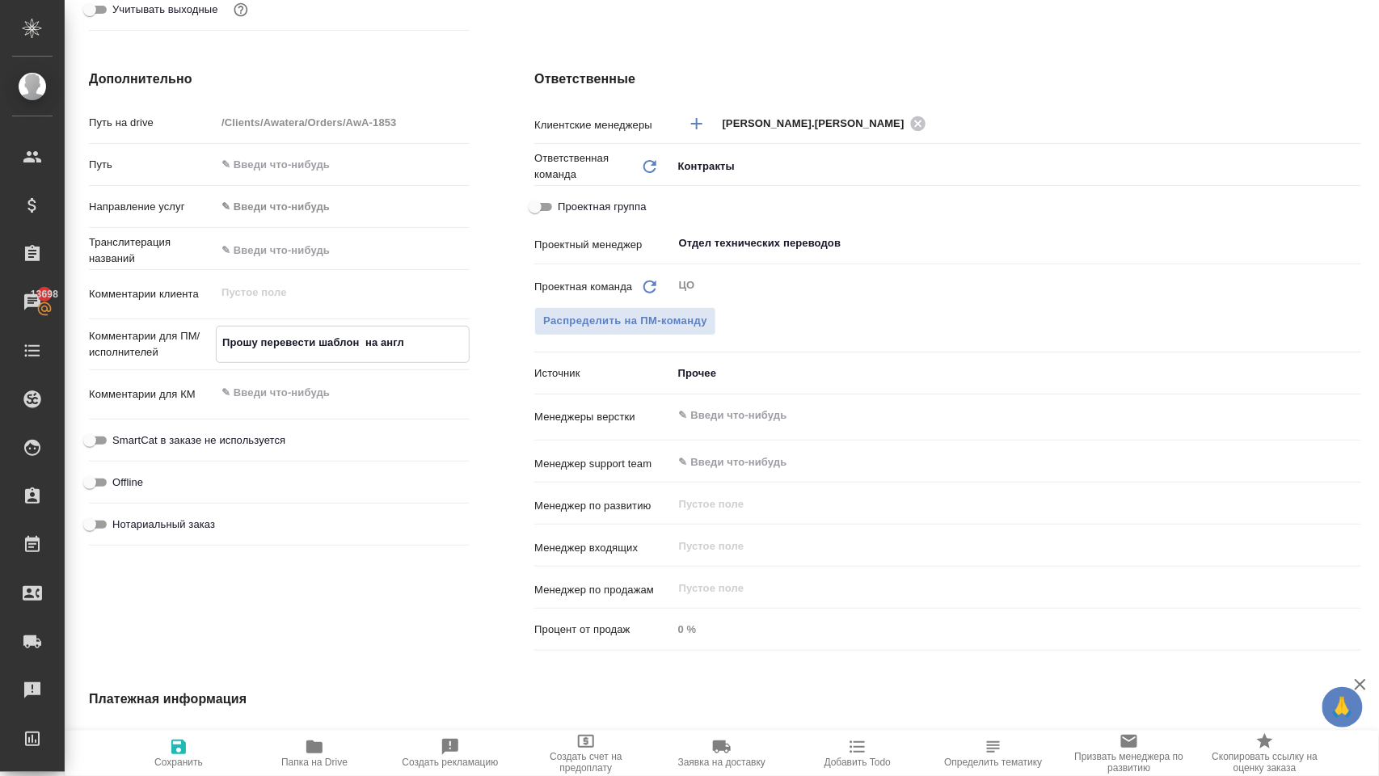
type textarea "x"
type textarea "Прошу перевести шаблон на англий"
type textarea "x"
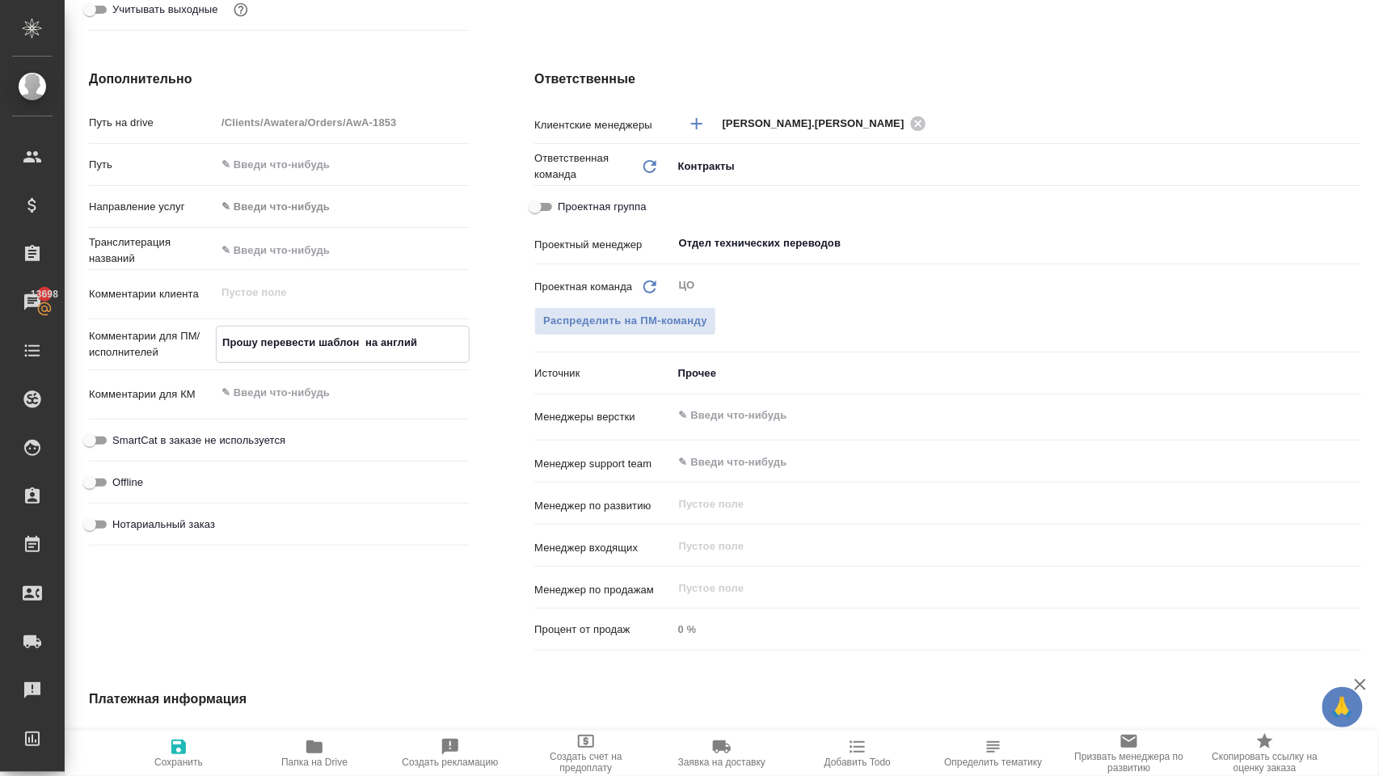
type textarea "x"
type textarea "Прошу перевести шаблон на английс"
type textarea "x"
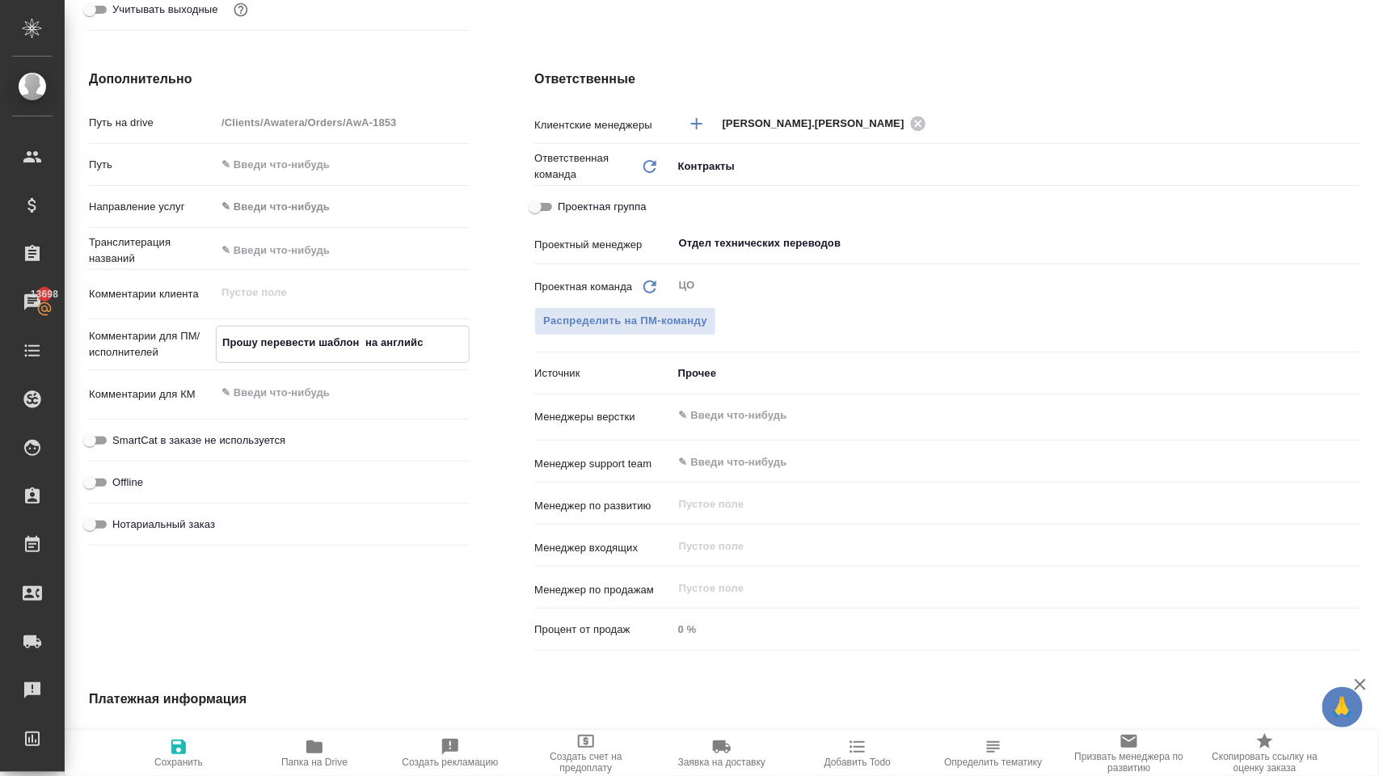
type textarea "Прошу перевести шаблон на английск"
type textarea "x"
type textarea "Прошу перевести шаблон на английски"
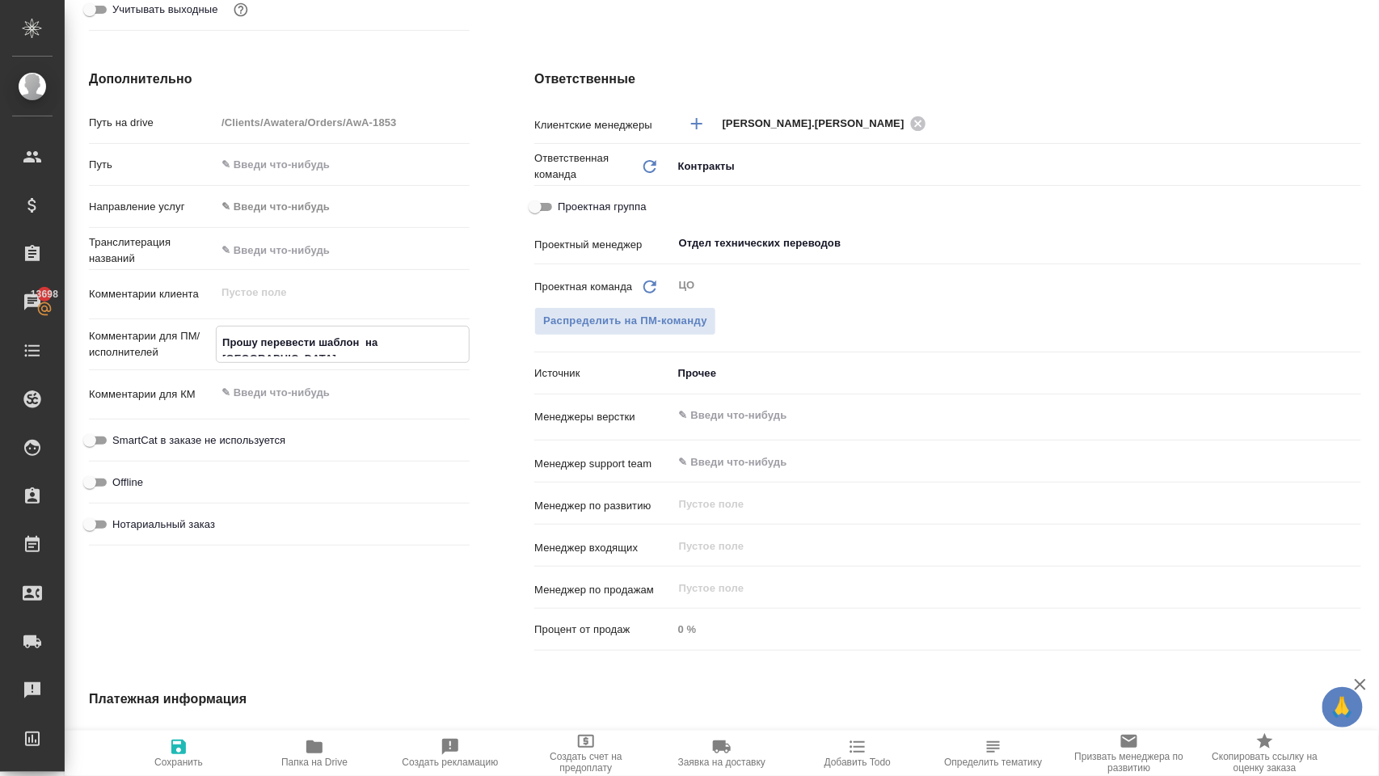
type textarea "x"
type textarea "Прошу перевести шаблон на английский"
type textarea "x"
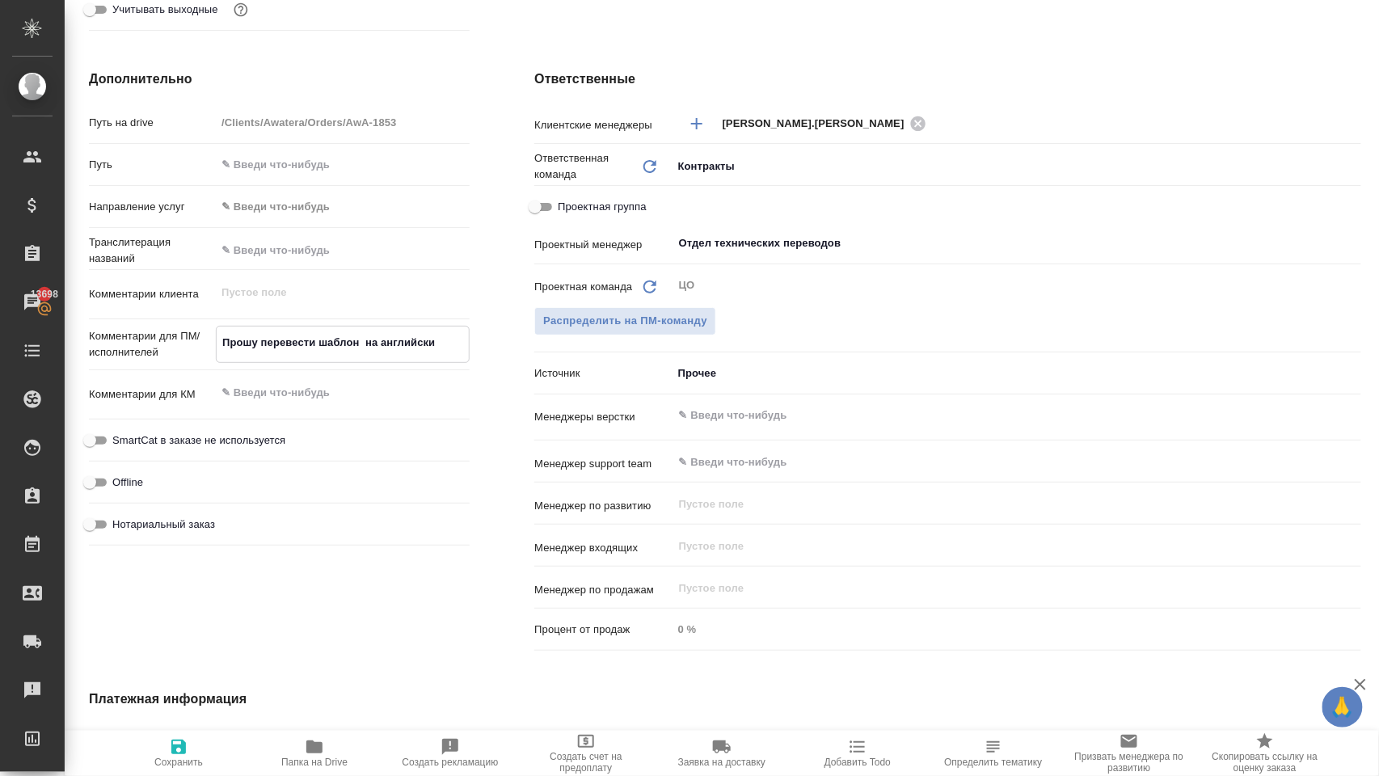
type textarea "x"
type textarea "Прошу перевести шаблон на английский,"
type textarea "x"
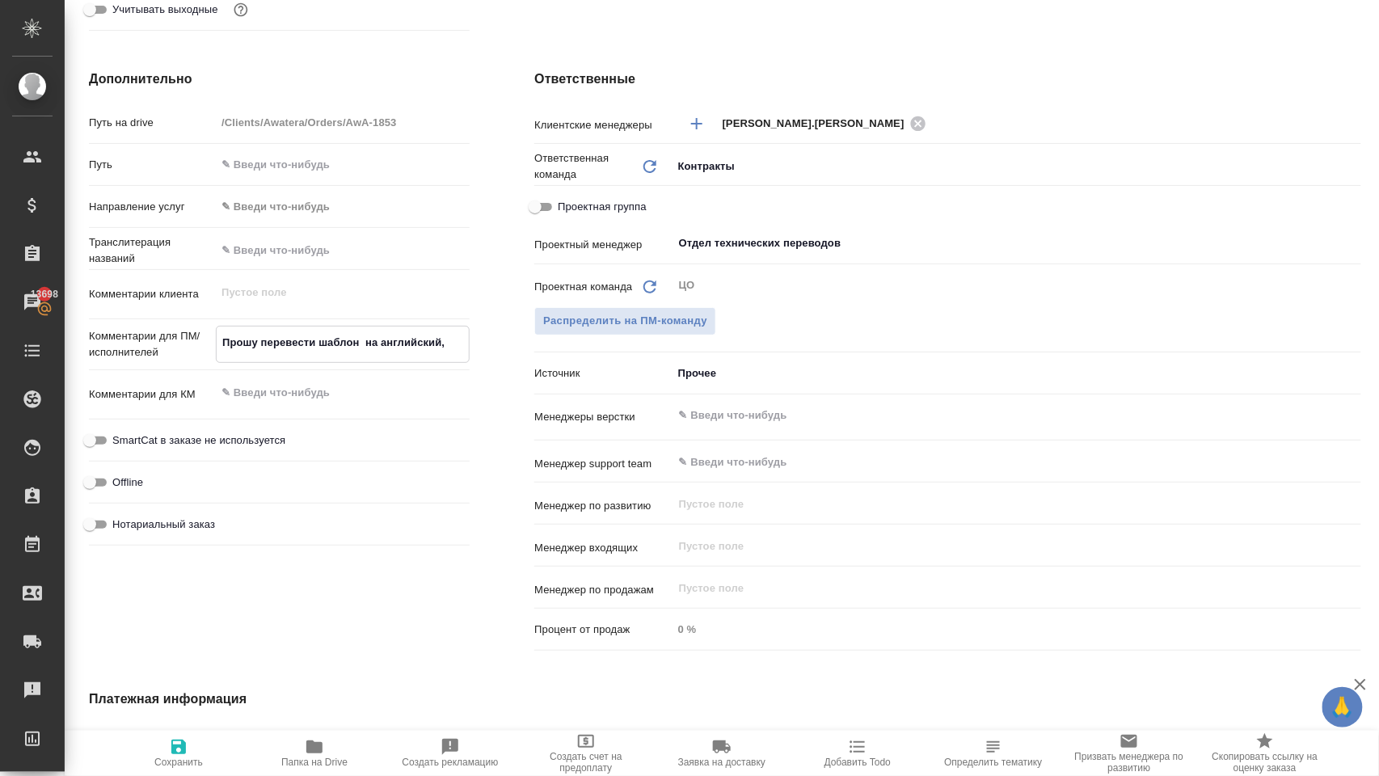
type textarea "x"
type textarea "Прошу перевести шаблон на английский,"
type textarea "x"
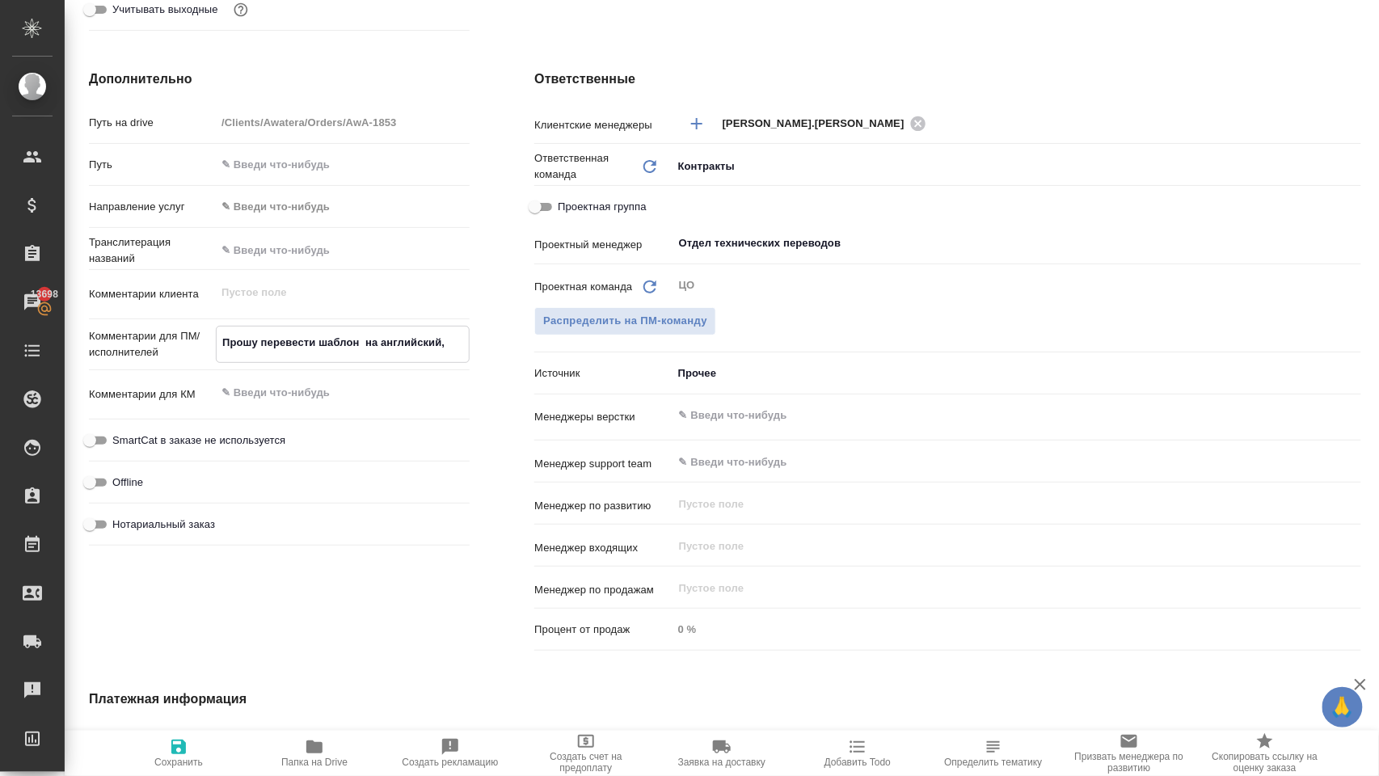
type textarea "Прошу перевести шаблон на английский, с"
type textarea "x"
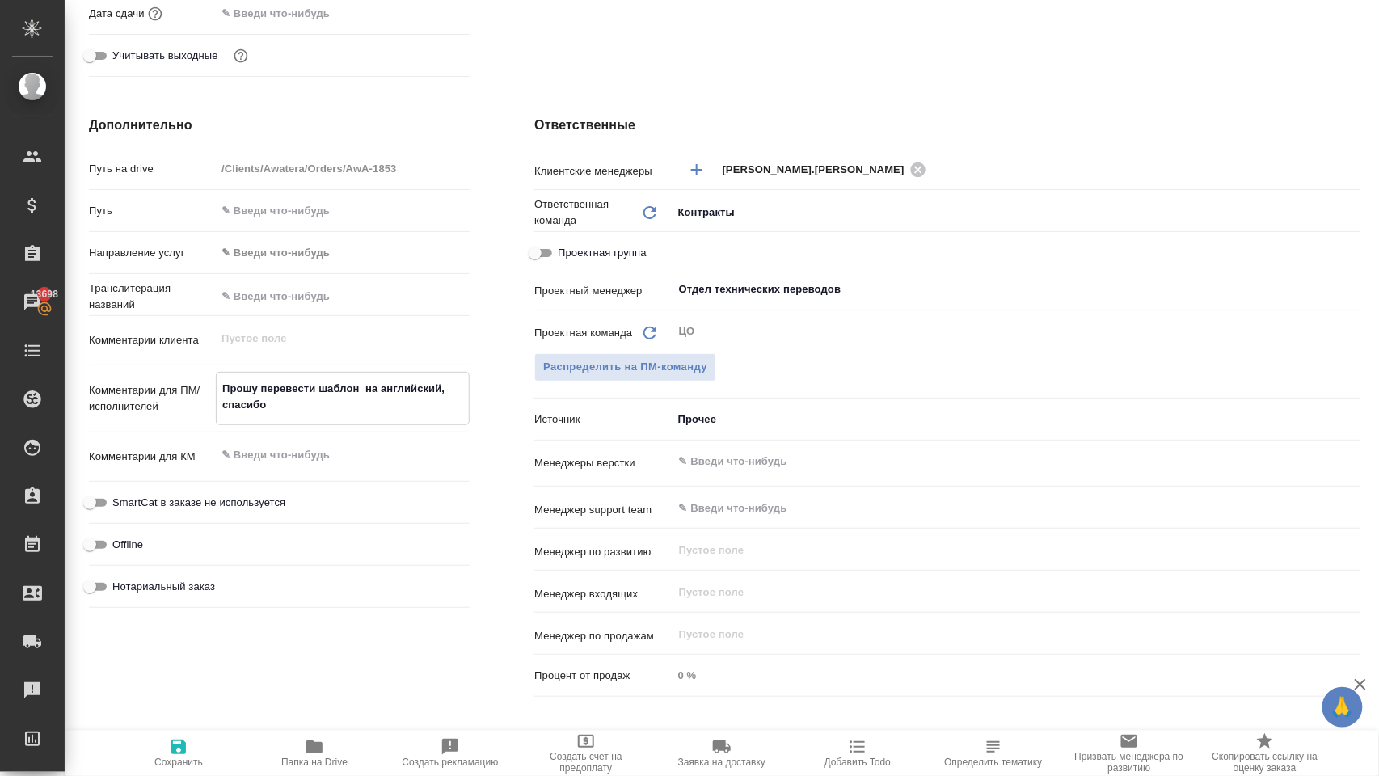
scroll to position [498, 0]
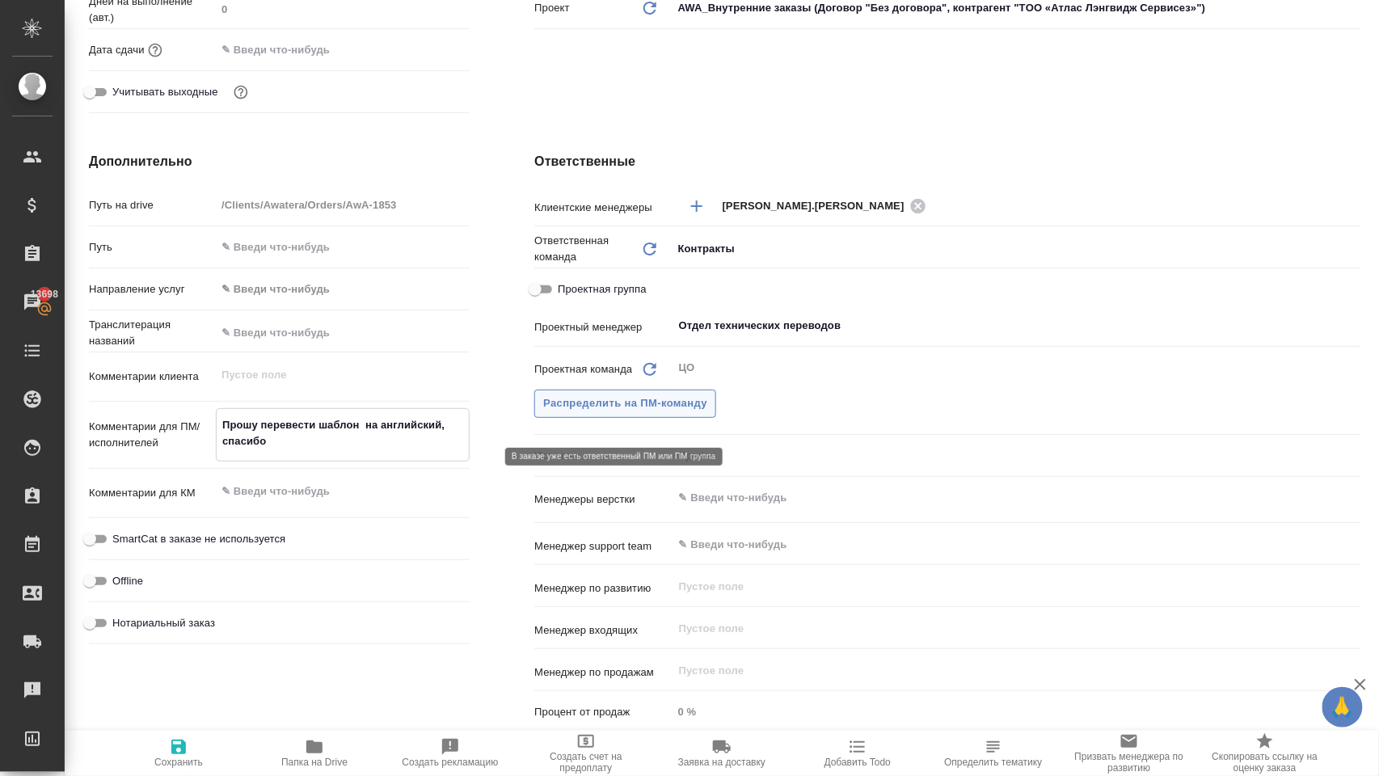
click at [616, 413] on span "Распределить на ПМ-команду" at bounding box center [625, 404] width 164 height 19
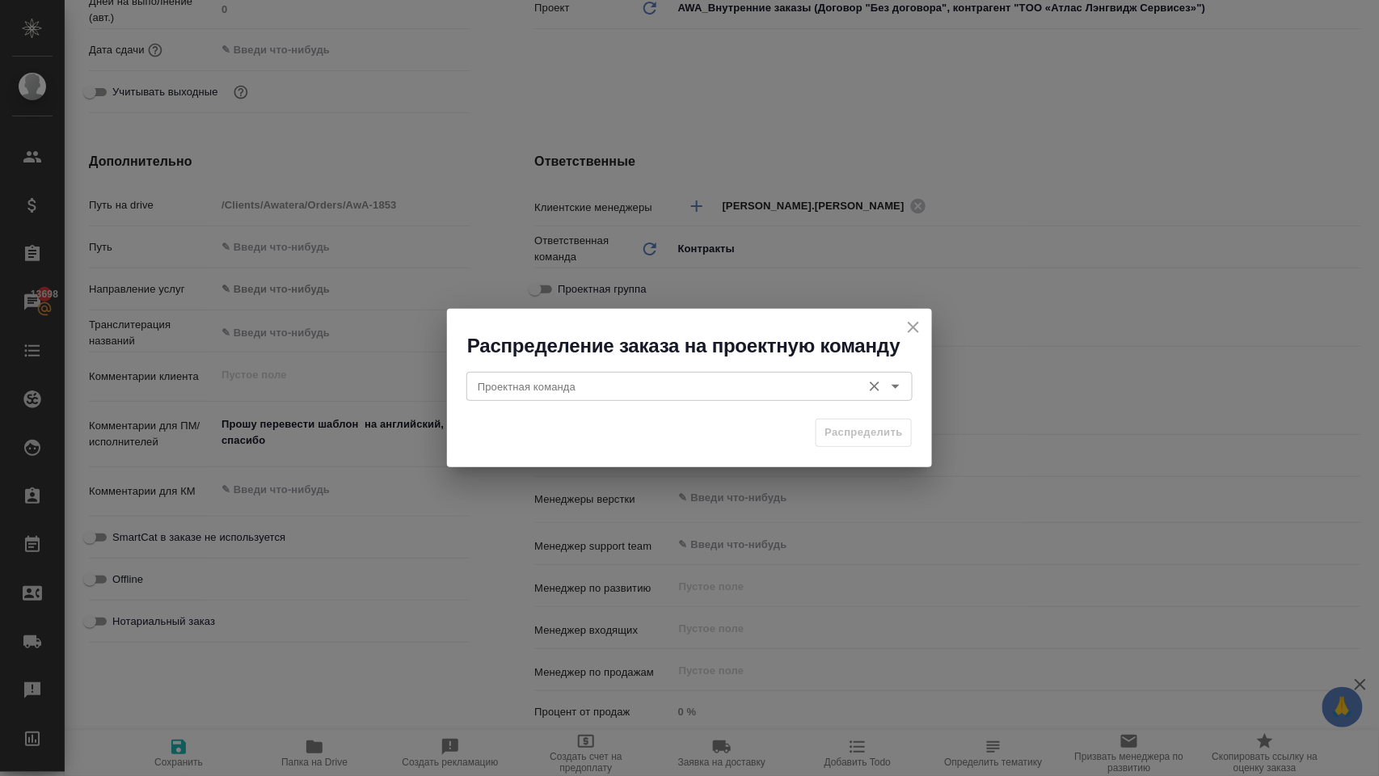
click at [897, 382] on icon "Open" at bounding box center [895, 386] width 19 height 19
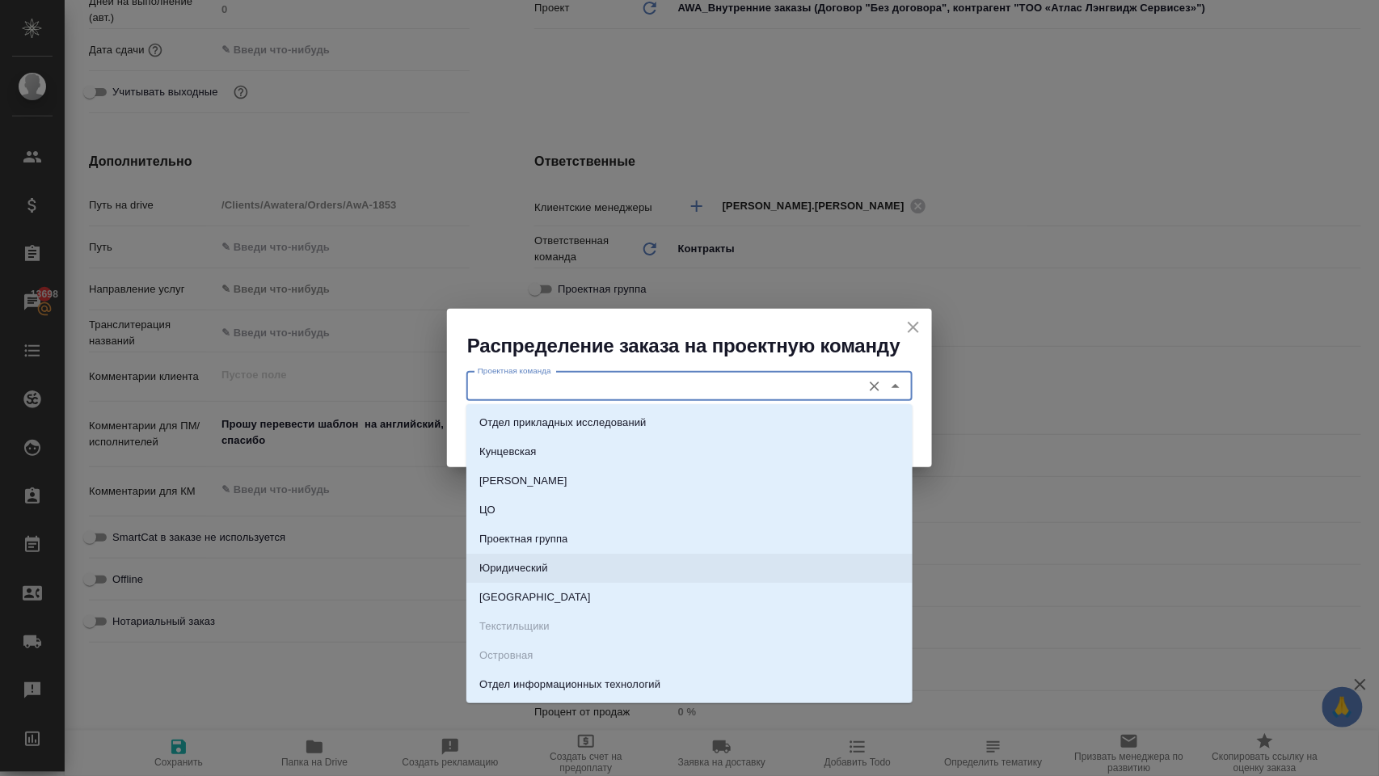
click at [709, 557] on li "Юридический" at bounding box center [689, 568] width 446 height 29
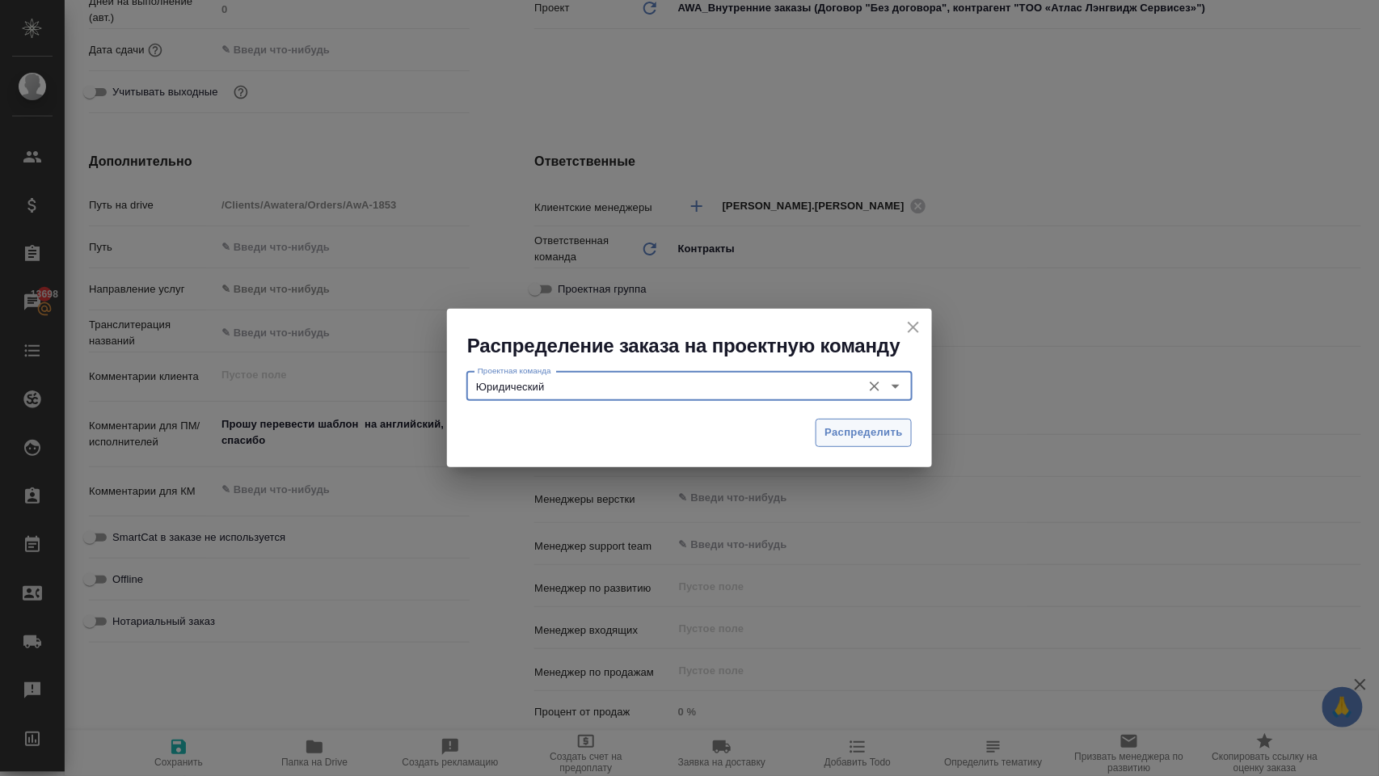
click at [846, 433] on span "Распределить" at bounding box center [864, 433] width 78 height 19
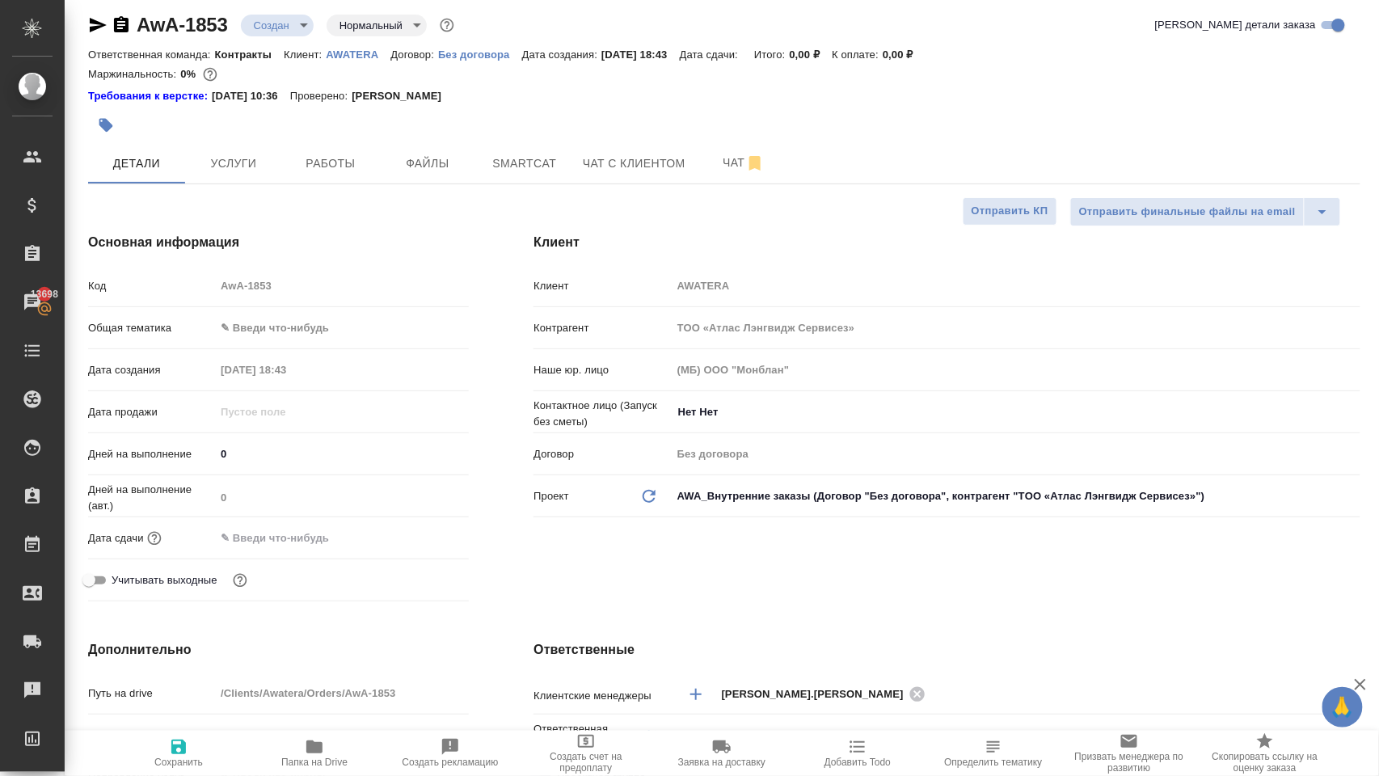
scroll to position [0, 1]
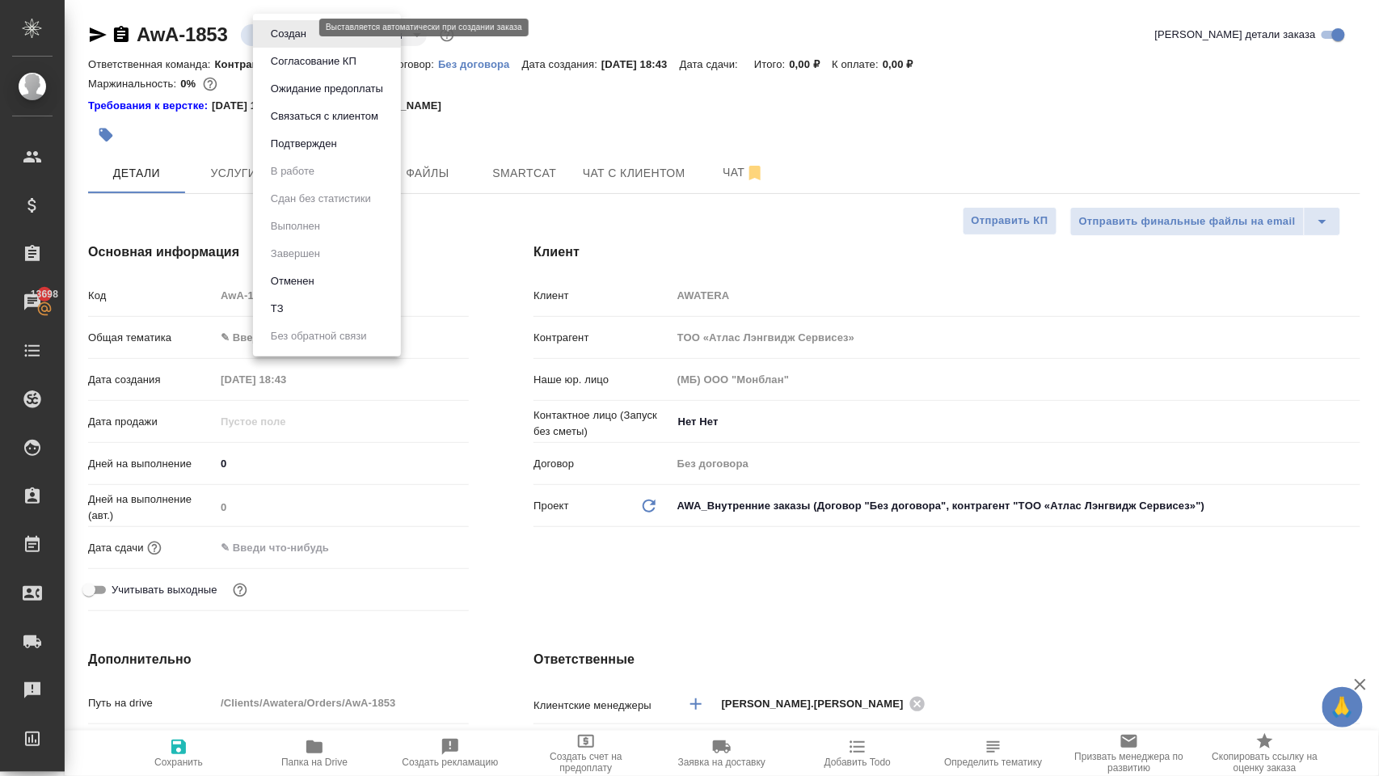
click at [305, 30] on body "🙏 .cls-1 fill:#fff; AWATERA Елисеева Вероника v.eliseeva Клиенты Спецификации З…" at bounding box center [689, 388] width 1379 height 776
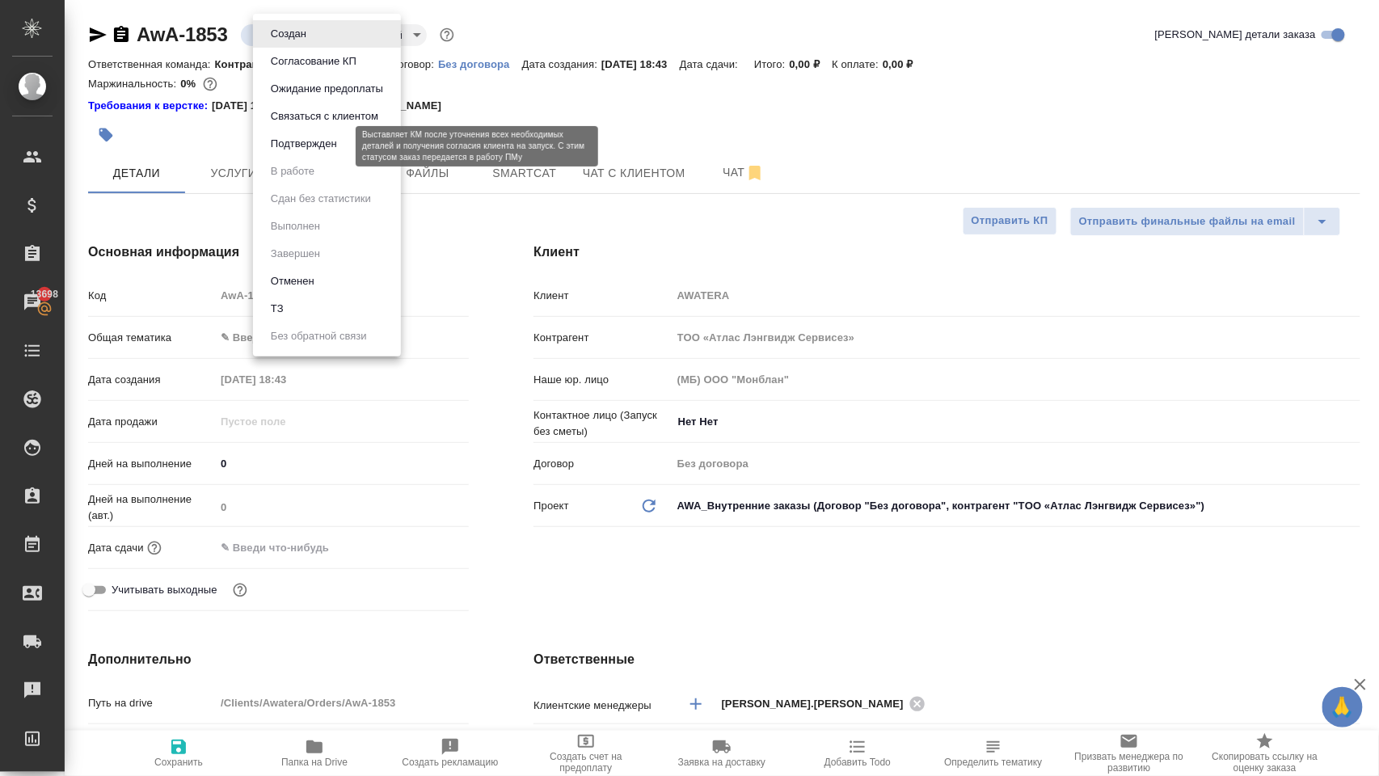
click at [312, 153] on button "Подтвержден" at bounding box center [304, 144] width 76 height 18
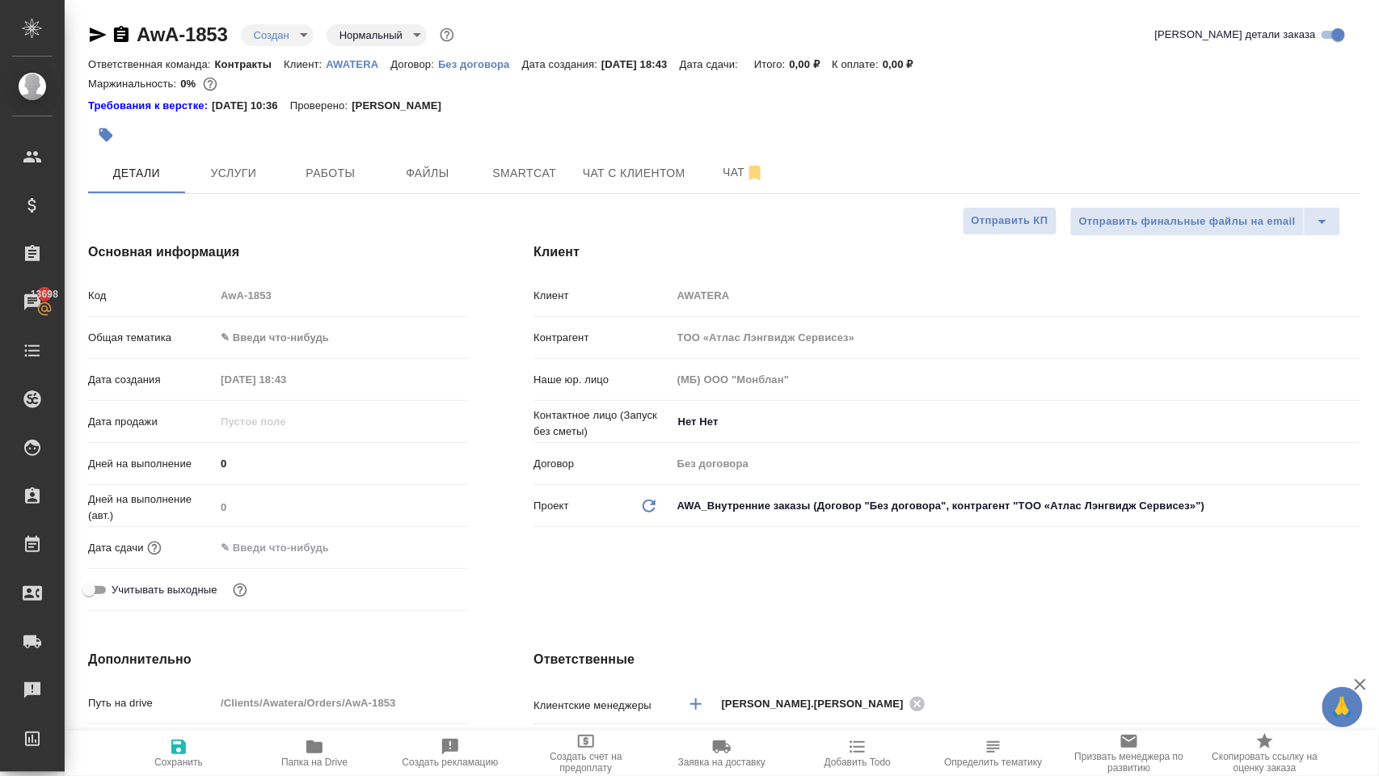
scroll to position [0, 0]
click at [173, 747] on icon "button" at bounding box center [178, 747] width 15 height 15
